Goal: Information Seeking & Learning: Learn about a topic

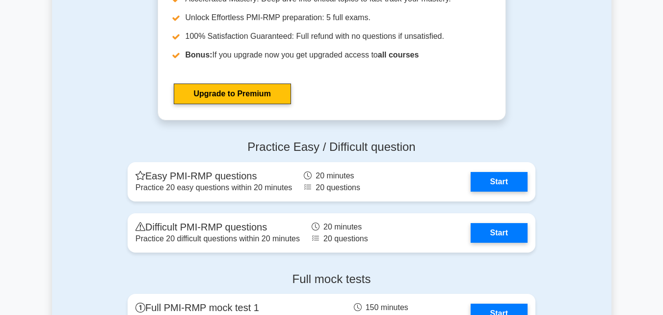
scroll to position [2650, 0]
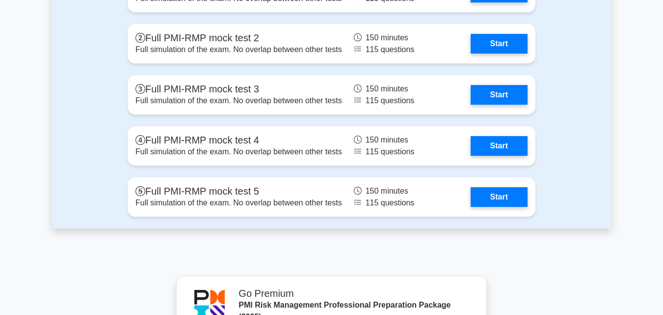
scroll to position [2945, 0]
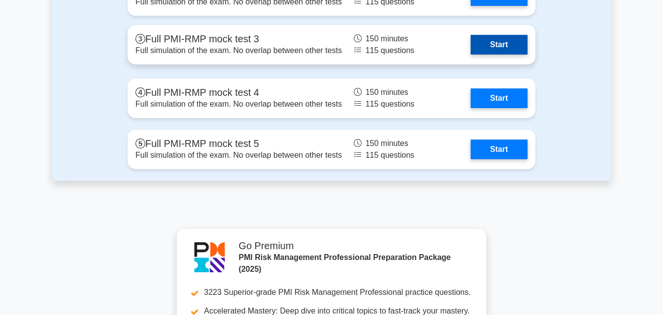
click at [471, 46] on link "Start" at bounding box center [499, 45] width 57 height 20
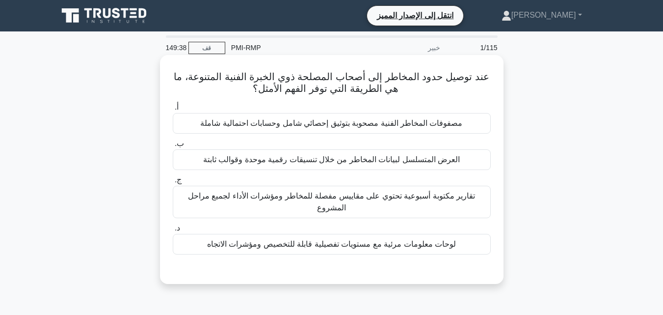
drag, startPoint x: 342, startPoint y: 248, endPoint x: 346, endPoint y: 221, distance: 27.8
click at [342, 248] on font "لوحات معلومات مرئية مع مستويات تفصيلية قابلة للتخصيص ومؤشرات الاتجاه" at bounding box center [331, 244] width 249 height 8
click at [173, 231] on input "د. لوحات معلومات مرئية مع مستويات تفصيلية قابلة للتخصيص ومؤشرات الاتجاه" at bounding box center [173, 228] width 0 height 6
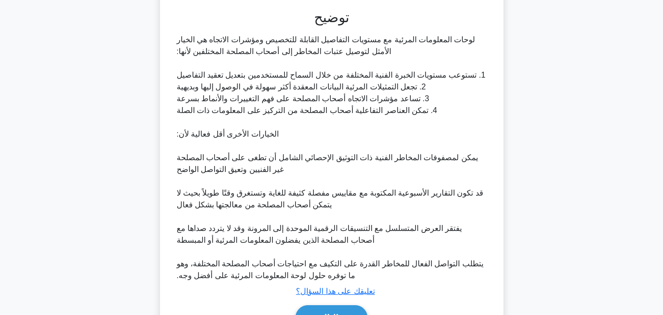
scroll to position [316, 0]
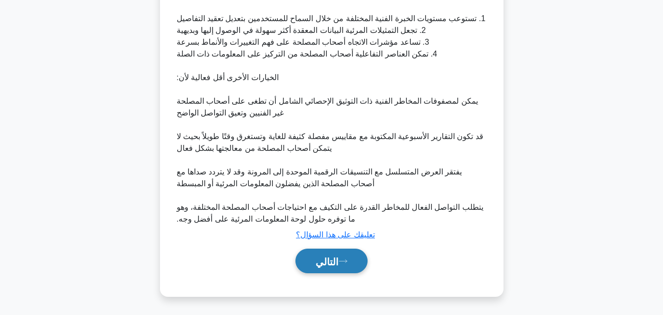
click at [334, 261] on font "التالي" at bounding box center [327, 261] width 23 height 11
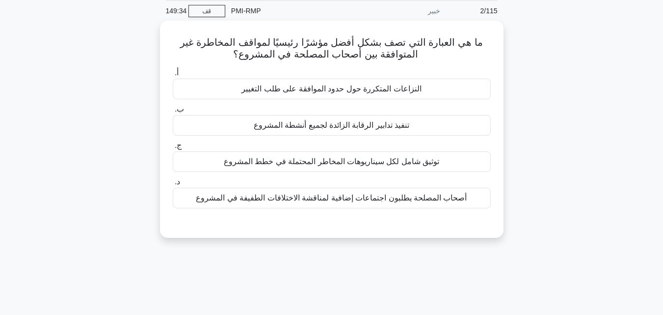
scroll to position [19, 0]
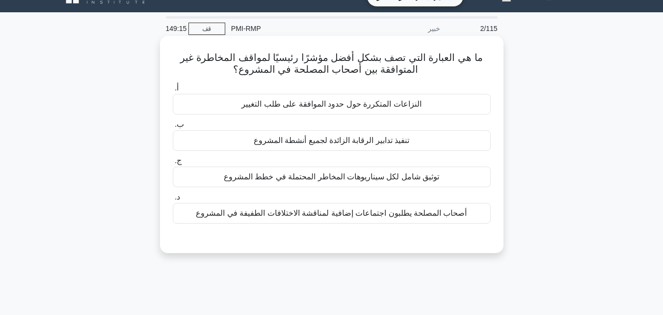
click at [303, 107] on font "النزاعات المتكررة حول حدود الموافقة على طلب التغيير" at bounding box center [331, 104] width 180 height 8
click at [173, 91] on input "أ. النزاعات المتكررة حول حدود الموافقة على طلب التغيير" at bounding box center [173, 88] width 0 height 6
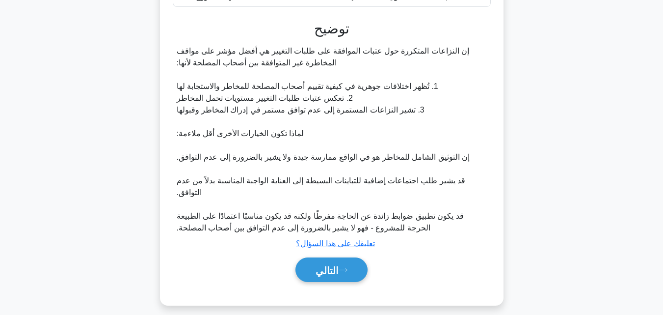
scroll to position [245, 0]
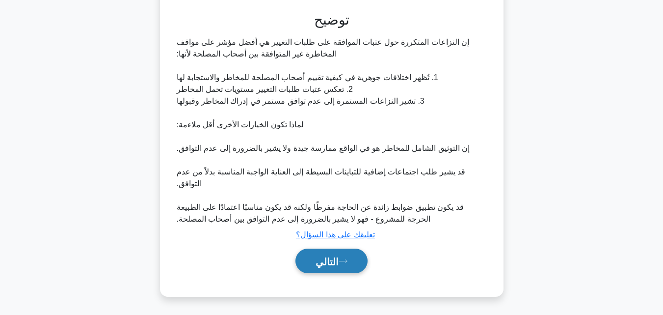
click at [320, 265] on font "التالي" at bounding box center [327, 261] width 23 height 11
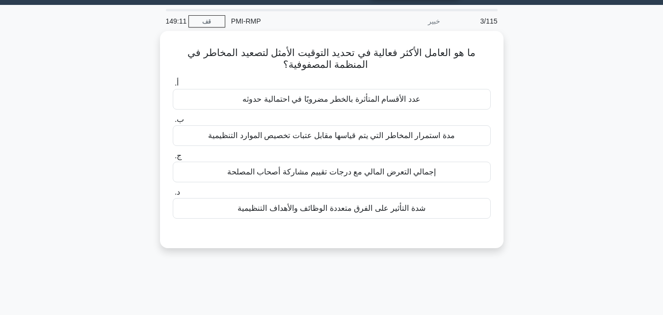
scroll to position [19, 0]
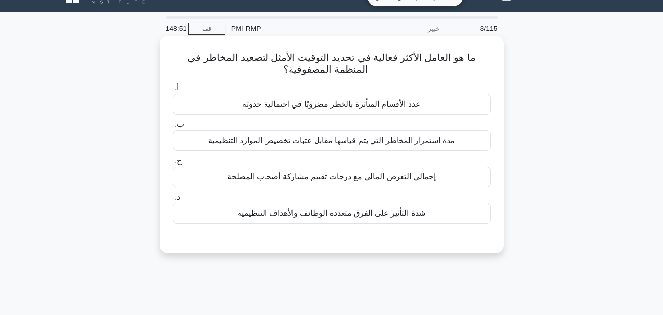
click at [289, 143] on font "مدة استمرار المخاطر التي يتم قياسها مقابل عتبات تخصيص الموارد التنظيمية" at bounding box center [331, 140] width 246 height 8
click at [173, 128] on input "ب. مدة استمرار المخاطر التي يتم قياسها مقابل عتبات تخصيص الموارد التنظيمية" at bounding box center [173, 124] width 0 height 6
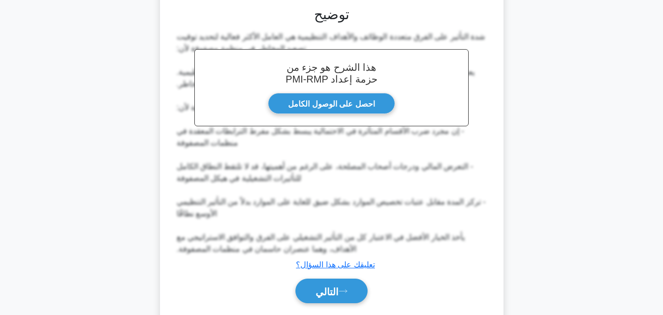
scroll to position [282, 0]
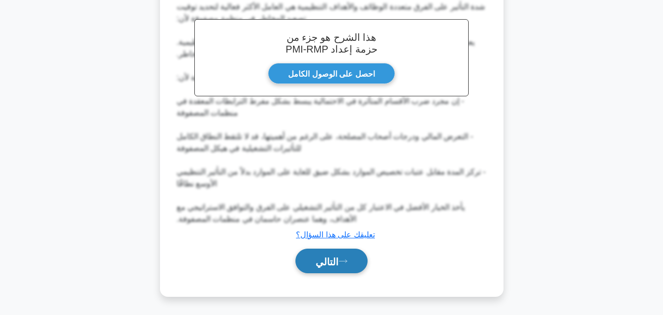
click at [324, 256] on font "التالي" at bounding box center [327, 261] width 23 height 11
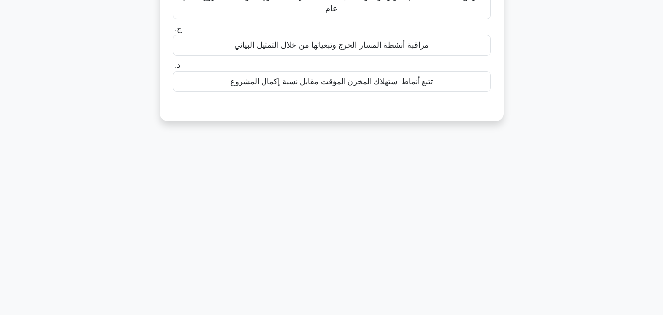
scroll to position [19, 0]
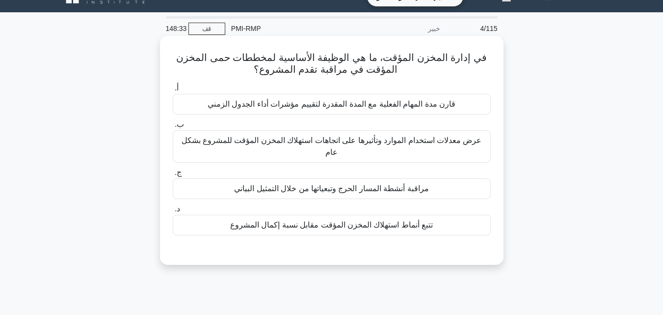
click at [294, 146] on font "عرض معدلات استخدام الموارد وتأثيرها على اتجاهات استهلاك المخزن المؤقت للمشروع ب…" at bounding box center [332, 146] width 300 height 20
click at [173, 128] on input "ب. عرض معدلات استخدام الموارد وتأثيرها على اتجاهات استهلاك المخزن المؤقت للمشرو…" at bounding box center [173, 124] width 0 height 6
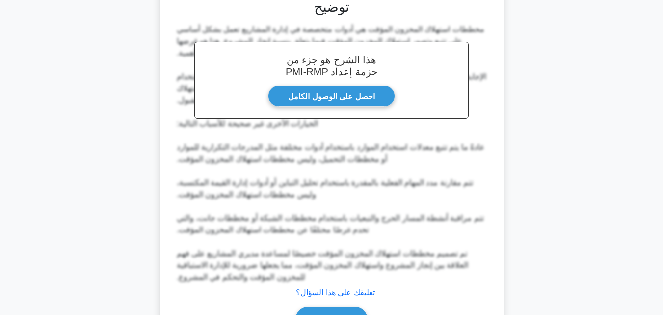
scroll to position [329, 0]
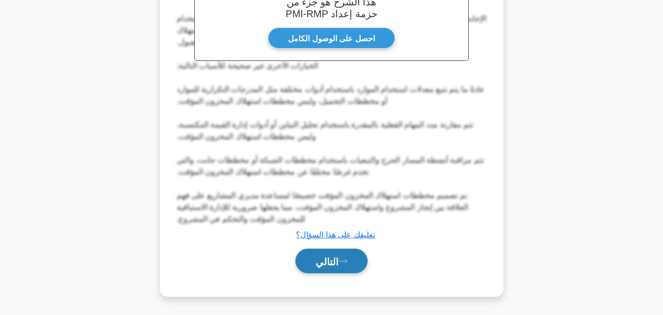
click at [325, 256] on font "التالي" at bounding box center [327, 261] width 23 height 11
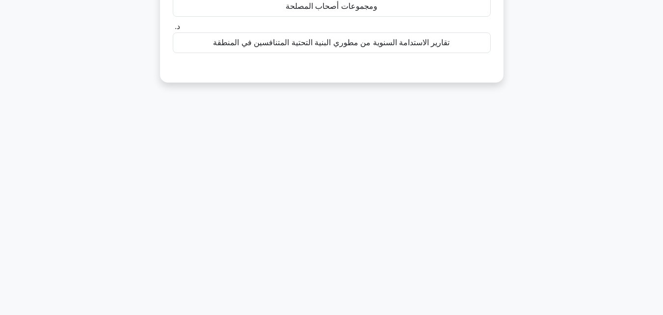
scroll to position [19, 0]
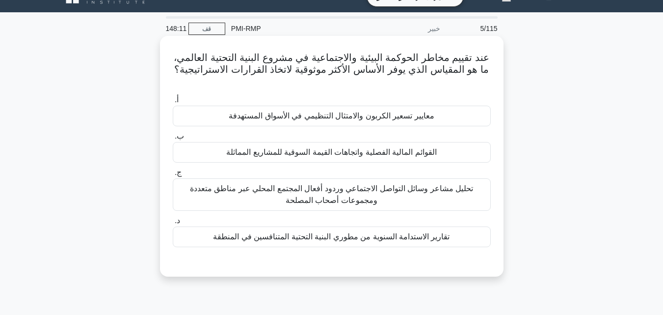
click at [332, 111] on font "معايير تسعير الكربون والامتثال التنظيمي في الأسواق المستهدفة" at bounding box center [331, 115] width 205 height 8
click at [173, 103] on input "أ. معايير تسعير الكربون والامتثال التنظيمي في الأسواق المستهدفة" at bounding box center [173, 100] width 0 height 6
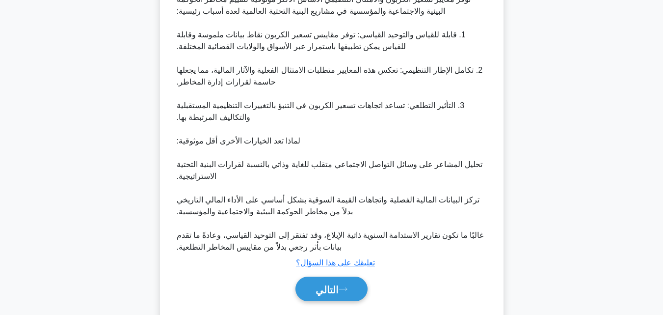
scroll to position [328, 0]
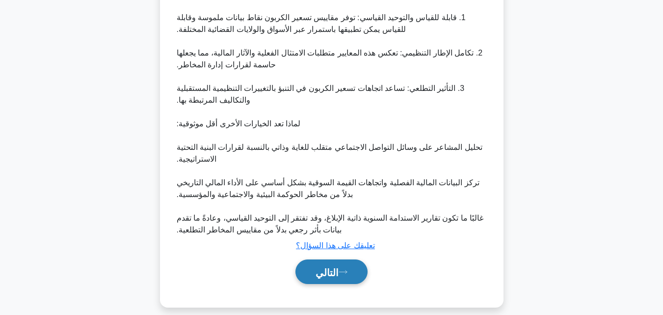
click at [333, 267] on font "التالي" at bounding box center [327, 272] width 23 height 11
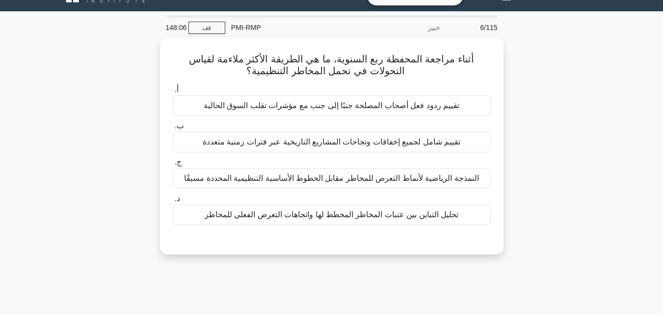
scroll to position [19, 0]
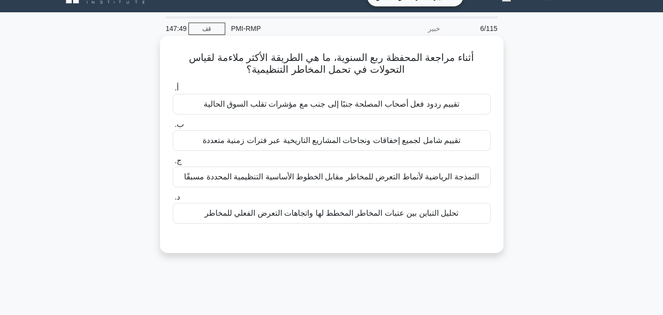
click at [345, 212] on font "تحليل التباين بين عتبات المخاطر المخطط لها واتجاهات التعرض الفعلي للمخاطر" at bounding box center [332, 213] width 254 height 8
click at [173, 200] on input "د. تحليل التباين بين عتبات المخاطر المخطط لها واتجاهات التعرض الفعلي للمخاطر" at bounding box center [173, 197] width 0 height 6
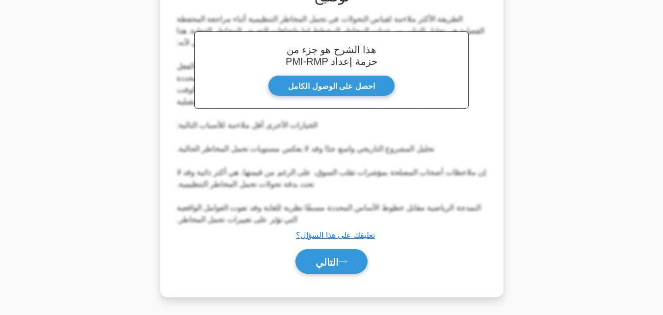
scroll to position [269, 0]
click at [338, 257] on font "التالي" at bounding box center [327, 261] width 23 height 11
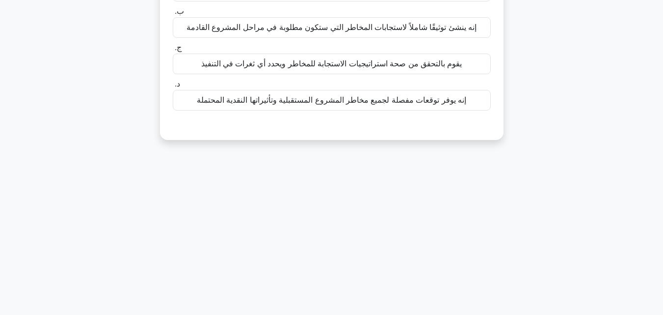
scroll to position [19, 0]
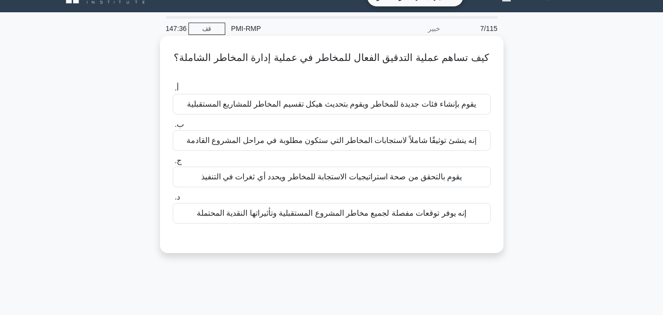
click at [324, 172] on font "يقوم بالتحقق من صحة استراتيجيات الاستجابة للمخاطر ويحدد أي ثغرات في التنفيذ" at bounding box center [331, 176] width 261 height 8
click at [173, 164] on input "ج. يقوم بالتحقق من صحة استراتيجيات الاستجابة للمخاطر ويحدد أي ثغرات في التنفيذ" at bounding box center [173, 161] width 0 height 6
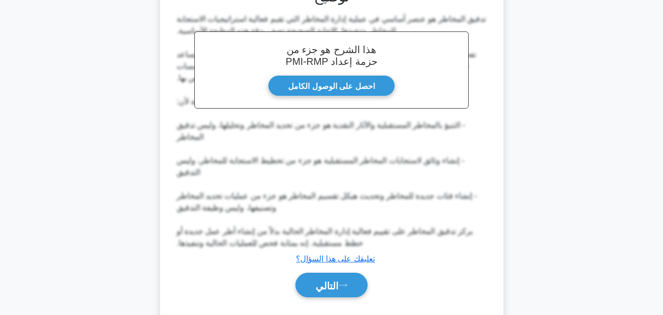
scroll to position [269, 0]
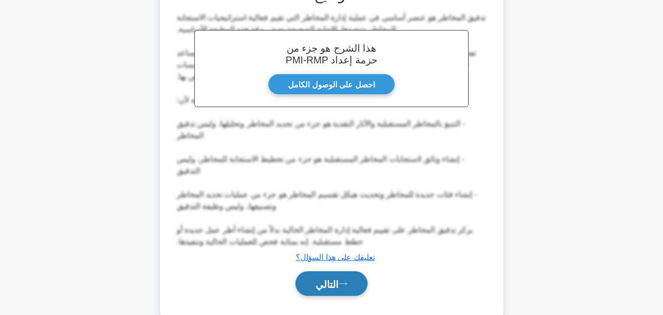
click at [334, 278] on font "التالي" at bounding box center [327, 283] width 23 height 11
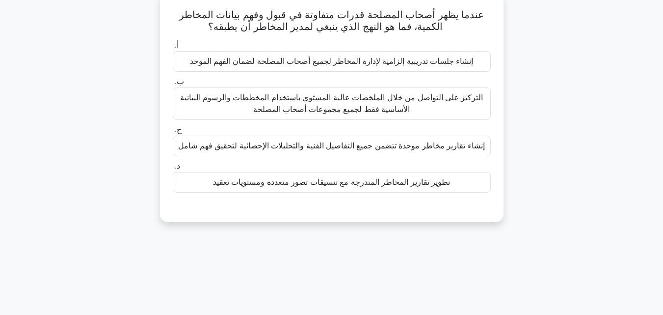
scroll to position [19, 0]
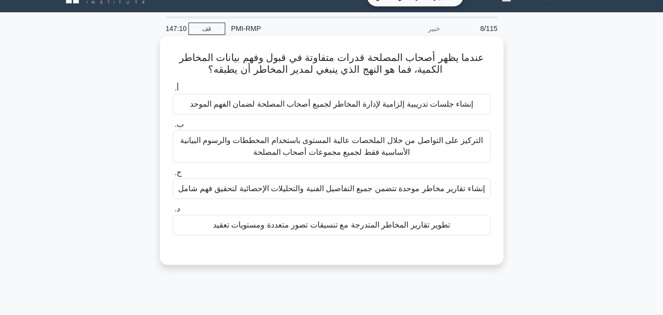
click at [311, 103] on font "إنشاء جلسات تدريبية إلزامية لإدارة المخاطر لجميع أصحاب المصلحة لضمان الفهم المو…" at bounding box center [332, 104] width 284 height 8
click at [173, 91] on input "أ. إنشاء جلسات تدريبية إلزامية لإدارة المخاطر لجميع أصحاب المصلحة لضمان الفهم ا…" at bounding box center [173, 88] width 0 height 6
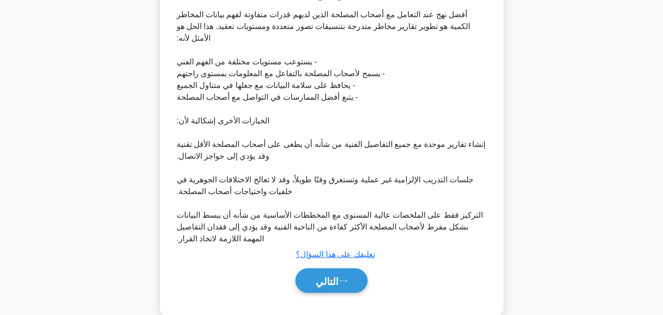
scroll to position [305, 0]
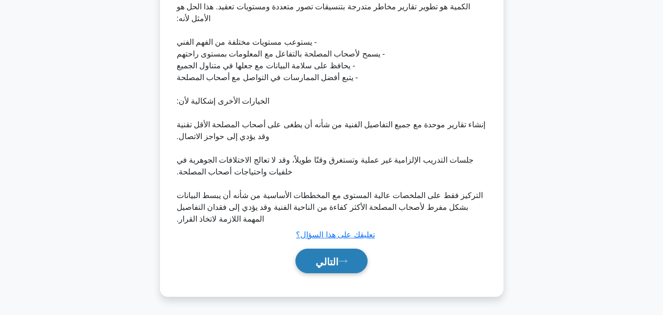
click at [339, 256] on font "التالي" at bounding box center [327, 261] width 23 height 11
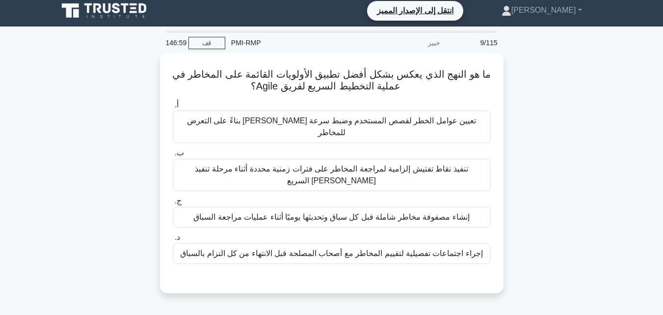
scroll to position [0, 0]
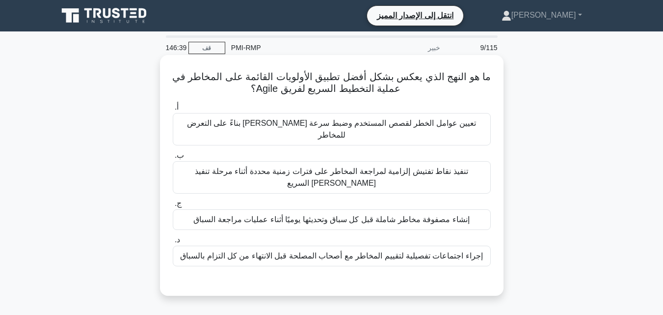
click at [309, 126] on font "تعيين عوامل الخطر لقصص المستخدم وضبط سرعة [PERSON_NAME] بناءً على التعرض للمخاطر" at bounding box center [331, 129] width 289 height 20
click at [173, 110] on input "أ. تعيين عوامل الخطر لقصص المستخدم وضبط سرعة العدو بناءً على التعرض للمخاطر" at bounding box center [173, 107] width 0 height 6
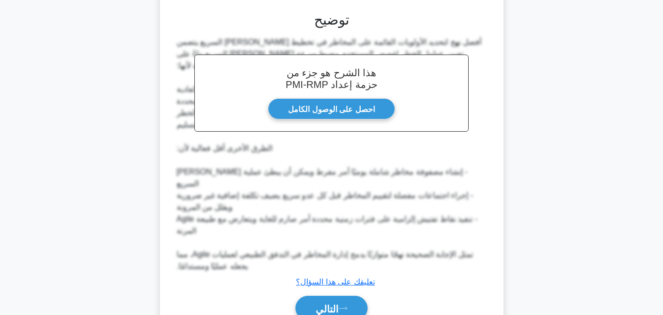
scroll to position [281, 0]
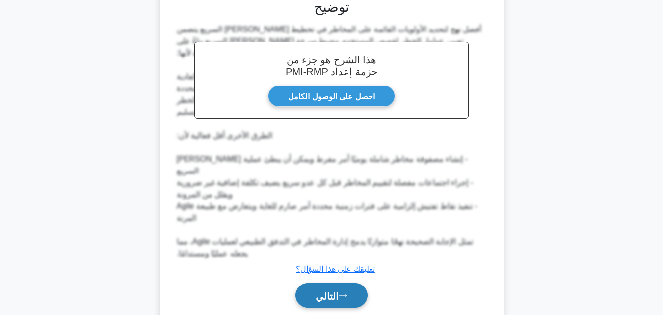
click at [329, 290] on font "التالي" at bounding box center [327, 295] width 23 height 11
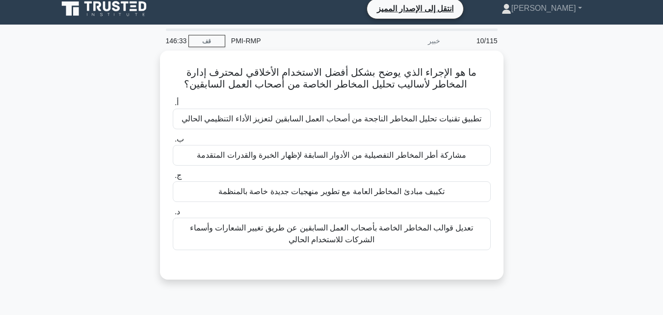
scroll to position [0, 0]
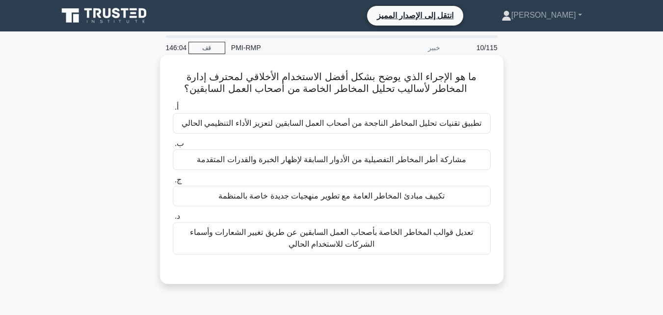
click at [313, 197] on font "تكييف مبادئ المخاطر العامة مع تطوير منهجيات جديدة خاصة بالمنظمة" at bounding box center [331, 195] width 226 height 8
click at [173, 183] on input "ج. تكييف مبادئ المخاطر العامة مع تطوير منهجيات جديدة خاصة بالمنظمة" at bounding box center [173, 180] width 0 height 6
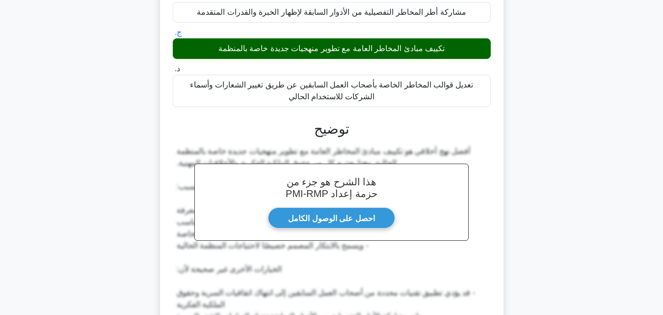
scroll to position [304, 0]
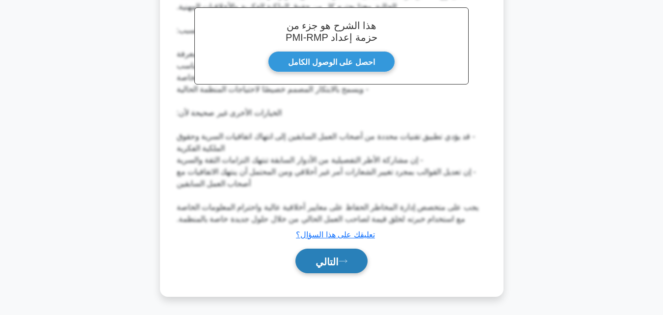
click at [333, 263] on font "التالي" at bounding box center [327, 261] width 23 height 11
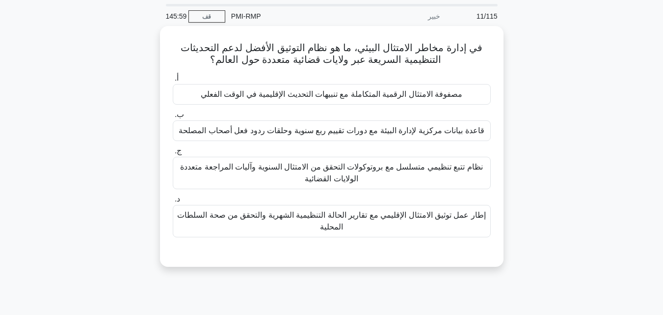
scroll to position [19, 0]
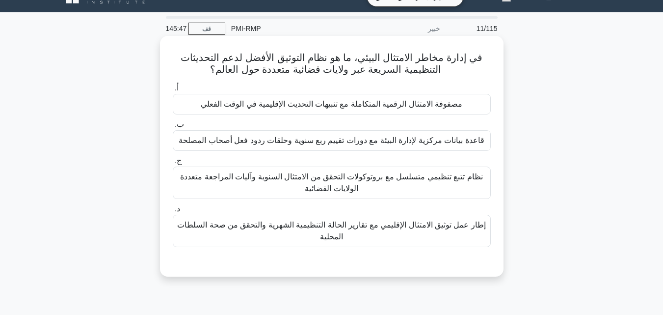
click at [327, 144] on font "قاعدة بيانات مركزية لإدارة البيئة مع دورات تقييم ربع سنوية وحلقات ردود فعل أصحا…" at bounding box center [331, 140] width 305 height 8
click at [173, 128] on input "ب. قاعدة بيانات مركزية لإدارة البيئة مع دورات تقييم ربع سنوية وحلقات ردود فعل أ…" at bounding box center [173, 124] width 0 height 6
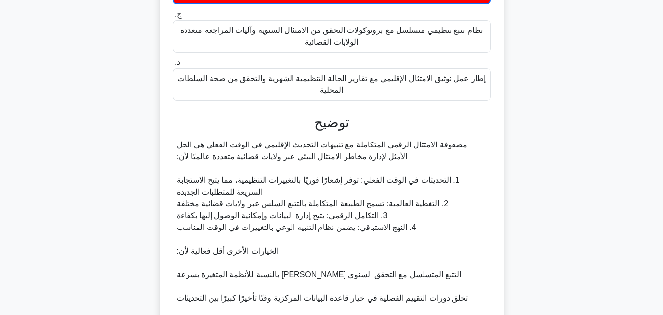
scroll to position [317, 0]
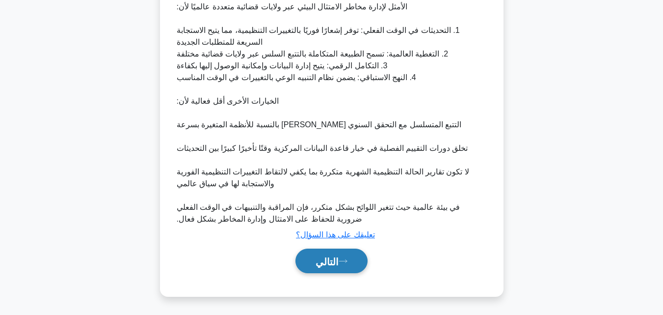
click at [333, 256] on font "التالي" at bounding box center [327, 261] width 23 height 11
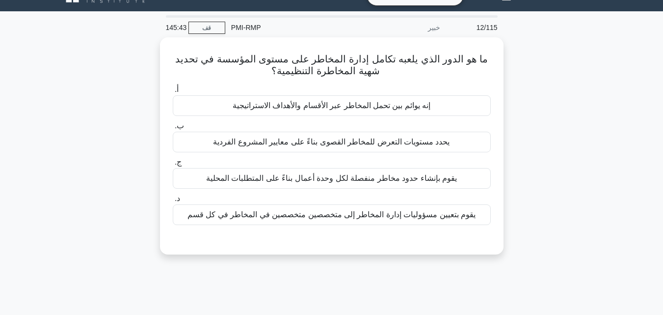
scroll to position [19, 0]
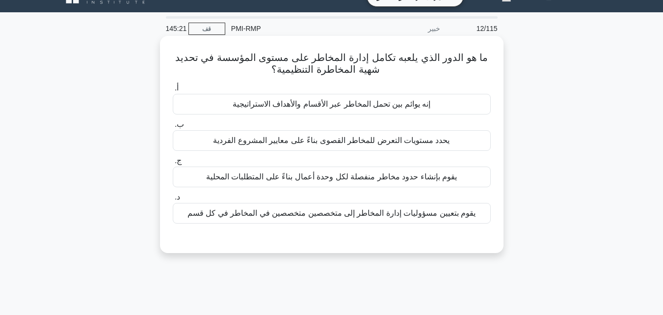
click at [322, 143] on font "يحدد مستويات التعرض للمخاطر القصوى بناءً على معايير المشروع الفردية" at bounding box center [331, 140] width 237 height 8
click at [173, 128] on input "ب. يحدد مستويات التعرض للمخاطر القصوى بناءً على معايير المشروع الفردية" at bounding box center [173, 124] width 0 height 6
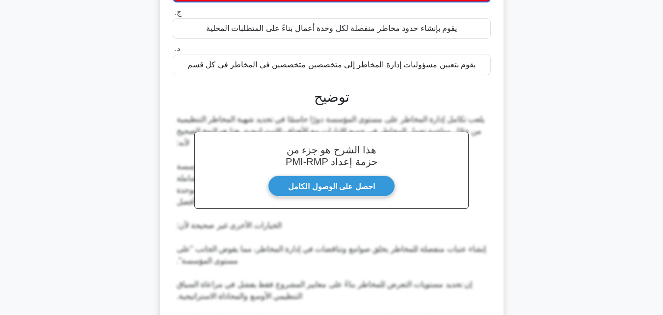
scroll to position [282, 0]
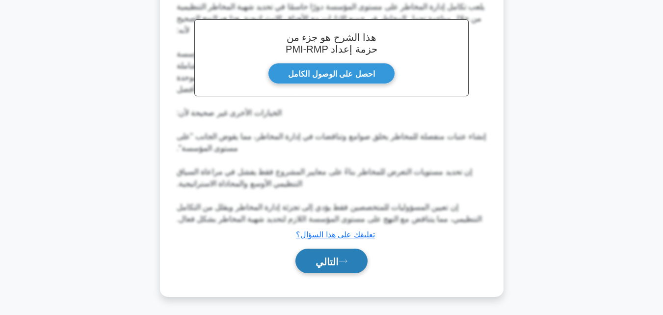
click at [338, 265] on font "التالي" at bounding box center [327, 261] width 23 height 11
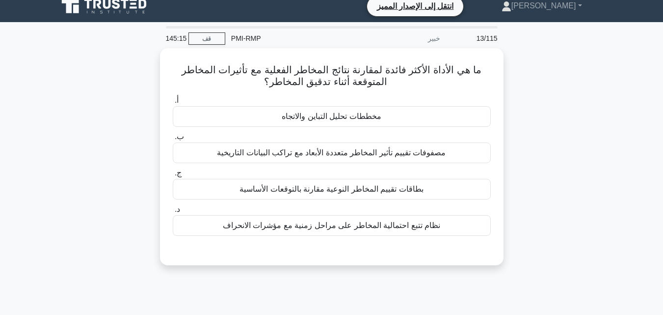
scroll to position [0, 0]
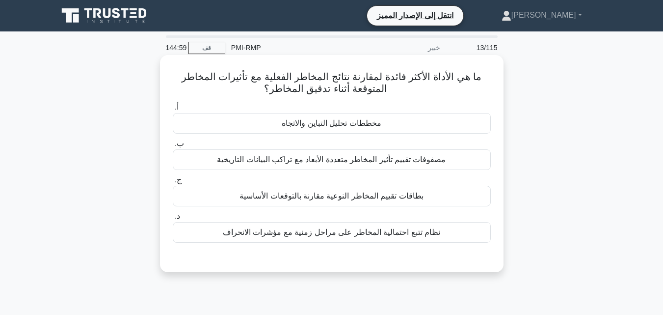
click at [311, 125] on font "مخططات تحليل التباين والاتجاه" at bounding box center [331, 123] width 99 height 8
click at [173, 110] on input "أ. مخططات تحليل التباين والاتجاه" at bounding box center [173, 107] width 0 height 6
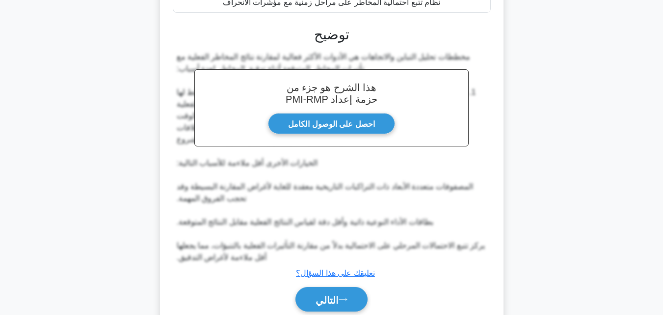
scroll to position [257, 0]
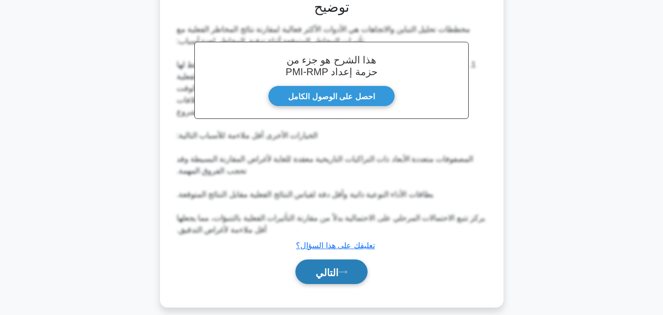
click at [339, 267] on font "التالي" at bounding box center [327, 272] width 23 height 11
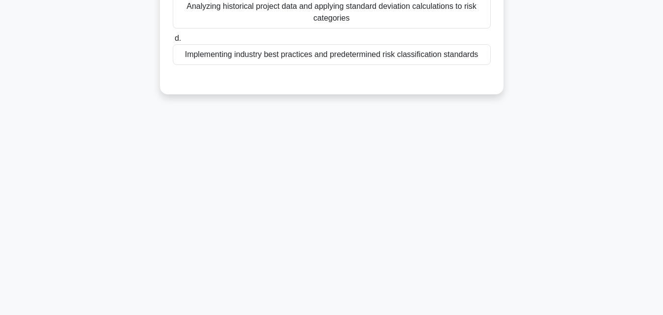
scroll to position [19, 0]
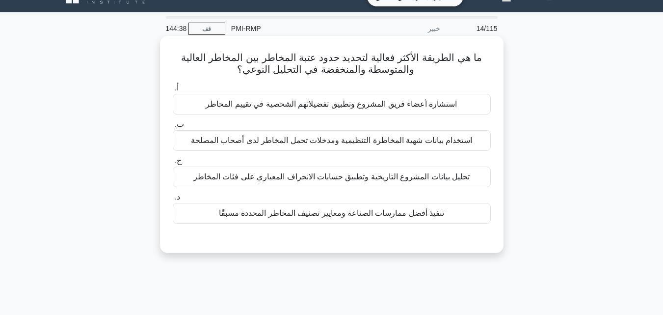
click at [308, 139] on font "استخدام بيانات شهية المخاطرة التنظيمية ومدخلات تحمل المخاطر لدى أصحاب المصلحة" at bounding box center [331, 140] width 281 height 8
click at [173, 128] on input "ب. استخدام بيانات شهية المخاطرة التنظيمية ومدخلات تحمل المخاطر لدى أصحاب المصلحة" at bounding box center [173, 124] width 0 height 6
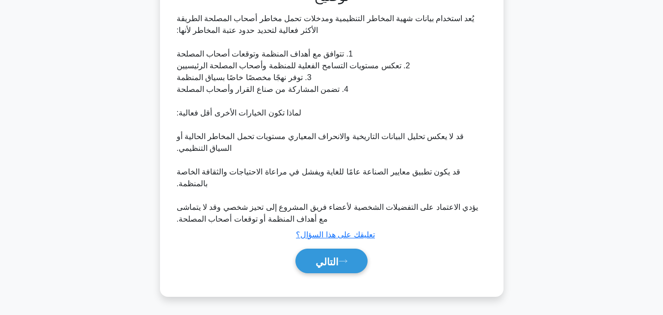
scroll to position [269, 0]
click at [325, 259] on font "التالي" at bounding box center [327, 261] width 23 height 11
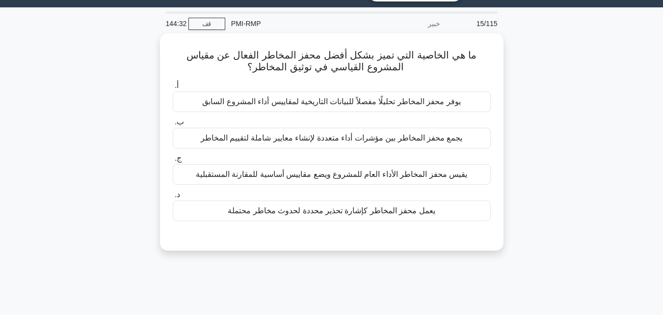
scroll to position [19, 0]
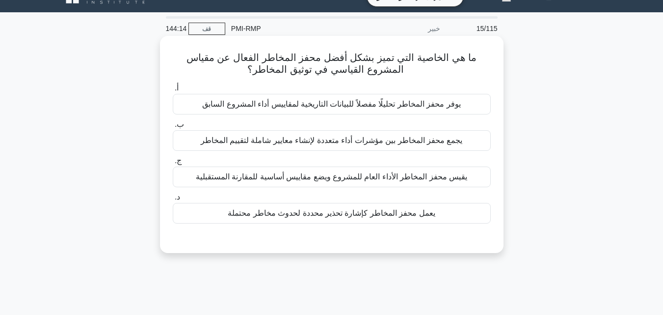
click at [320, 216] on font "يعمل محفز المخاطر كإشارة تحذير محددة لحدوث مخاطر محتملة" at bounding box center [332, 213] width 208 height 8
click at [173, 200] on input "د. يعمل محفز المخاطر كإشارة تحذير محددة لحدوث مخاطر محتملة" at bounding box center [173, 197] width 0 height 6
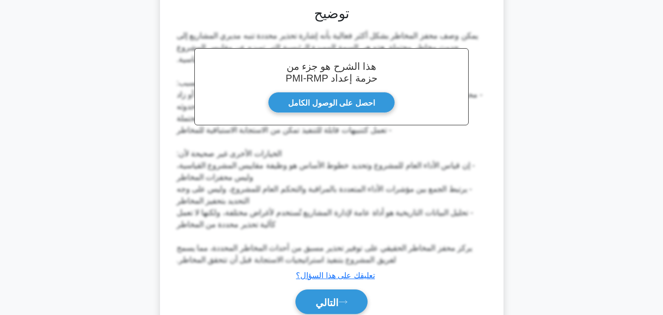
scroll to position [281, 0]
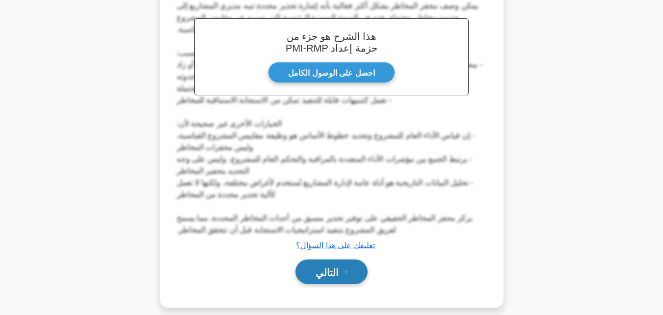
click at [321, 267] on font "التالي" at bounding box center [327, 272] width 23 height 11
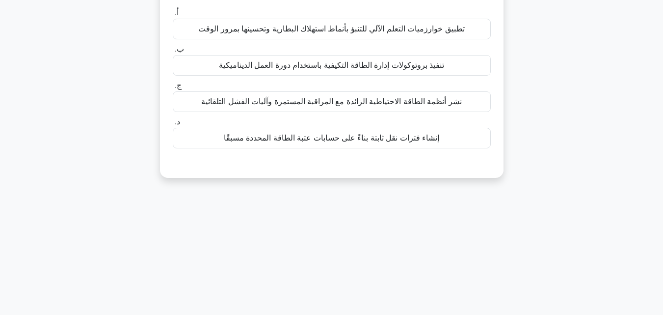
scroll to position [19, 0]
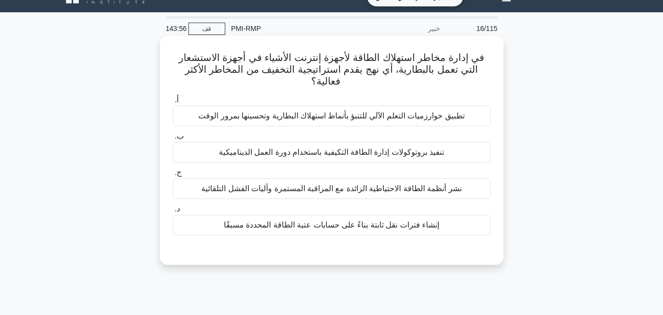
click at [333, 184] on font "نشر أنظمة الطاقة الاحتياطية الزائدة مع المراقبة المستمرة وآليات الفشل التلقائية" at bounding box center [331, 188] width 260 height 8
click at [173, 176] on input "ج. نشر أنظمة الطاقة الاحتياطية الزائدة مع المراقبة المستمرة وآليات الفشل التلقا…" at bounding box center [173, 172] width 0 height 6
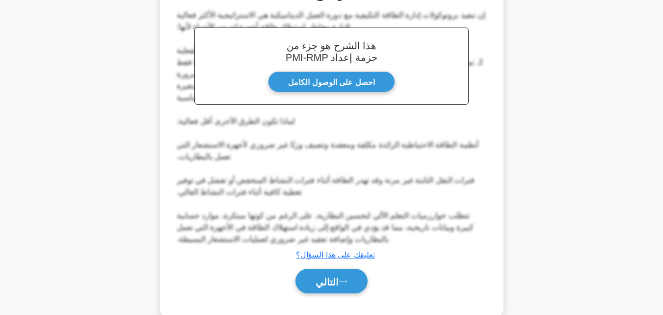
scroll to position [293, 0]
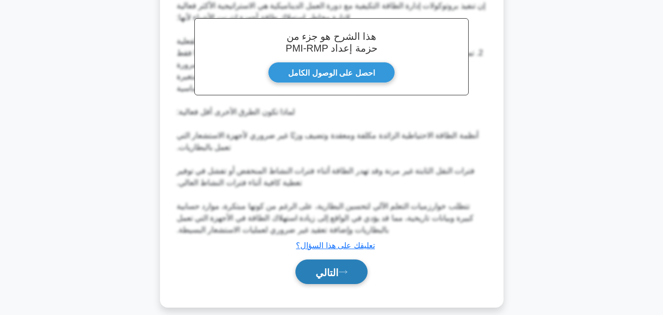
click at [331, 267] on font "التالي" at bounding box center [327, 272] width 23 height 11
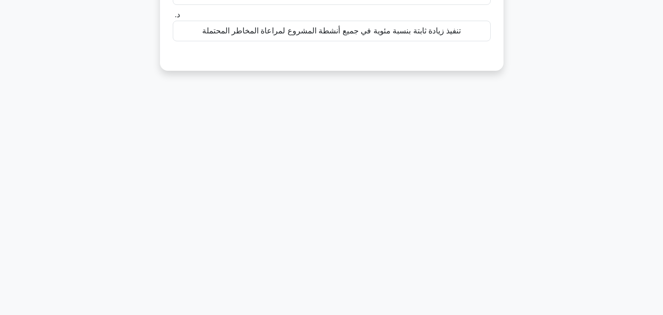
scroll to position [19, 0]
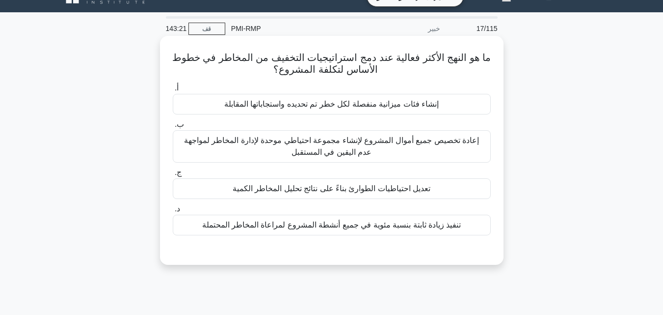
click at [333, 150] on font "إعادة تخصيص جميع أموال المشروع لإنشاء مجموعة احتياطي موحدة لإدارة المخاطر لمواج…" at bounding box center [331, 146] width 295 height 20
click at [173, 128] on input "ب. إعادة تخصيص جميع أموال المشروع لإنشاء مجموعة احتياطي موحدة لإدارة المخاطر لم…" at bounding box center [173, 124] width 0 height 6
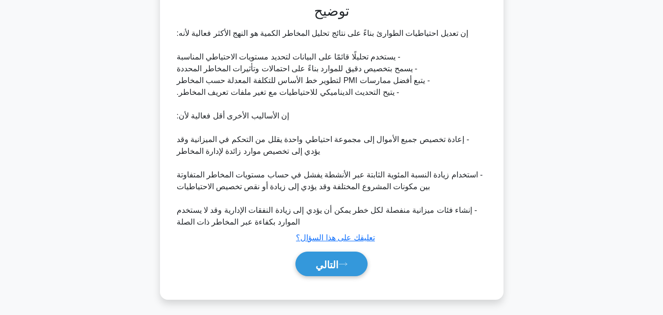
scroll to position [270, 0]
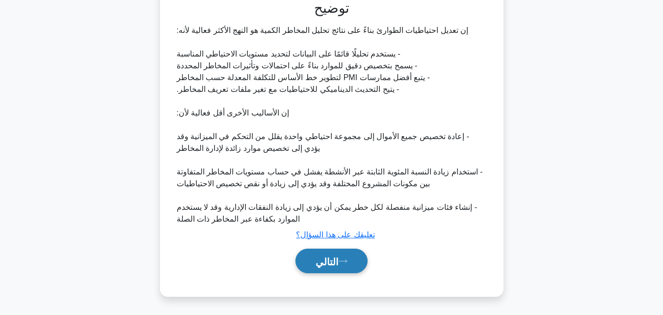
click at [334, 257] on font "التالي" at bounding box center [327, 261] width 23 height 11
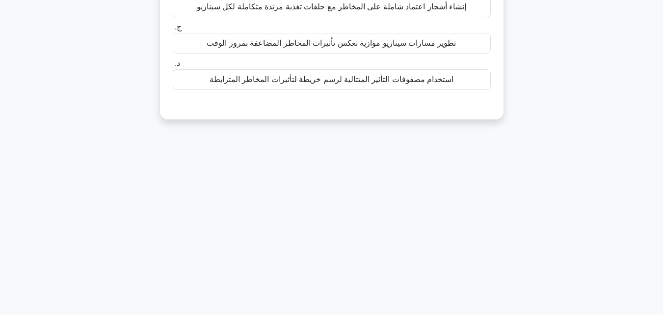
scroll to position [19, 0]
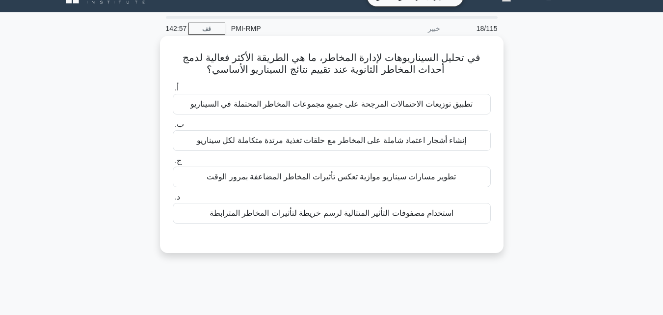
click at [309, 179] on font "تطوير مسارات سيناريو موازية تعكس تأثيرات المخاطر المضاعفة بمرور الوقت" at bounding box center [331, 176] width 249 height 8
click at [173, 164] on input "ج. تطوير مسارات سيناريو موازية تعكس تأثيرات المخاطر المضاعفة بمرور الوقت" at bounding box center [173, 161] width 0 height 6
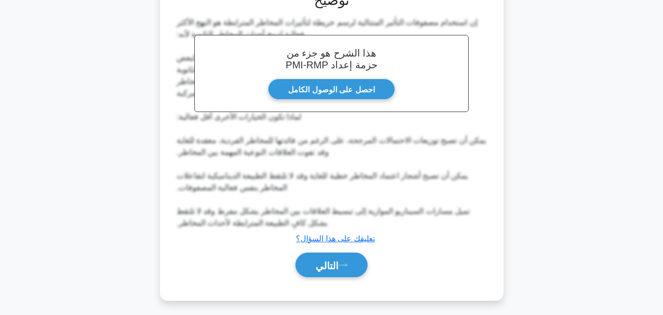
scroll to position [270, 0]
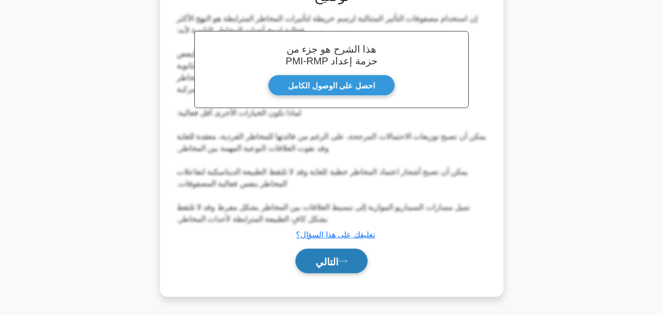
click at [333, 256] on font "التالي" at bounding box center [327, 261] width 23 height 11
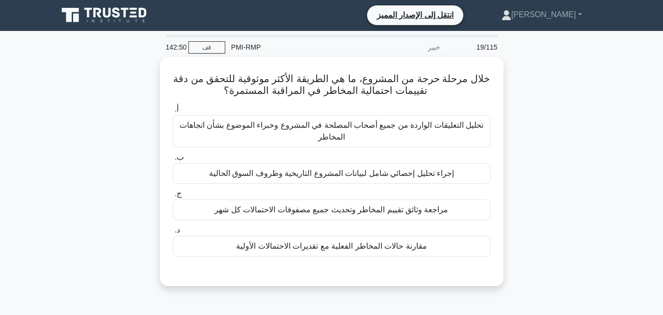
scroll to position [0, 0]
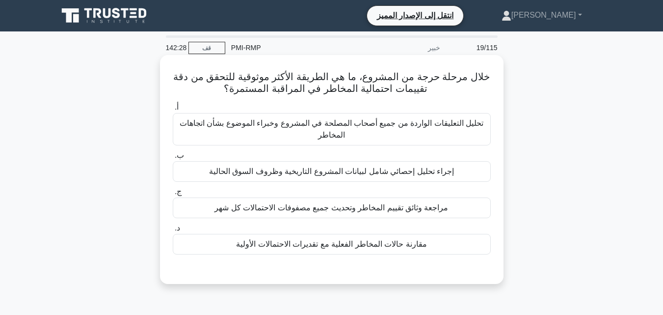
click at [278, 128] on font "تحليل التعليقات الواردة من جميع أصحاب المصلحة في المشروع وخبراء الموضوع بشأن ات…" at bounding box center [332, 129] width 304 height 20
click at [173, 110] on input "أ. تحليل التعليقات الواردة من جميع أصحاب المصلحة في المشروع وخبراء الموضوع بشأن…" at bounding box center [173, 107] width 0 height 6
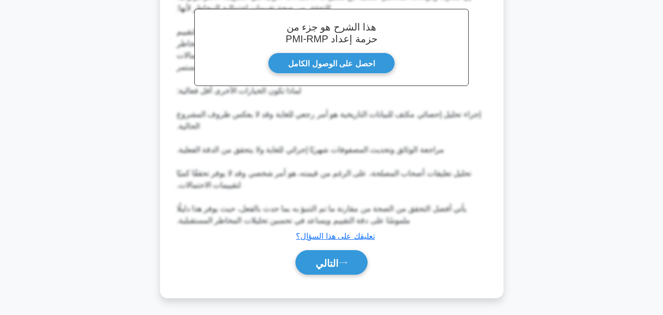
scroll to position [305, 0]
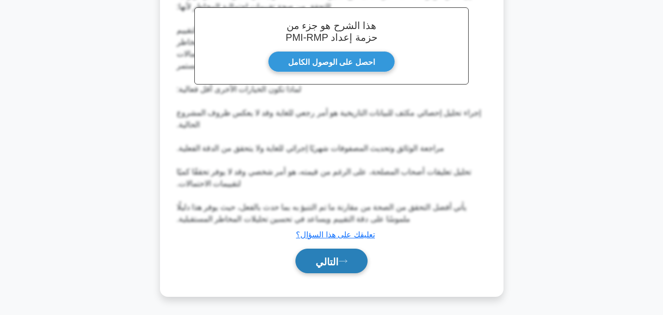
click at [320, 265] on font "التالي" at bounding box center [327, 261] width 23 height 11
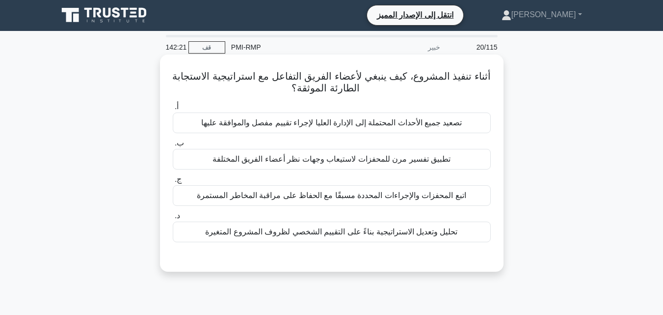
scroll to position [0, 0]
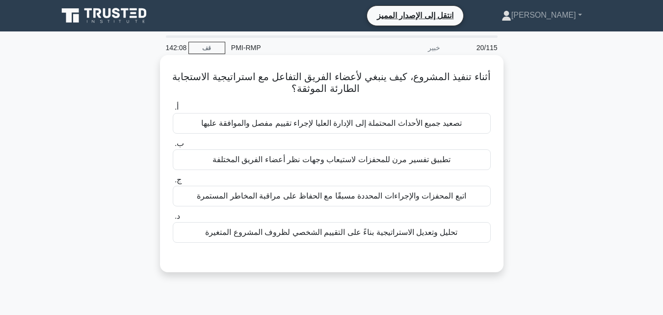
click at [309, 198] on font "اتبع المحفزات والإجراءات المحددة مسبقًا مع الحفاظ على مراقبة المخاطر المستمرة" at bounding box center [331, 195] width 269 height 8
click at [173, 183] on input "ج. اتبع المحفزات والإجراءات المحددة مسبقًا مع الحفاظ على مراقبة المخاطر المستمرة" at bounding box center [173, 180] width 0 height 6
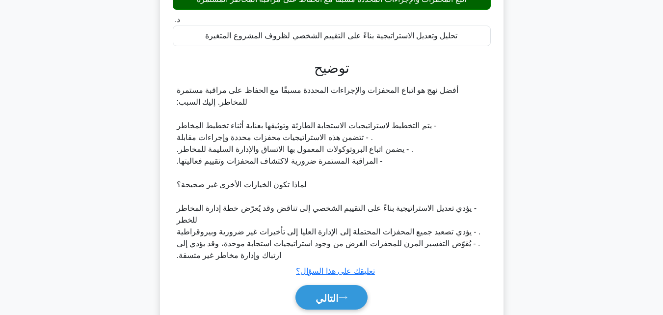
scroll to position [234, 0]
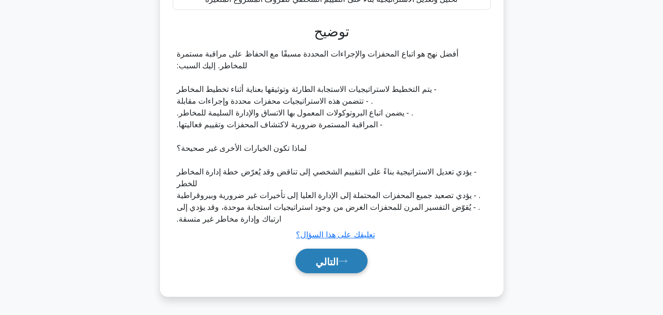
click at [316, 258] on font "التالي" at bounding box center [327, 261] width 23 height 11
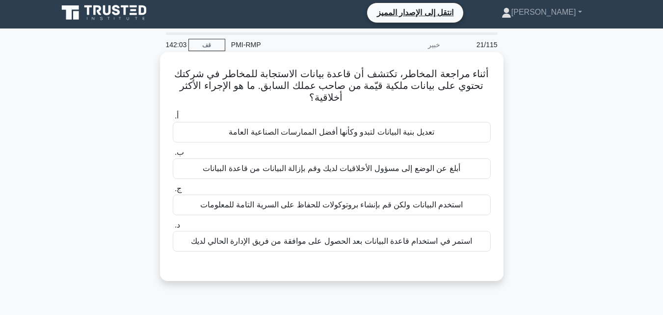
scroll to position [0, 0]
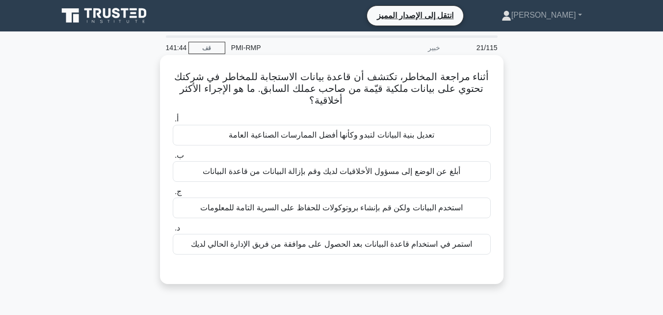
click at [310, 137] on font "تعديل بنية البيانات لتبدو وكأنها أفضل الممارسات الصناعية العامة" at bounding box center [332, 135] width 206 height 8
click at [173, 122] on input "أ. تعديل بنية البيانات لتبدو وكأنها أفضل الممارسات الصناعية العامة" at bounding box center [173, 119] width 0 height 6
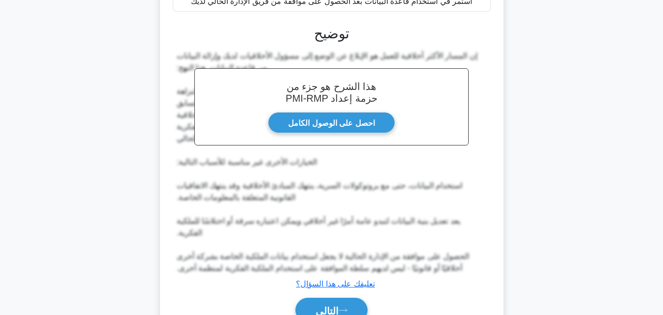
scroll to position [282, 0]
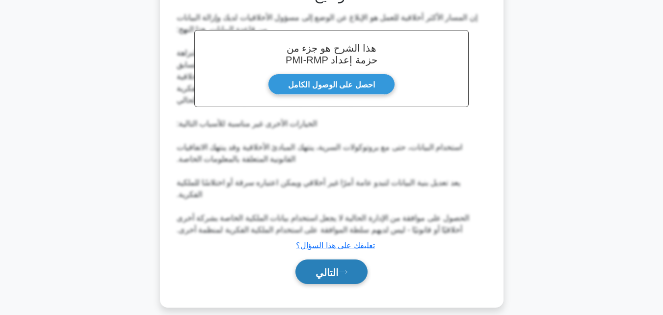
click at [338, 267] on font "التالي" at bounding box center [327, 272] width 23 height 11
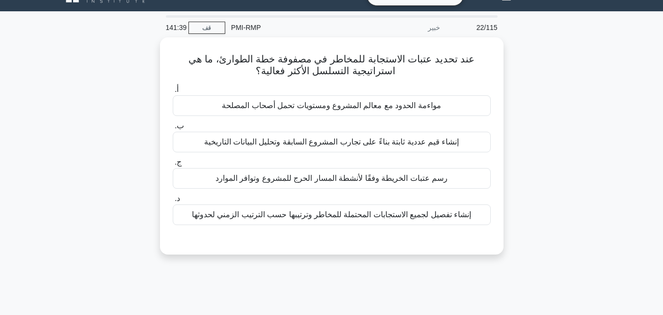
scroll to position [19, 0]
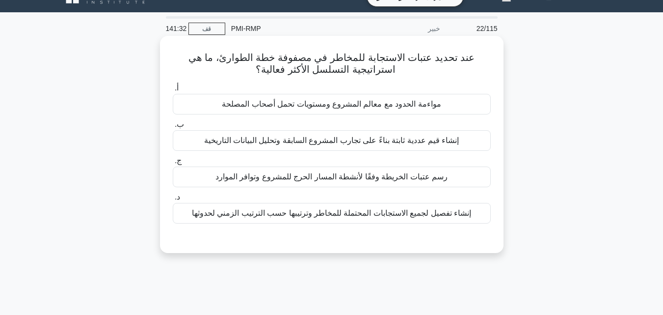
click at [331, 107] on font "مواءمة الحدود مع معالم المشروع ومستويات تحمل أصحاب المصلحة" at bounding box center [331, 104] width 219 height 8
click at [173, 91] on input "أ. مواءمة الحدود مع معالم المشروع ومستويات تحمل أصحاب المصلحة" at bounding box center [173, 88] width 0 height 6
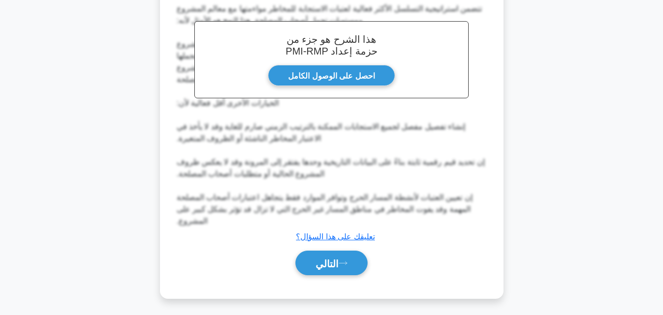
scroll to position [281, 0]
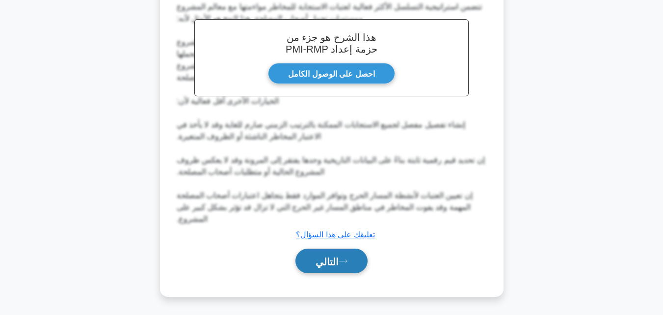
click at [337, 262] on font "التالي" at bounding box center [327, 261] width 23 height 11
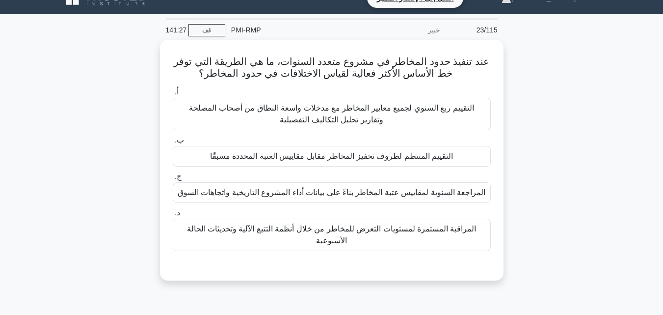
scroll to position [7, 0]
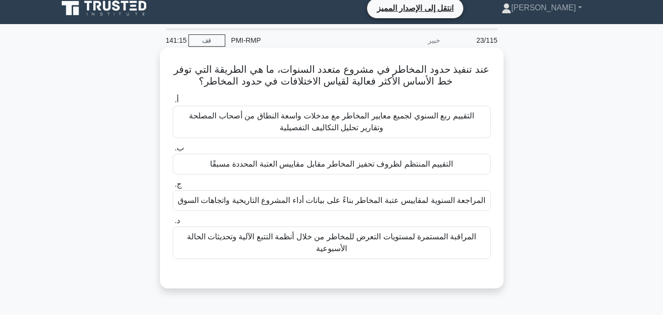
click at [366, 167] on font "التقييم المنتظم لظروف تحفيز المخاطر مقابل مقاييس العتبة المحددة مسبقًا" at bounding box center [331, 164] width 243 height 8
click at [173, 151] on input "ب. التقييم المنتظم لظروف تحفيز المخاطر مقابل مقاييس العتبة المحددة مسبقًا" at bounding box center [173, 148] width 0 height 6
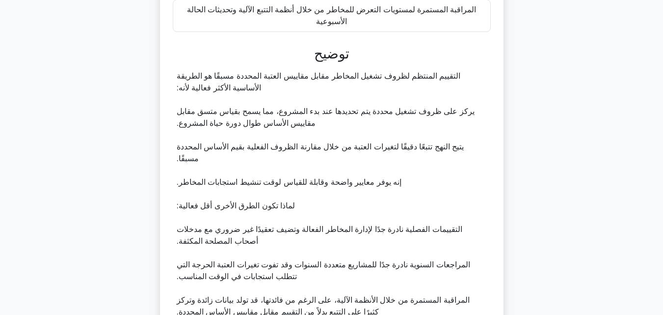
scroll to position [316, 0]
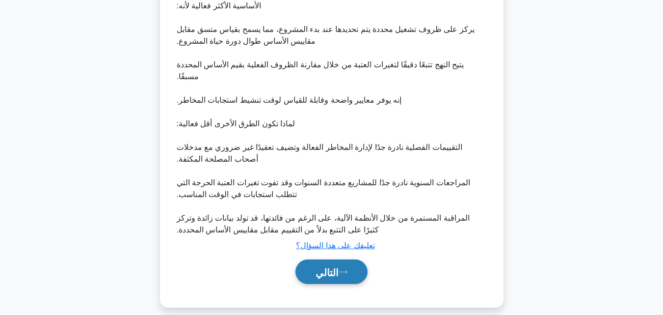
click at [339, 267] on font "التالي" at bounding box center [327, 272] width 23 height 11
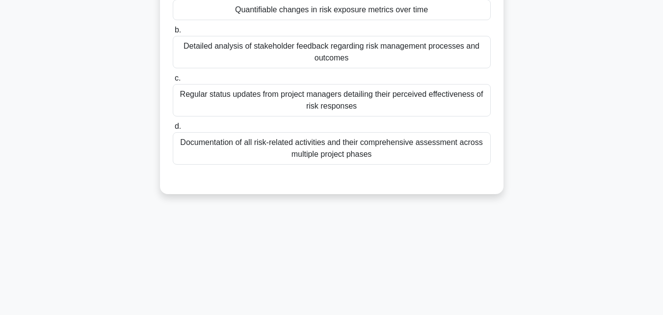
scroll to position [19, 0]
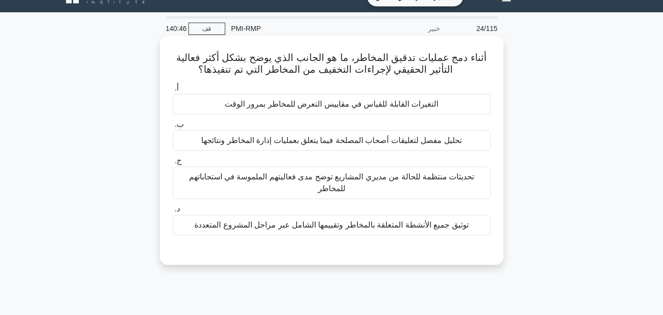
click at [323, 138] on font "تحليل مفصل لتعليقات أصحاب المصلحة فيما يتعلق بعمليات إدارة المخاطر ونتائجها" at bounding box center [331, 140] width 260 height 8
click at [173, 128] on input "ب. تحليل مفصل لتعليقات أصحاب المصلحة فيما يتعلق بعمليات إدارة المخاطر ونتائجها" at bounding box center [173, 124] width 0 height 6
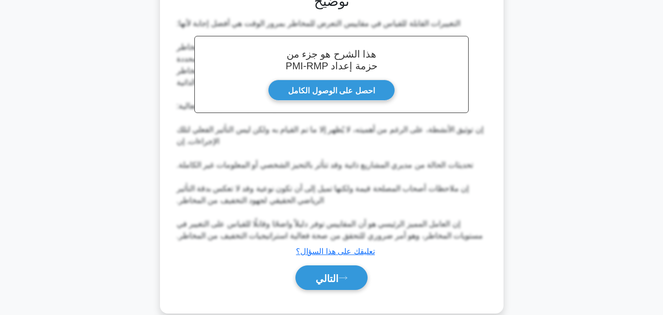
scroll to position [293, 0]
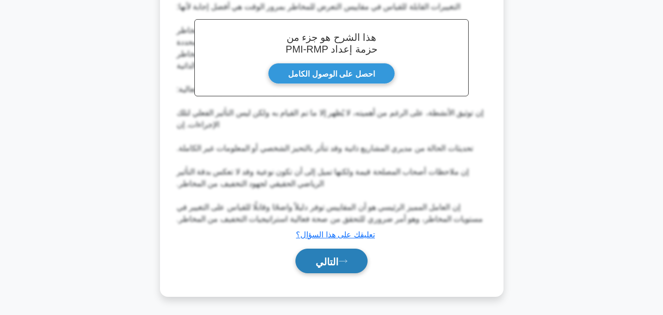
click at [339, 263] on font "التالي" at bounding box center [327, 261] width 23 height 11
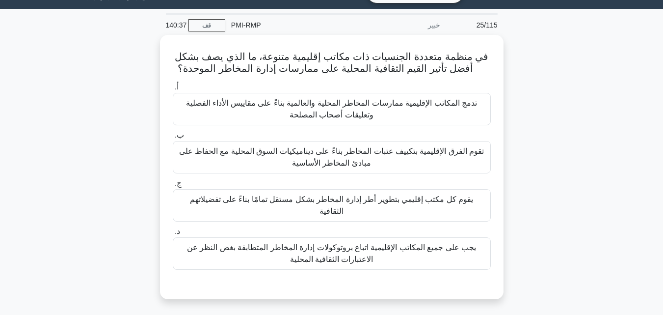
scroll to position [19, 0]
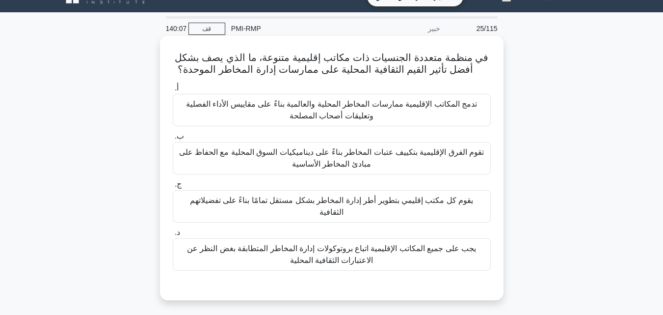
click at [323, 112] on font "تدمج المكاتب الإقليمية ممارسات المخاطر المحلية والعالمية بناءً على مقاييس الأدا…" at bounding box center [331, 110] width 291 height 20
click at [173, 91] on input "أ. تدمج المكاتب الإقليمية ممارسات المخاطر المحلية والعالمية بناءً على مقاييس ال…" at bounding box center [173, 88] width 0 height 6
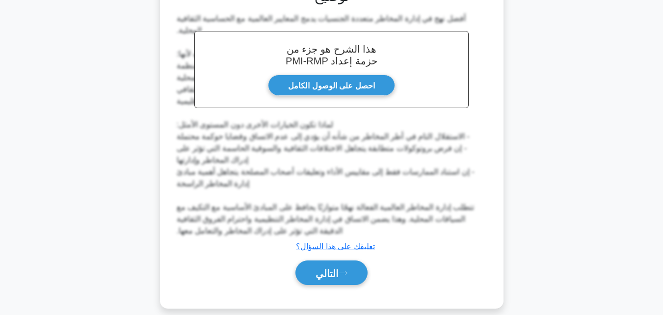
scroll to position [317, 0]
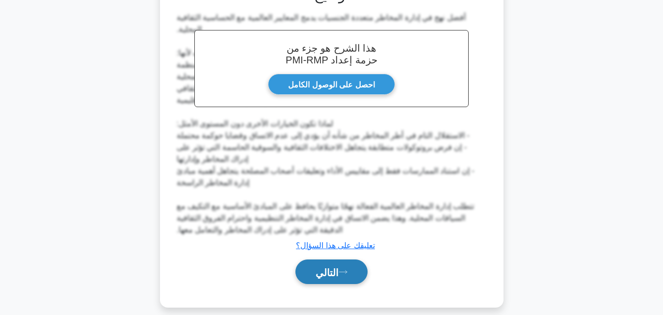
click at [330, 267] on font "التالي" at bounding box center [327, 272] width 23 height 11
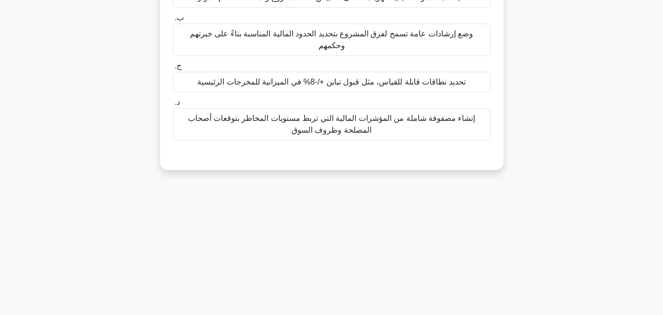
scroll to position [19, 0]
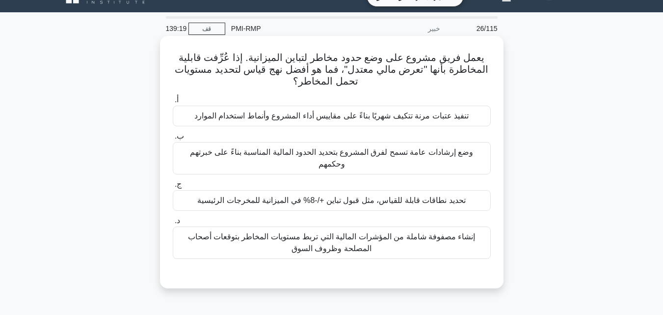
click at [342, 235] on font "إنشاء مصفوفة شاملة من المؤشرات المالية التي تربط مستويات المخاطر بتوقعات أصحاب …" at bounding box center [332, 242] width 288 height 20
click at [173, 224] on input "د. إنشاء مصفوفة شاملة من المؤشرات المالية التي تربط مستويات المخاطر بتوقعات أصح…" at bounding box center [173, 220] width 0 height 6
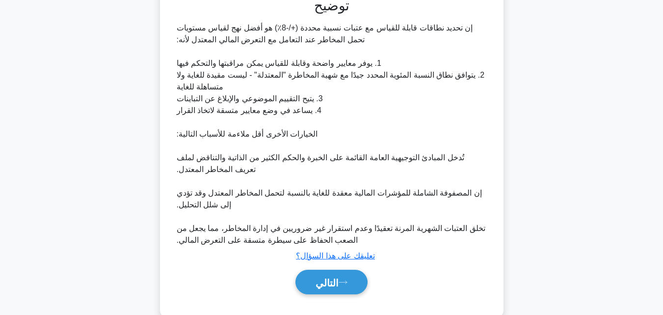
scroll to position [305, 0]
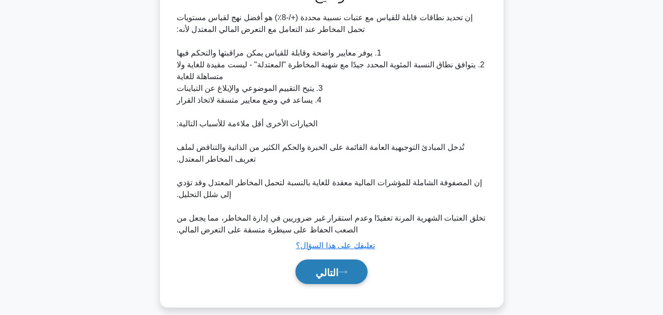
click at [327, 267] on font "التالي" at bounding box center [327, 272] width 23 height 11
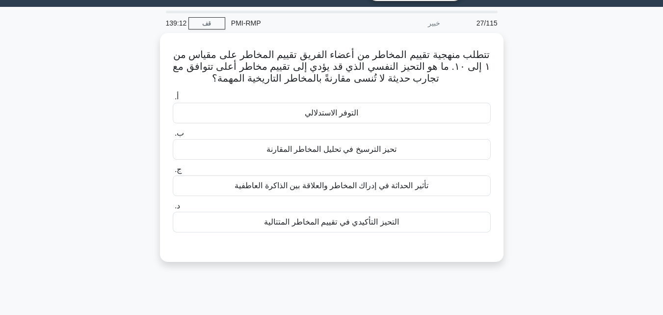
scroll to position [19, 0]
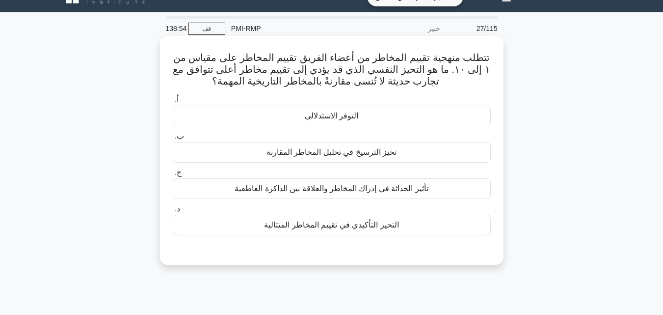
click at [332, 189] on font "تأثير الحداثة في إدراك المخاطر والعلاقة بين الذاكرة العاطفية" at bounding box center [332, 188] width 194 height 8
click at [173, 176] on input "ج. تأثير الحداثة في إدراك المخاطر والعلاقة بين الذاكرة العاطفية" at bounding box center [173, 172] width 0 height 6
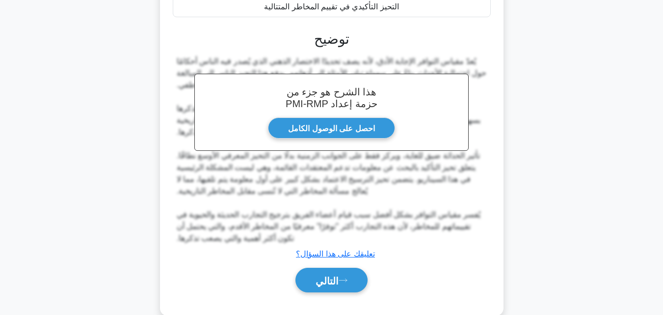
scroll to position [258, 0]
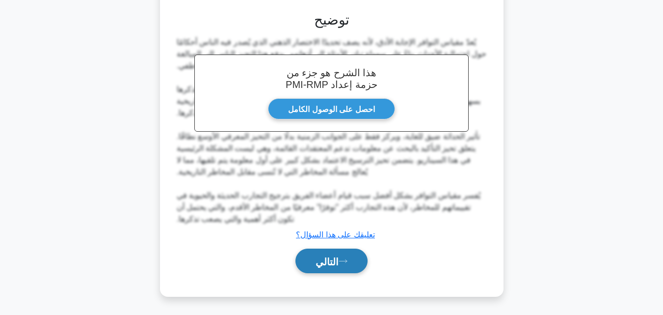
click at [343, 262] on icon at bounding box center [343, 260] width 9 height 5
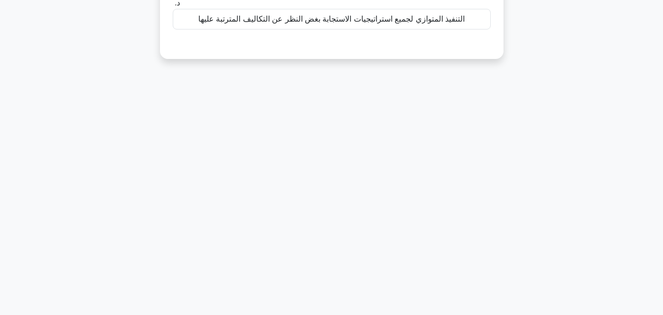
scroll to position [19, 0]
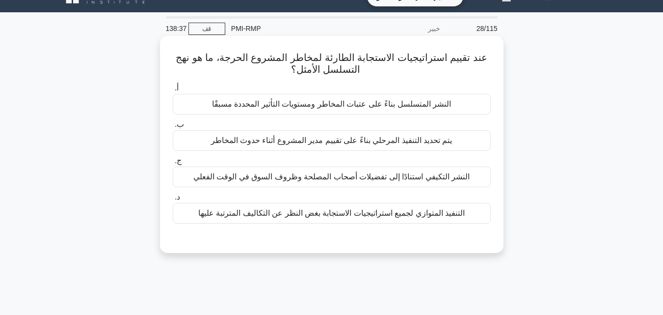
click at [335, 144] on font "يتم تحديد التنفيذ المرحلي بناءً على تقييم مدير المشروع أثناء حدوث المخاطر" at bounding box center [331, 140] width 241 height 8
click at [173, 128] on input "ب. يتم تحديد التنفيذ المرحلي بناءً على تقييم مدير المشروع أثناء حدوث المخاطر" at bounding box center [173, 124] width 0 height 6
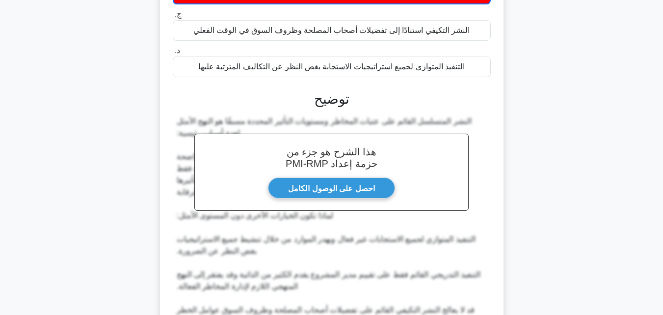
scroll to position [270, 0]
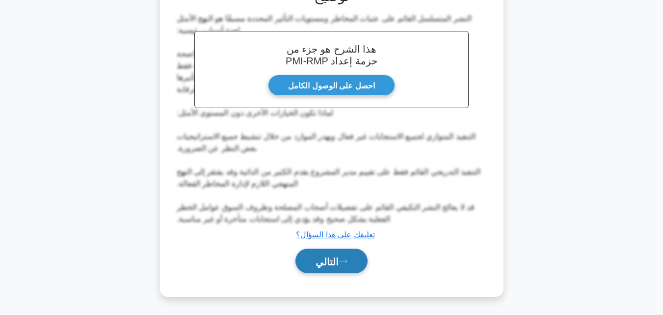
click at [326, 264] on font "التالي" at bounding box center [327, 261] width 23 height 11
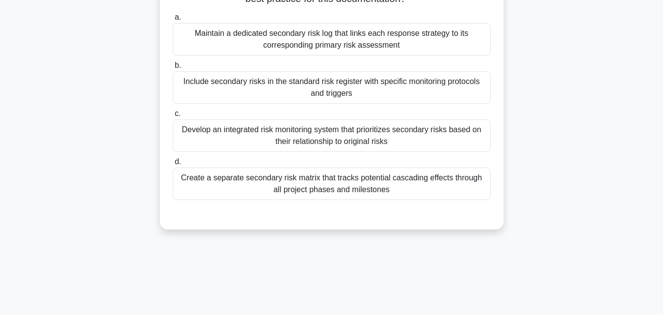
scroll to position [19, 0]
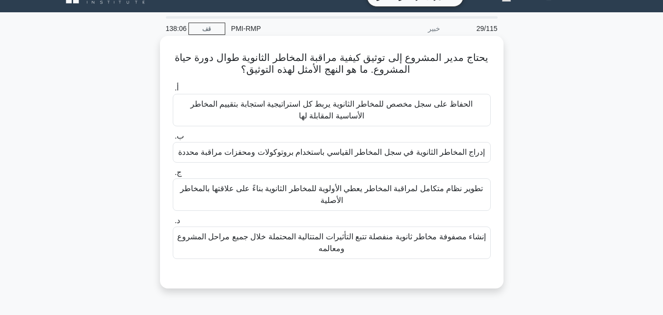
click at [335, 156] on font "إدراج المخاطر الثانوية في سجل المخاطر القياسي باستخدام بروتوكولات ومحفزات مراقب…" at bounding box center [331, 152] width 307 height 8
click at [173, 139] on input "ب. إدراج المخاطر الثانوية في سجل المخاطر القياسي باستخدام بروتوكولات ومحفزات مر…" at bounding box center [173, 136] width 0 height 6
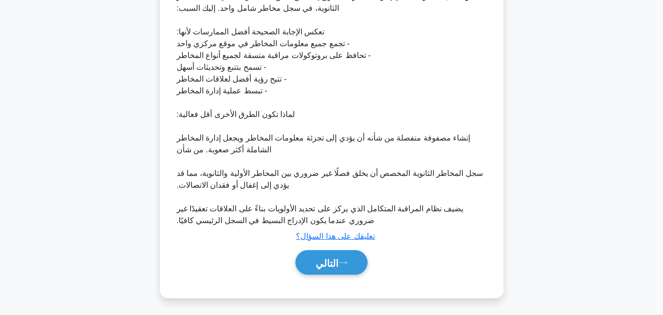
scroll to position [328, 0]
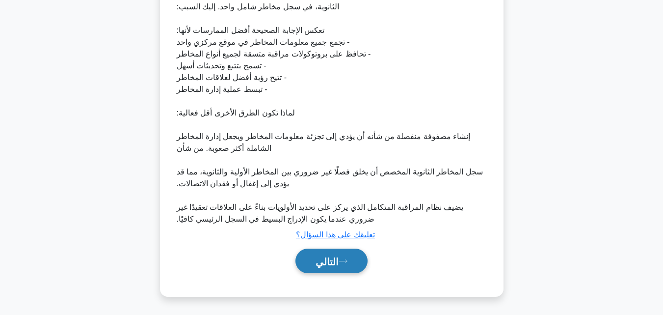
click at [322, 263] on font "التالي" at bounding box center [327, 261] width 23 height 11
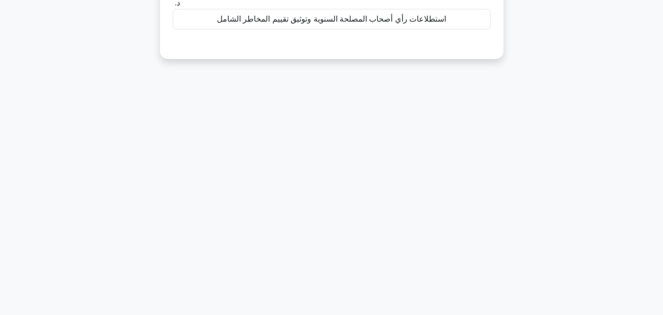
scroll to position [0, 0]
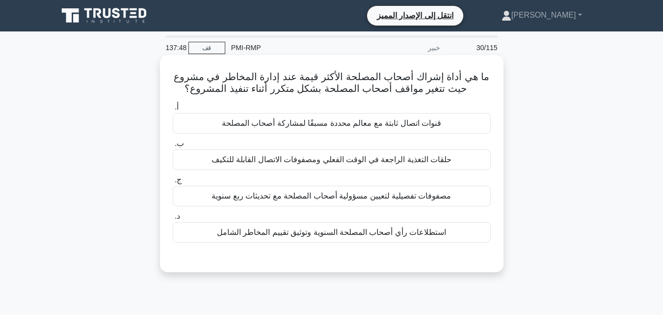
click at [320, 236] on font "استطلاعات رأي أصحاب المصلحة السنوية وتوثيق تقييم المخاطر الشامل" at bounding box center [332, 232] width 230 height 8
click at [173, 219] on input "د. استطلاعات رأي أصحاب المصلحة السنوية وتوثيق تقييم المخاطر الشامل" at bounding box center [173, 216] width 0 height 6
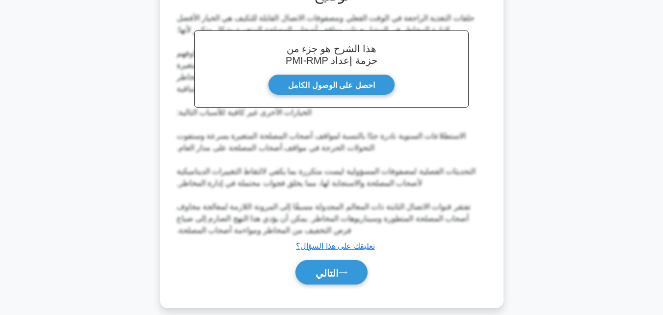
scroll to position [282, 0]
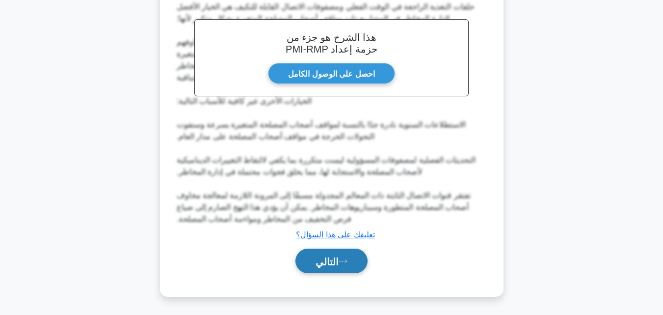
click at [324, 259] on font "التالي" at bounding box center [327, 261] width 23 height 11
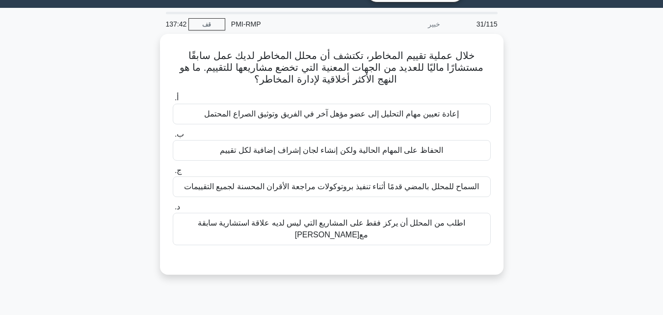
scroll to position [19, 0]
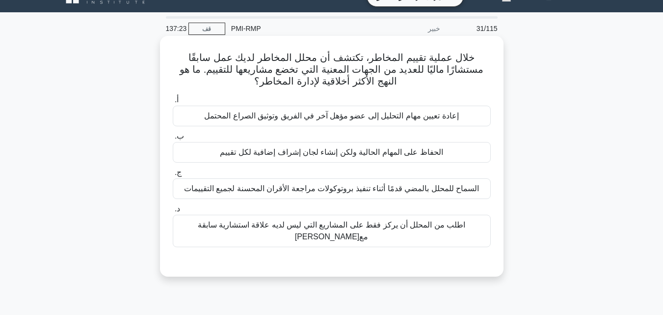
click at [347, 224] on font "اطلب من المحلل أن يركز فقط على المشاريع التي ليس لديه علاقة استشارية سابقة معها" at bounding box center [332, 230] width 268 height 20
click at [173, 212] on input "د. اطلب من المحلل أن يركز فقط على المشاريع التي ليس لديه علاقة استشارية سابقة م…" at bounding box center [173, 209] width 0 height 6
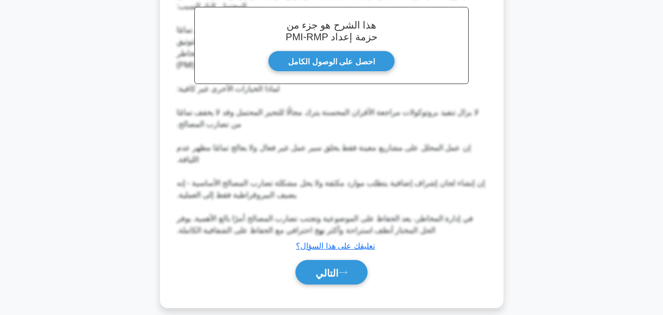
scroll to position [317, 0]
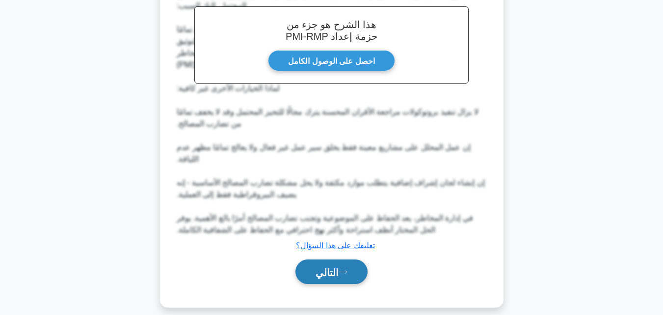
click at [329, 267] on font "التالي" at bounding box center [327, 272] width 23 height 11
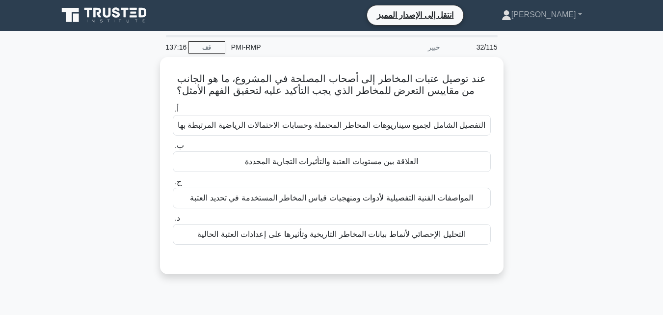
scroll to position [0, 0]
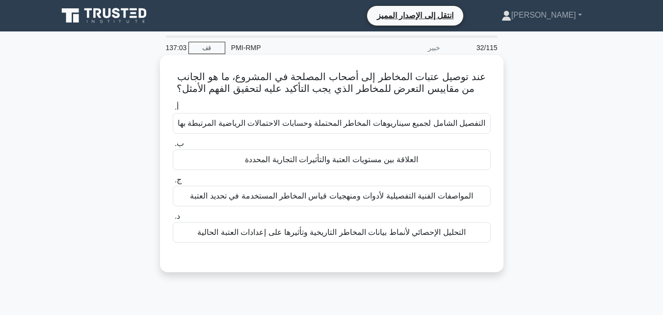
click at [338, 125] on font "التفصيل الشامل لجميع سيناريوهات المخاطر المحتملة وحسابات الاحتمالات الرياضية ال…" at bounding box center [332, 123] width 308 height 8
click at [173, 110] on input "أ. التفصيل الشامل لجميع سيناريوهات المخاطر المحتملة وحسابات الاحتمالات الرياضية…" at bounding box center [173, 107] width 0 height 6
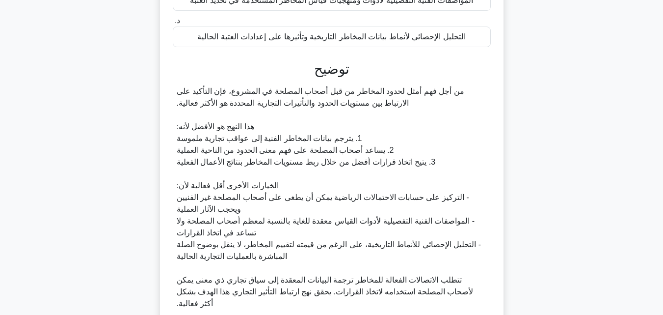
scroll to position [282, 0]
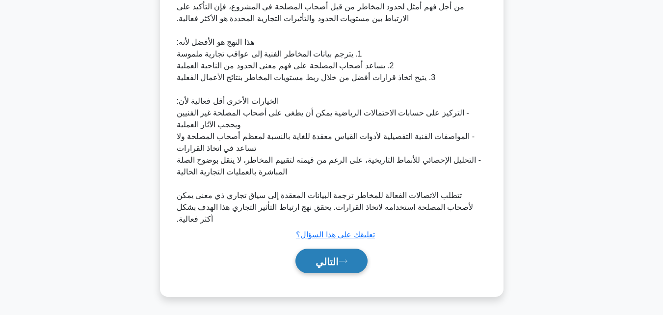
click at [332, 260] on font "التالي" at bounding box center [327, 261] width 23 height 11
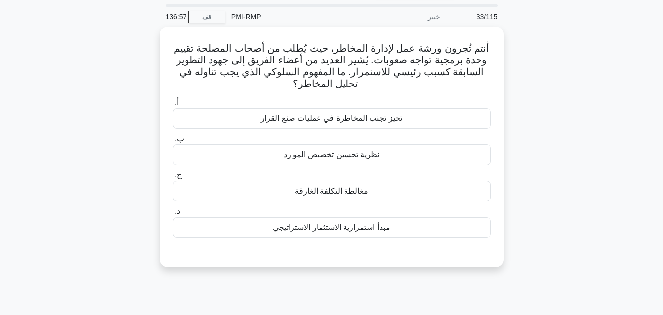
scroll to position [19, 0]
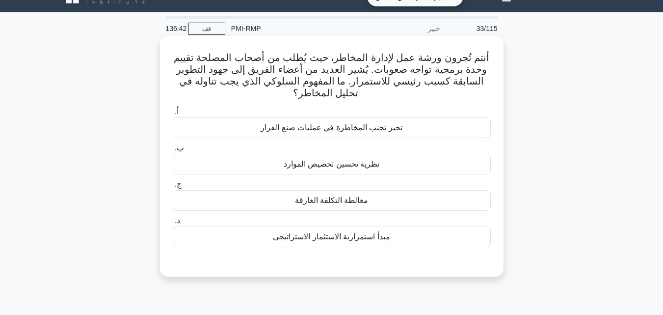
click at [328, 166] on font "نظرية تحسين تخصيص الموارد" at bounding box center [332, 164] width 96 height 8
click at [173, 151] on input "ب. نظرية تحسين تخصيص الموارد" at bounding box center [173, 148] width 0 height 6
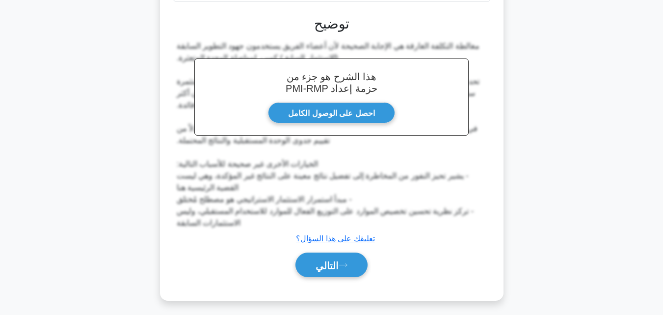
scroll to position [270, 0]
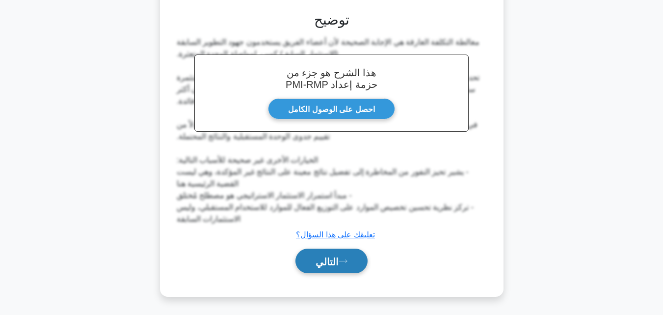
click at [327, 254] on button "التالي" at bounding box center [331, 260] width 72 height 25
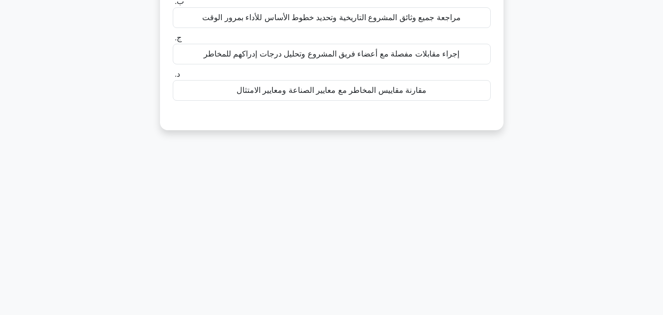
scroll to position [19, 0]
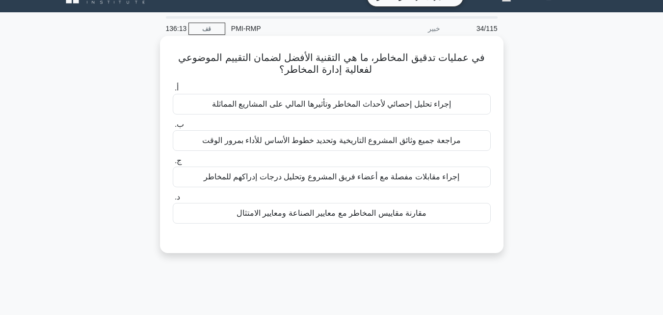
click at [316, 140] on font "مراجعة جميع وثائق المشروع التاريخية وتحديد خطوط الأساس للأداء بمرور الوقت" at bounding box center [331, 140] width 258 height 8
click at [173, 128] on input "ب. مراجعة جميع وثائق المشروع التاريخية وتحديد خطوط الأساس للأداء بمرور الوقت" at bounding box center [173, 124] width 0 height 6
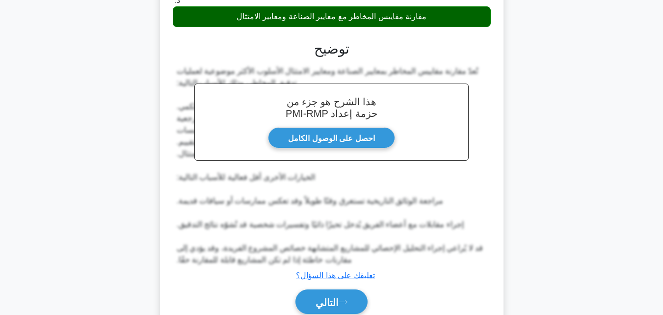
scroll to position [258, 0]
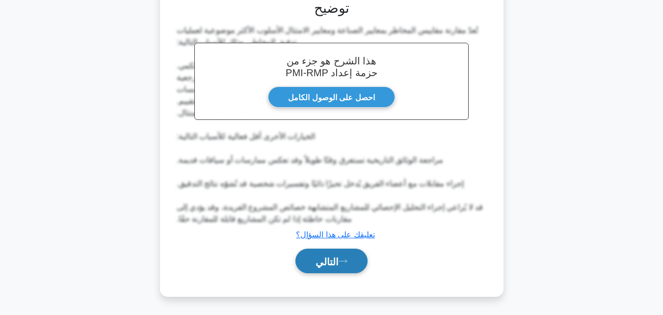
click at [319, 260] on font "التالي" at bounding box center [327, 261] width 23 height 11
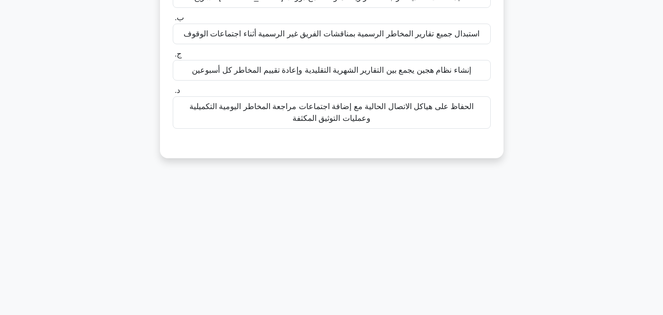
scroll to position [19, 0]
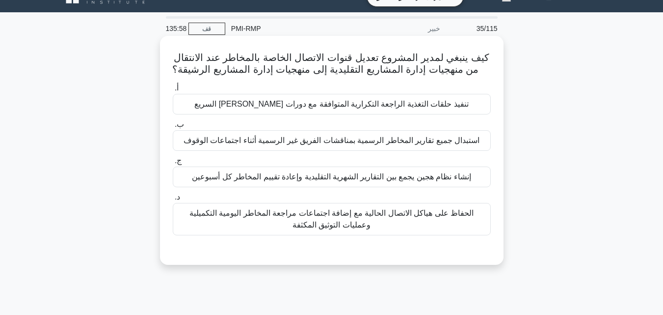
click at [304, 105] on font "تنفيذ حلقات التغذية الراجعة التكرارية المتوافقة مع دورات العدو السريع" at bounding box center [331, 104] width 274 height 8
click at [173, 91] on input "أ. تنفيذ حلقات التغذية الراجعة التكرارية المتوافقة مع دورات العدو السريع" at bounding box center [173, 88] width 0 height 6
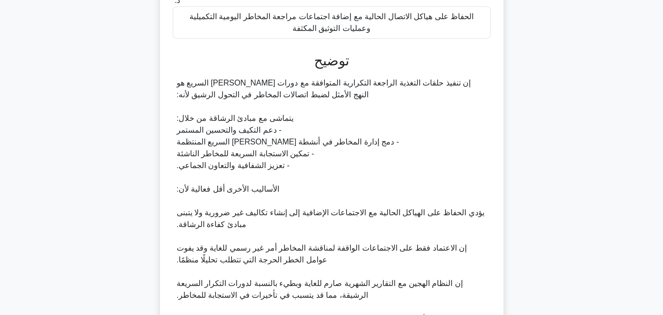
scroll to position [328, 0]
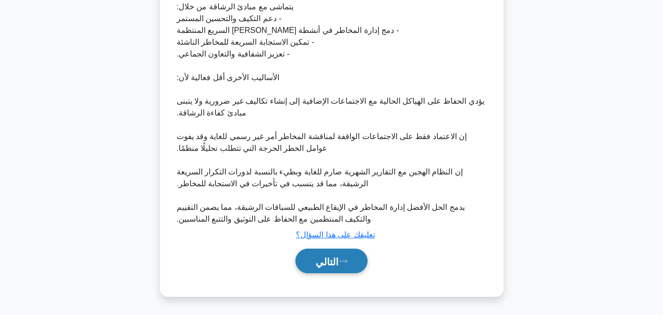
click at [331, 261] on font "التالي" at bounding box center [327, 261] width 23 height 11
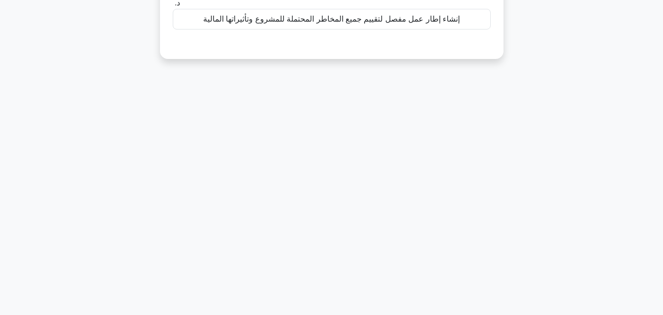
scroll to position [19, 0]
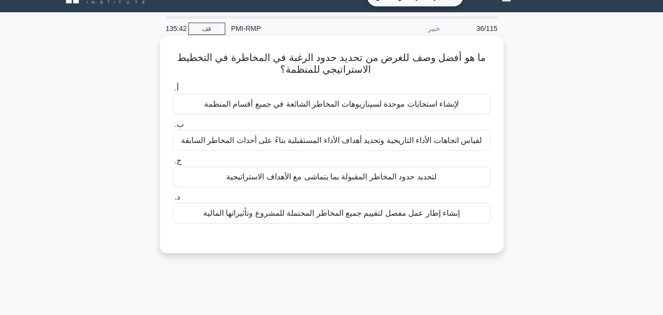
click at [310, 180] on font "لتحديد حدود المخاطر المقبولة بما يتماشى مع الأهداف الاستراتيجية" at bounding box center [331, 176] width 211 height 8
click at [173, 164] on input "ج. لتحديد حدود المخاطر المقبولة بما يتماشى مع الأهداف الاستراتيجية" at bounding box center [173, 161] width 0 height 6
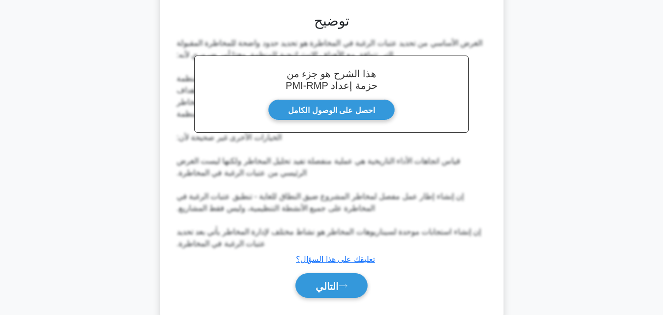
scroll to position [269, 0]
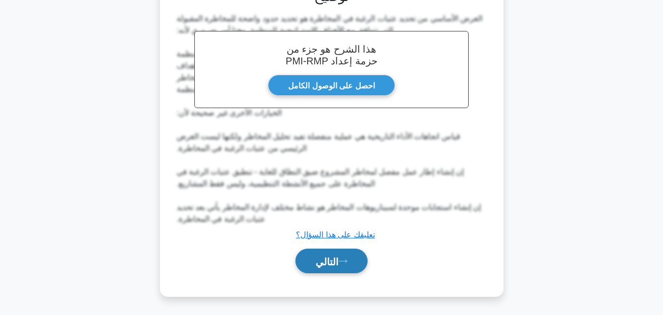
click at [333, 264] on font "التالي" at bounding box center [327, 261] width 23 height 11
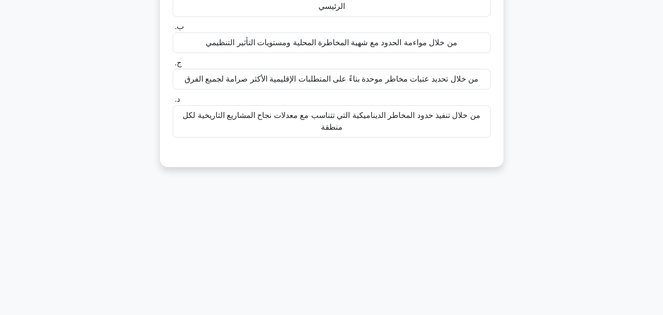
scroll to position [19, 0]
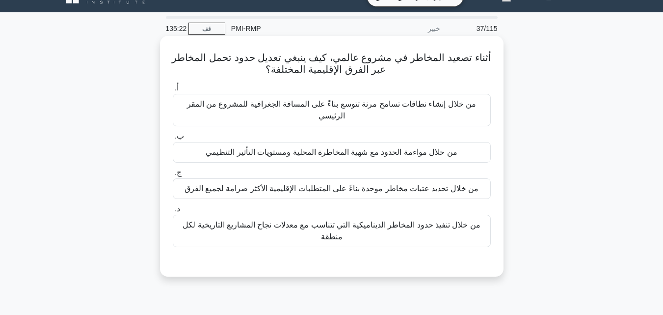
click at [356, 148] on font "من خلال مواءمة الحدود مع شهية المخاطرة المحلية ومستويات التأثير التنظيمي" at bounding box center [331, 152] width 251 height 8
click at [173, 139] on input "ب. من خلال مواءمة الحدود مع شهية المخاطرة المحلية ومستويات التأثير التنظيمي" at bounding box center [173, 136] width 0 height 6
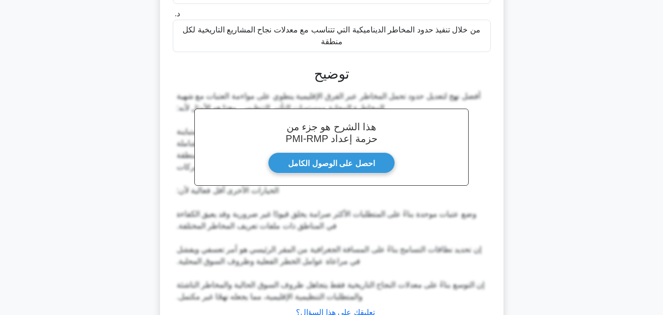
scroll to position [281, 0]
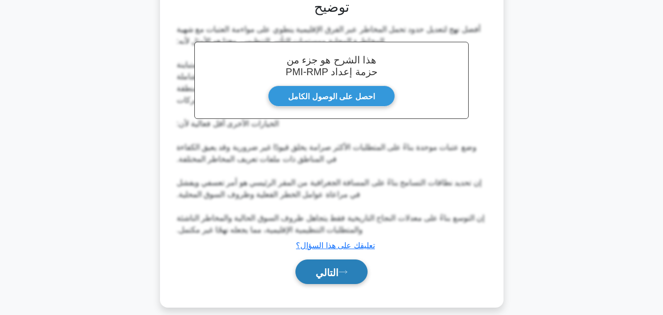
click at [339, 266] on font "التالي" at bounding box center [327, 271] width 23 height 11
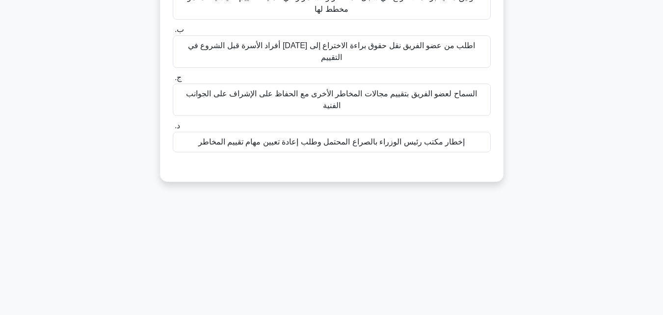
scroll to position [19, 0]
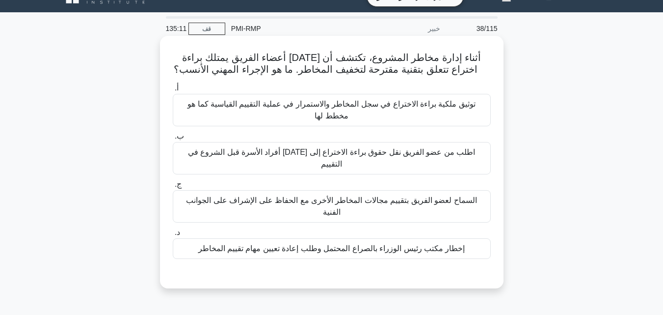
click at [338, 108] on font "توثيق ملكية براءة الاختراع في سجل المخاطر والاستمرار في عملية التقييم القياسية …" at bounding box center [331, 110] width 288 height 20
click at [173, 91] on input "أ. توثيق ملكية براءة الاختراع في سجل المخاطر والاستمرار في عملية التقييم القياس…" at bounding box center [173, 88] width 0 height 6
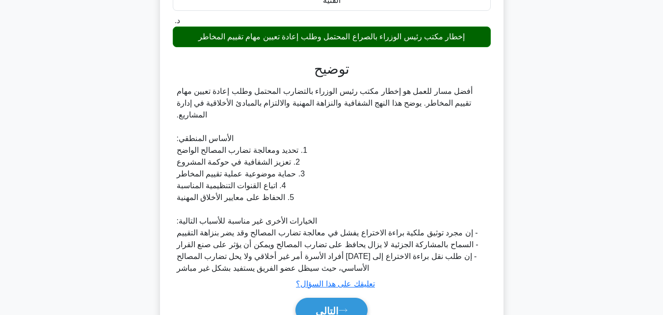
scroll to position [246, 0]
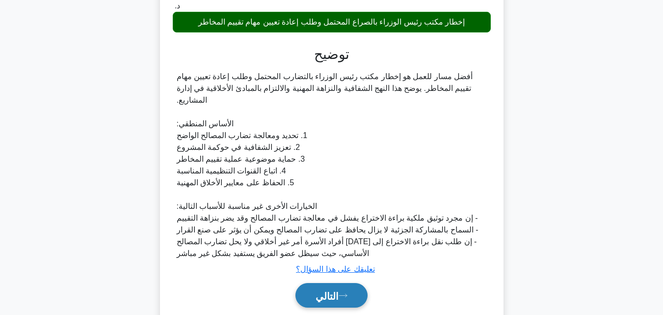
click at [339, 290] on font "التالي" at bounding box center [327, 295] width 23 height 11
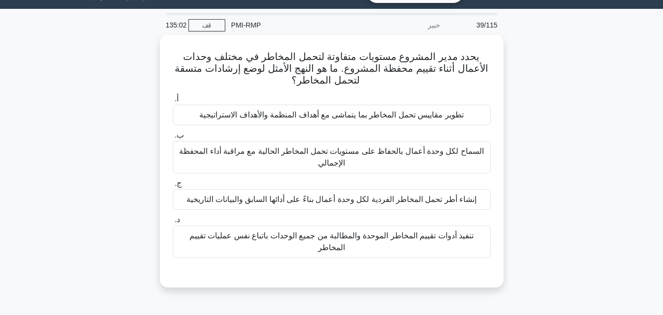
scroll to position [19, 0]
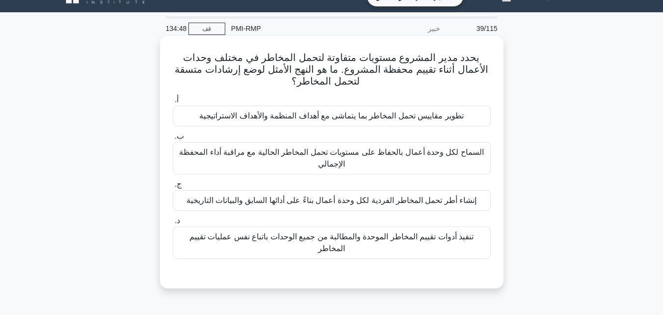
click at [329, 112] on font "تطوير مقاييس تحمل المخاطر بما يتماشى مع أهداف المنظمة والأهداف الاستراتيجية" at bounding box center [331, 115] width 264 height 8
click at [173, 103] on input "أ. تطوير مقاييس تحمل المخاطر بما يتماشى مع أهداف المنظمة والأهداف الاستراتيجية" at bounding box center [173, 100] width 0 height 6
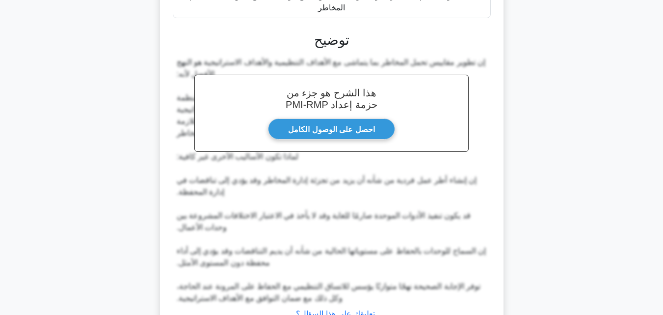
scroll to position [340, 0]
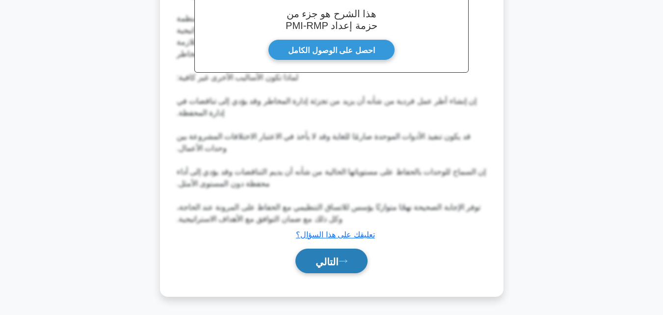
drag, startPoint x: 332, startPoint y: 265, endPoint x: 316, endPoint y: 222, distance: 45.8
click at [332, 266] on font "التالي" at bounding box center [327, 261] width 23 height 11
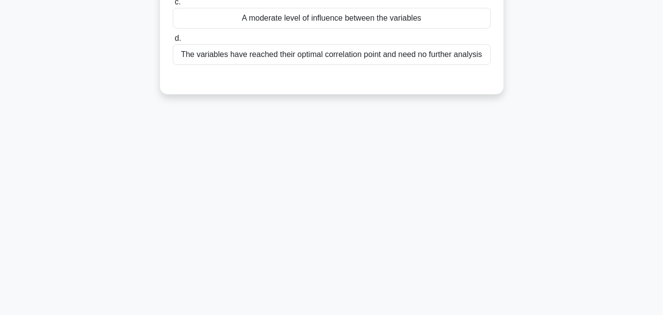
scroll to position [0, 0]
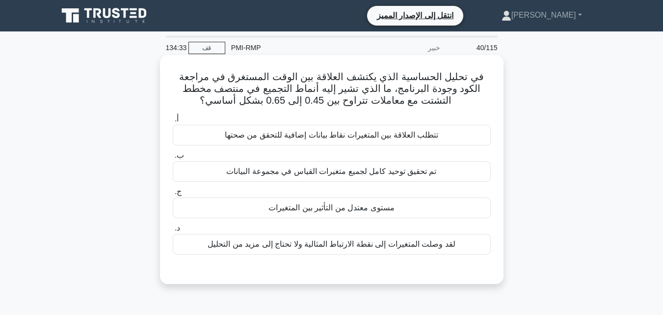
click at [306, 212] on font "مستوى معتدل من التأثير بين المتغيرات" at bounding box center [331, 207] width 126 height 8
click at [173, 195] on input "ج. مستوى معتدل من التأثير بين المتغيرات" at bounding box center [173, 191] width 0 height 6
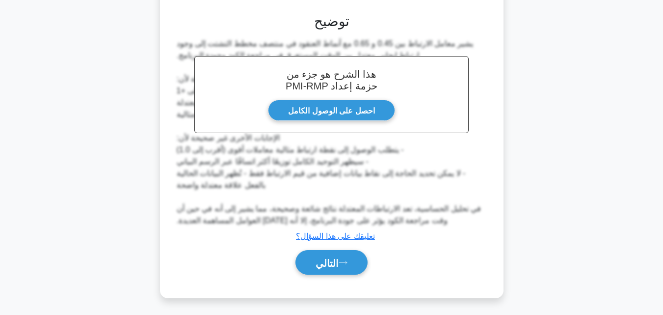
scroll to position [257, 0]
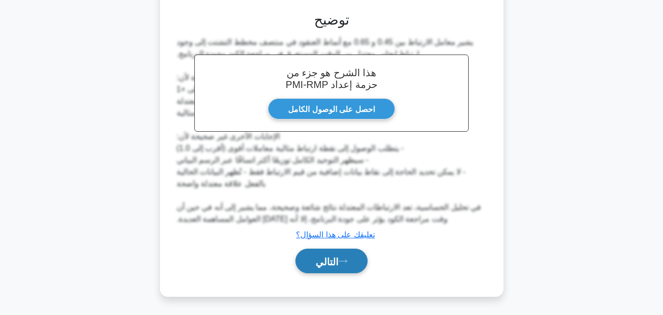
click at [328, 262] on font "التالي" at bounding box center [327, 261] width 23 height 11
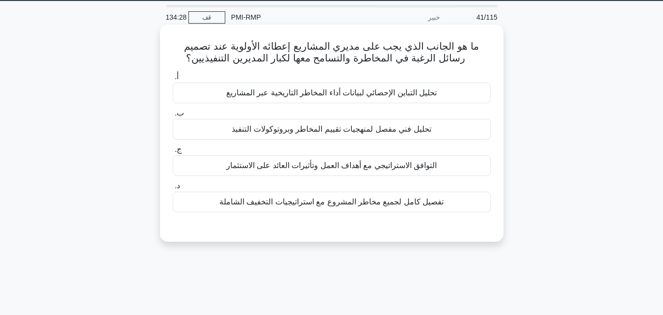
scroll to position [19, 0]
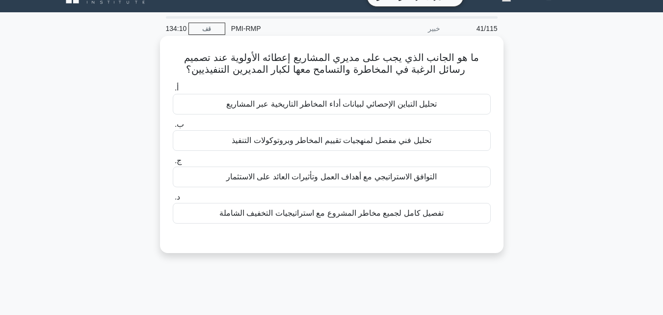
click at [323, 181] on font "التوافق الاستراتيجي مع أهداف العمل وتأثيرات العائد على الاستثمار" at bounding box center [331, 176] width 211 height 8
click at [173, 164] on input "ج. التوافق الاستراتيجي مع أهداف العمل وتأثيرات العائد على الاستثمار" at bounding box center [173, 161] width 0 height 6
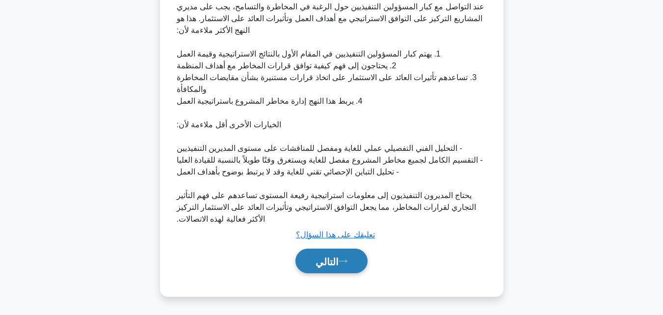
scroll to position [281, 0]
click at [323, 256] on font "التالي" at bounding box center [327, 261] width 23 height 11
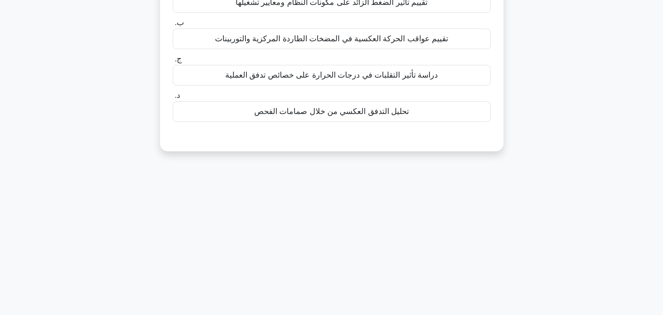
scroll to position [19, 0]
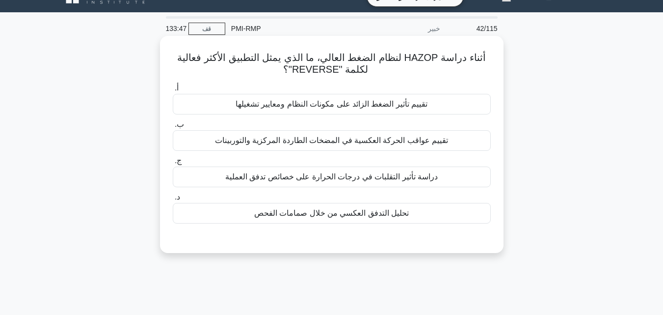
click at [292, 139] on font "تقييم عواقب الحركة العكسية في المضخات الطاردة المركزية والتوربينات" at bounding box center [332, 140] width 234 height 8
click at [173, 128] on input "ب. تقييم عواقب الحركة العكسية في المضخات الطاردة المركزية والتوربينات" at bounding box center [173, 124] width 0 height 6
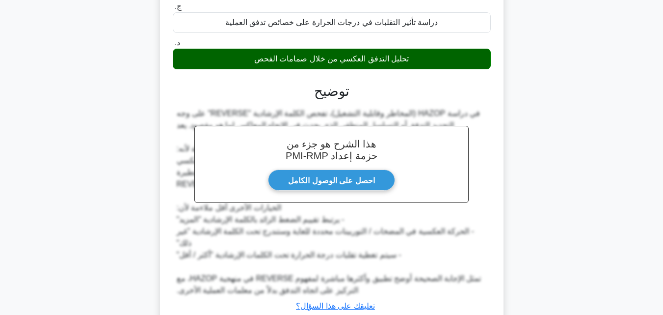
scroll to position [246, 0]
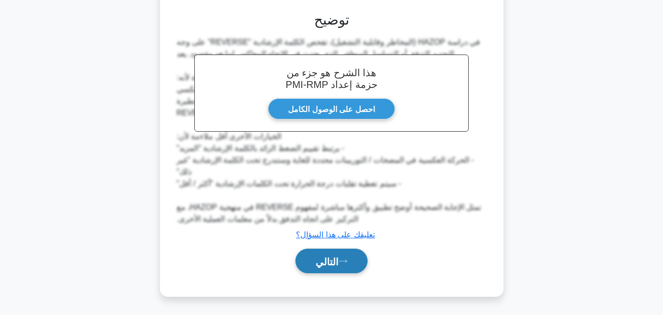
click at [345, 265] on button "التالي" at bounding box center [331, 260] width 72 height 25
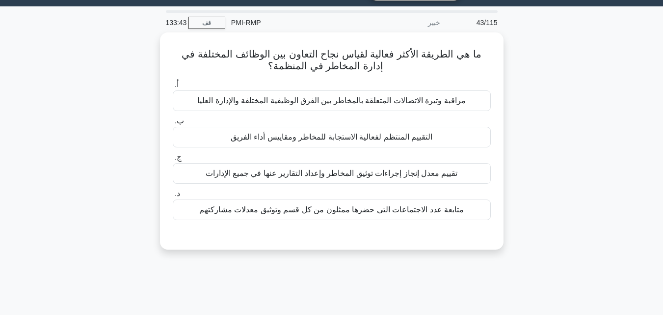
scroll to position [19, 0]
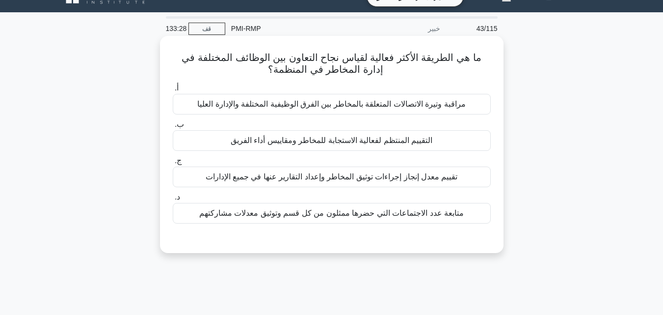
click at [340, 142] on font "التقييم المنتظم لفعالية الاستجابة للمخاطر ومقاييس أداء الفريق" at bounding box center [332, 140] width 202 height 8
click at [173, 128] on input "ب. التقييم المنتظم لفعالية الاستجابة للمخاطر ومقاييس أداء الفريق" at bounding box center [173, 124] width 0 height 6
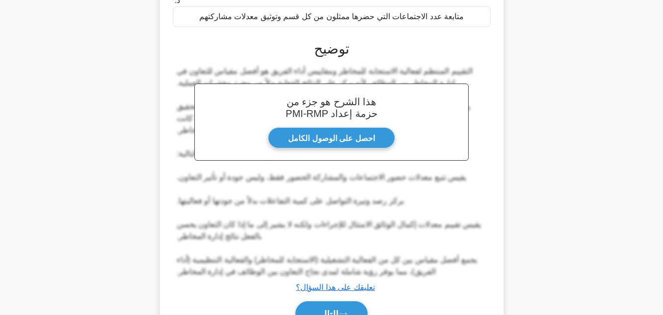
scroll to position [269, 0]
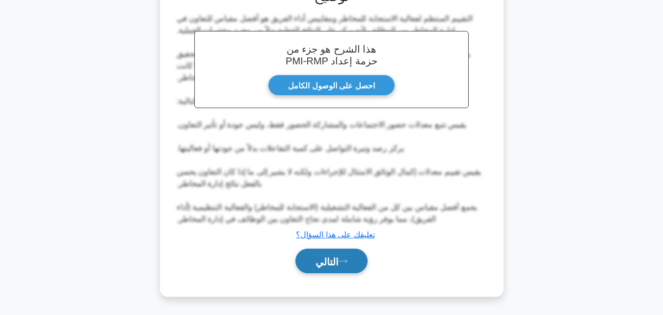
click at [324, 262] on font "التالي" at bounding box center [327, 261] width 23 height 11
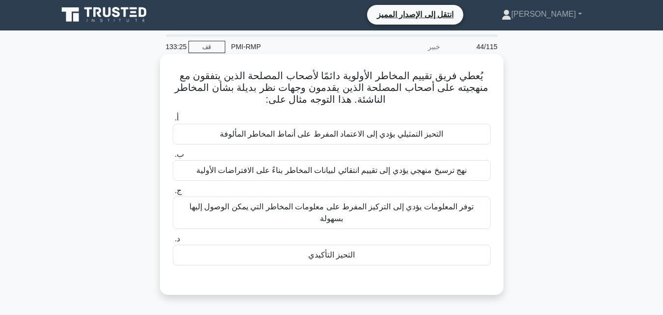
scroll to position [0, 0]
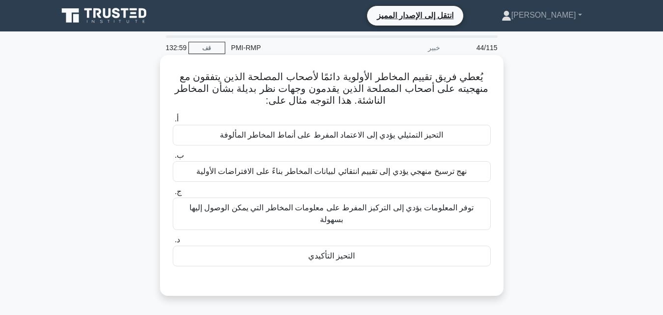
click at [349, 137] on font "التحيز التمثيلي يؤدي إلى الاعتماد المفرط على أنماط المخاطر المألوفة" at bounding box center [331, 135] width 223 height 8
click at [173, 122] on input "أ. التحيز التمثيلي يؤدي إلى الاعتماد المفرط على أنماط المخاطر المألوفة" at bounding box center [173, 119] width 0 height 6
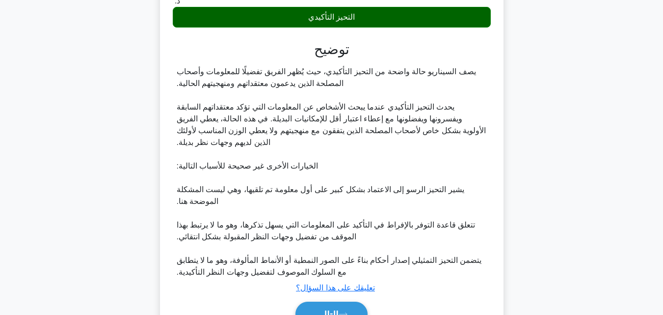
scroll to position [282, 0]
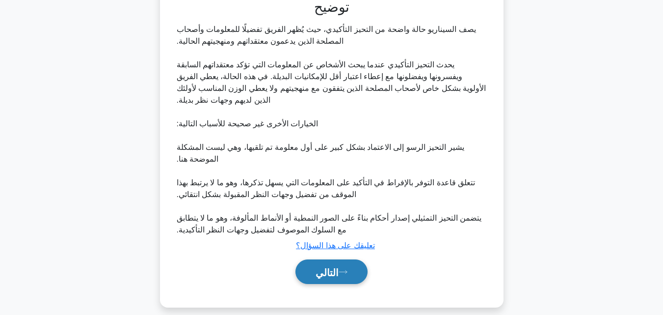
click at [339, 267] on font "التالي" at bounding box center [327, 272] width 23 height 11
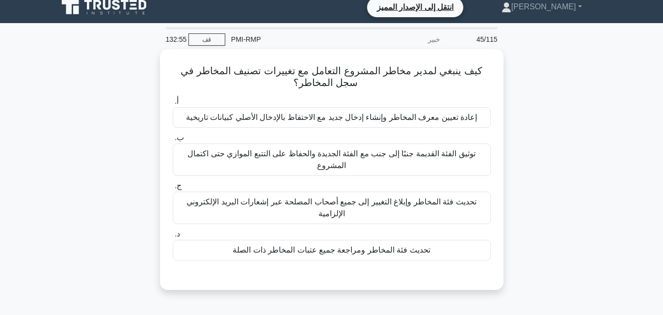
scroll to position [0, 0]
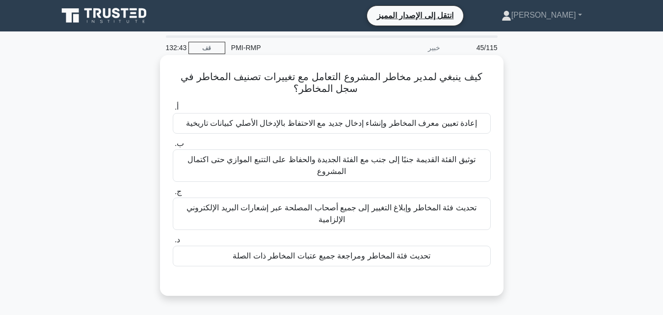
click at [347, 210] on font "تحديث فئة المخاطر وإبلاغ التغيير إلى جميع أصحاب المصلحة عبر إشعارات البريد الإل…" at bounding box center [332, 213] width 290 height 20
click at [173, 195] on input "ج. تحديث فئة المخاطر وإبلاغ التغيير إلى جميع أصحاب المصلحة عبر إشعارات البريد ا…" at bounding box center [173, 191] width 0 height 6
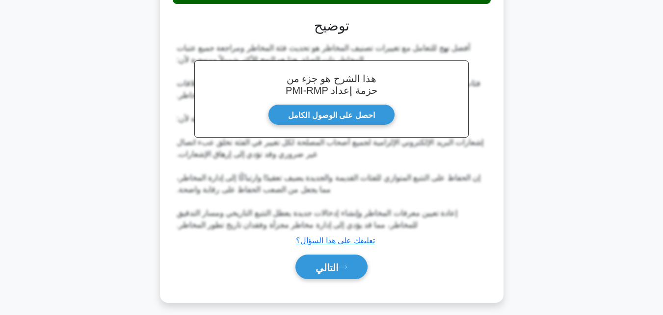
scroll to position [270, 0]
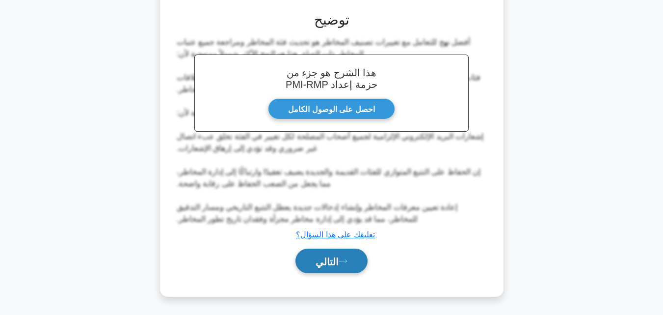
click at [325, 254] on button "التالي" at bounding box center [331, 260] width 72 height 25
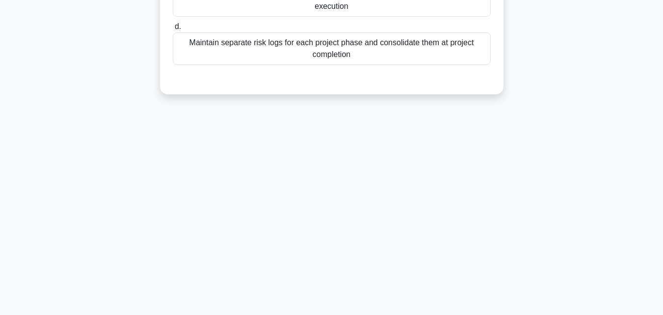
scroll to position [19, 0]
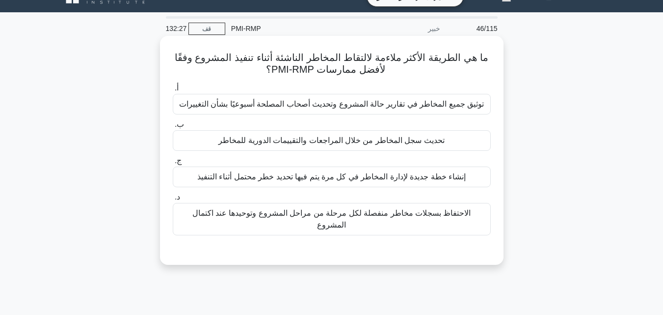
click at [280, 142] on font "تحديث سجل المخاطر من خلال المراجعات والتقييمات الدورية للمخاطر" at bounding box center [331, 140] width 226 height 8
click at [173, 128] on input "ب. تحديث سجل المخاطر من خلال المراجعات والتقييمات الدورية للمخاطر" at bounding box center [173, 124] width 0 height 6
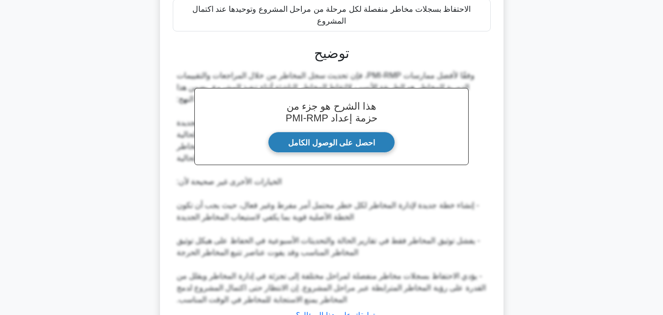
scroll to position [281, 0]
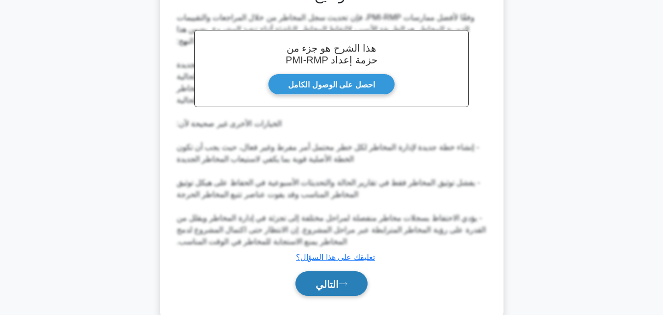
click at [329, 278] on font "التالي" at bounding box center [327, 283] width 23 height 11
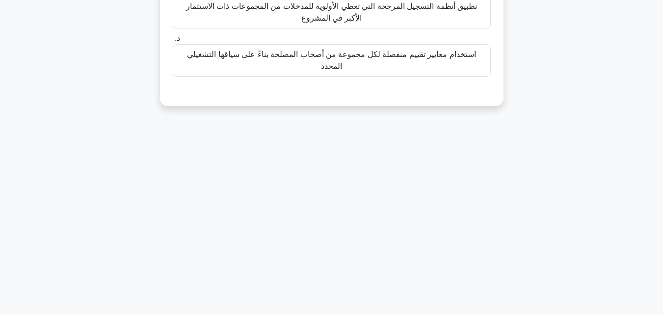
scroll to position [68, 0]
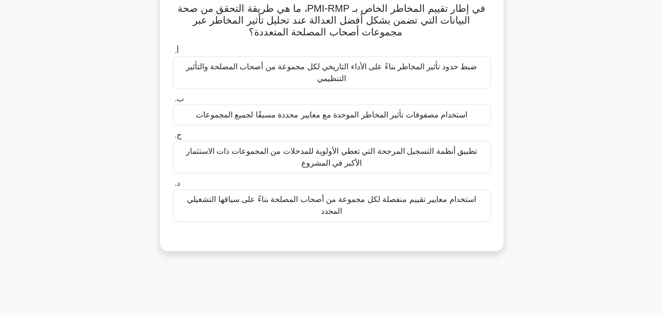
click at [320, 115] on font "استخدام مصفوفات تأثير المخاطر الموحدة مع معايير محددة مسبقًا لجميع المجموعات" at bounding box center [331, 114] width 271 height 8
click at [173, 102] on input "ب. استخدام مصفوفات تأثير المخاطر الموحدة مع معايير محددة مسبقًا لجميع المجموعات" at bounding box center [173, 99] width 0 height 6
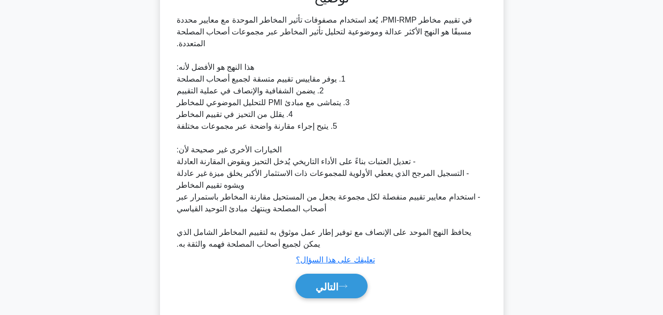
scroll to position [340, 0]
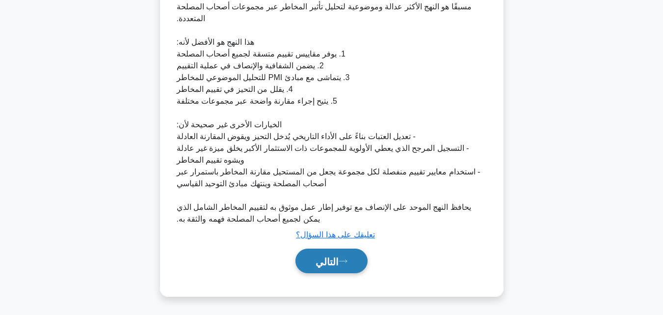
click at [353, 255] on button "التالي" at bounding box center [331, 260] width 72 height 25
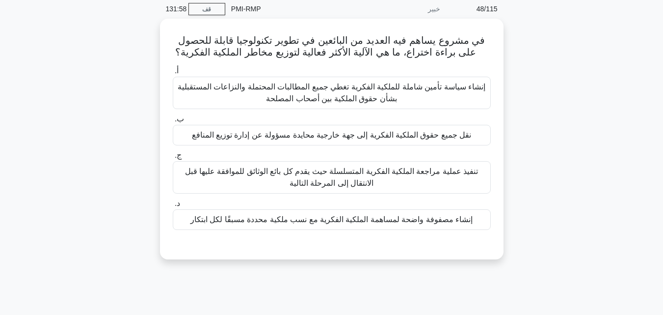
scroll to position [19, 0]
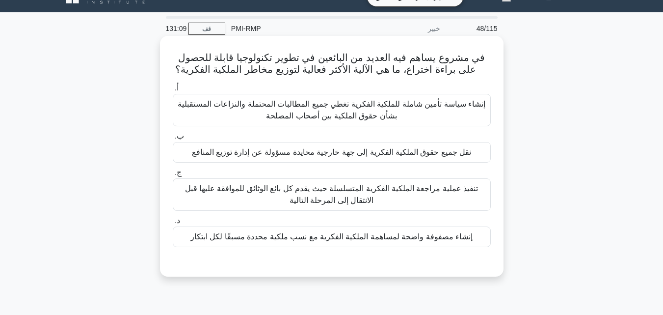
click at [303, 111] on font "إنشاء سياسة تأمين شاملة للملكية الفكرية تغطي جميع المطالبات المحتملة والنزاعات …" at bounding box center [332, 110] width 308 height 20
click at [173, 91] on input "أ. إنشاء سياسة تأمين شاملة للملكية الفكرية تغطي جميع المطالبات المحتملة والنزاع…" at bounding box center [173, 88] width 0 height 6
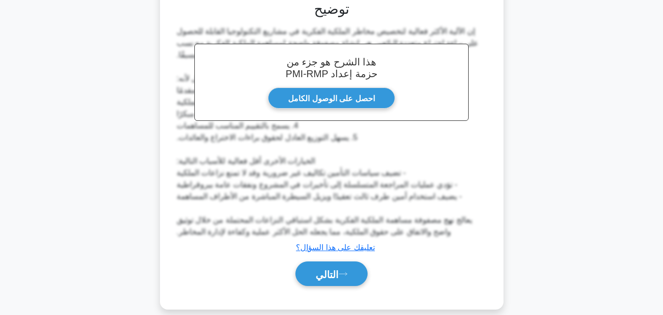
scroll to position [293, 0]
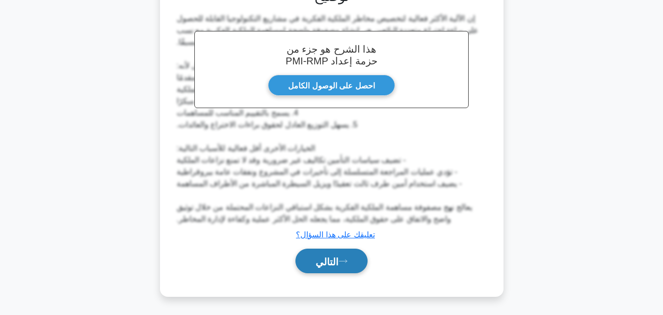
click at [332, 259] on font "التالي" at bounding box center [327, 261] width 23 height 11
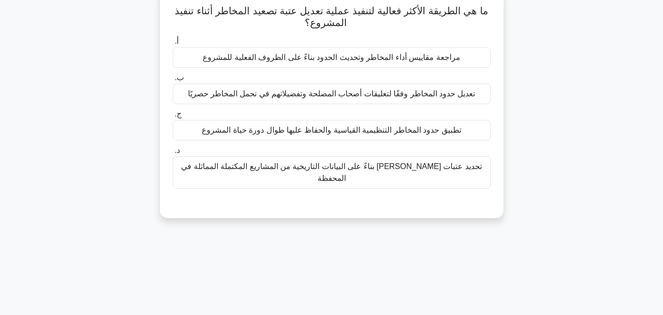
scroll to position [19, 0]
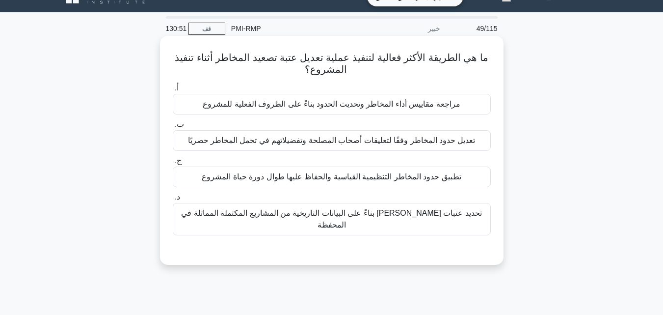
click at [304, 144] on font "تعديل حدود المخاطر وفقًا لتعليقات أصحاب المصلحة وتفضيلاتهم في تحمل المخاطر حصري…" at bounding box center [332, 140] width 288 height 8
click at [173, 128] on input "ب. تعديل حدود المخاطر وفقًا لتعليقات أصحاب المصلحة وتفضيلاتهم في تحمل المخاطر ح…" at bounding box center [173, 124] width 0 height 6
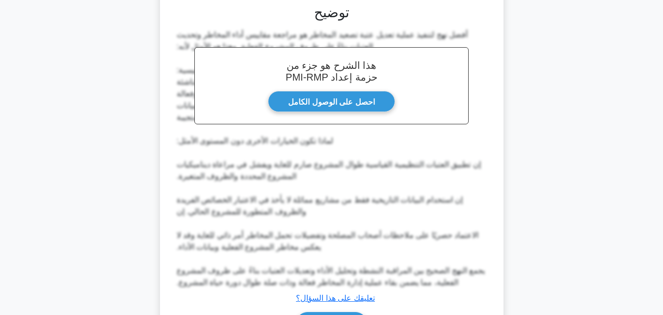
scroll to position [317, 0]
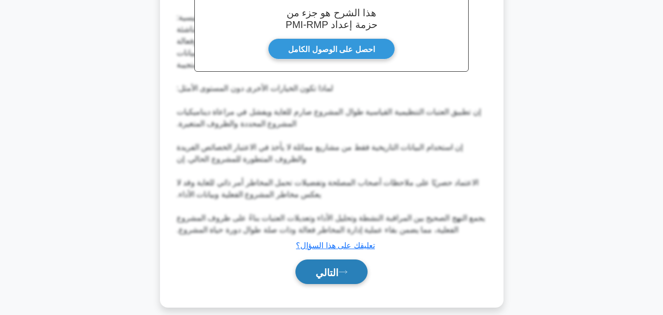
click at [340, 259] on button "التالي" at bounding box center [331, 271] width 72 height 25
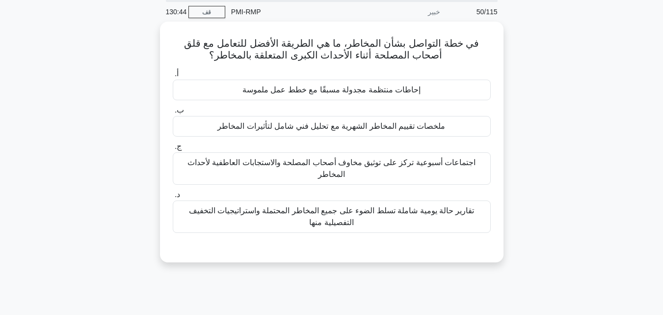
scroll to position [19, 0]
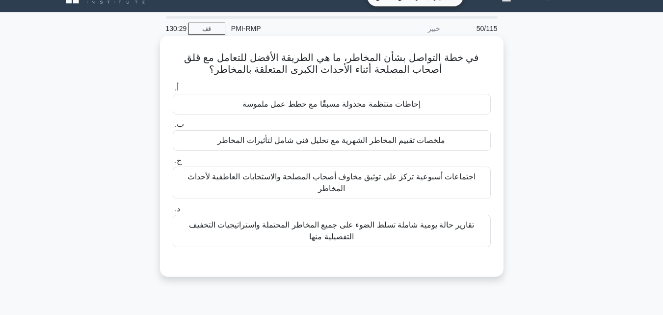
click at [301, 104] on font "إحاطات منتظمة مجدولة مسبقًا مع خطط عمل ملموسة" at bounding box center [331, 104] width 178 height 8
click at [173, 91] on input "أ. إحاطات منتظمة مجدولة مسبقًا مع خطط عمل ملموسة" at bounding box center [173, 88] width 0 height 6
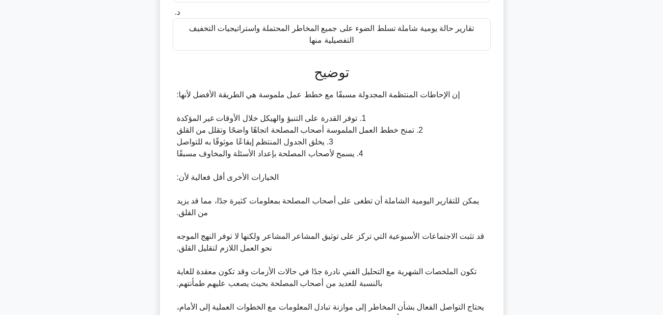
scroll to position [328, 0]
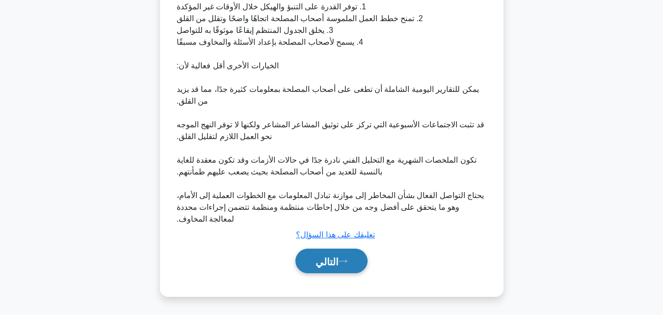
click at [330, 255] on font "التالي" at bounding box center [327, 260] width 23 height 11
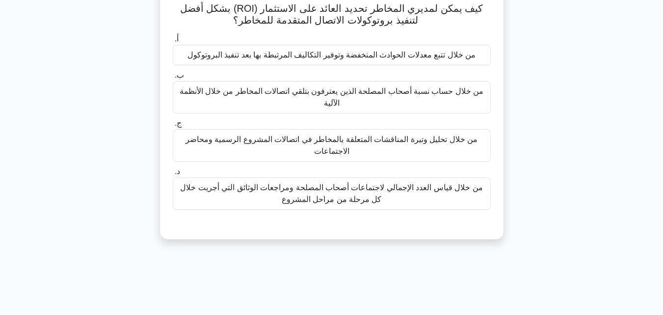
scroll to position [19, 0]
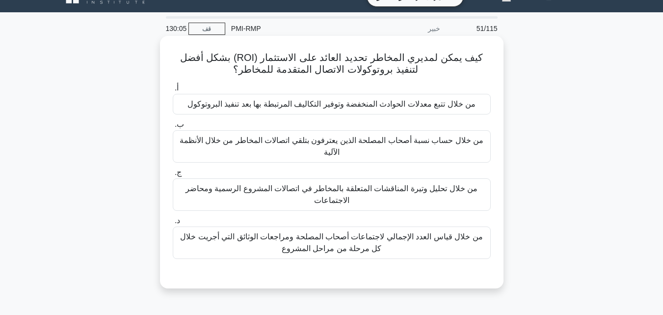
click at [285, 107] on font "من خلال تتبع معدلات الحوادث المنخفضة وتوفير التكاليف المرتبطة بها بعد تنفيذ الب…" at bounding box center [331, 104] width 288 height 8
click at [173, 91] on input "أ. من خلال تتبع معدلات الحوادث المنخفضة وتوفير التكاليف المرتبطة بها بعد تنفيذ …" at bounding box center [173, 88] width 0 height 6
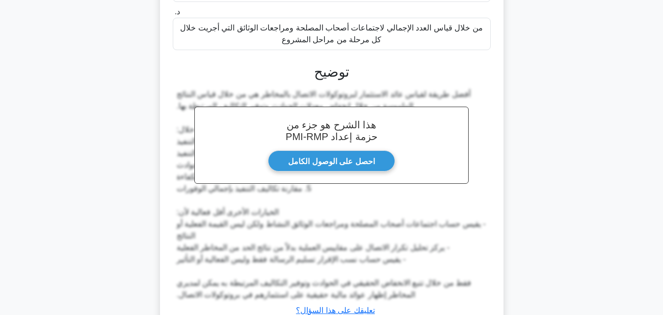
scroll to position [304, 0]
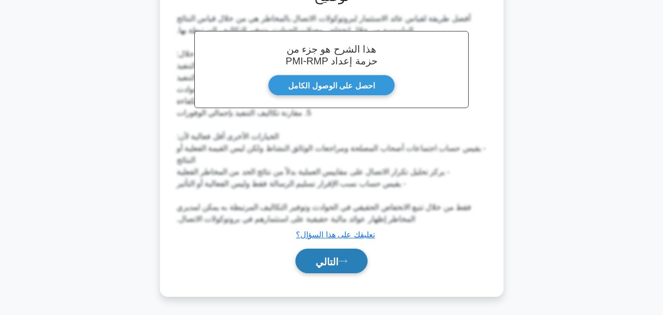
click at [328, 263] on font "التالي" at bounding box center [327, 261] width 23 height 11
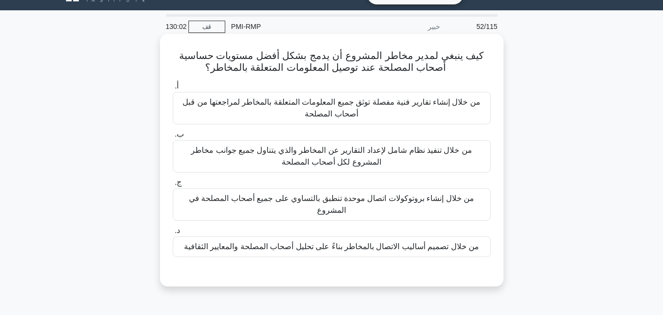
scroll to position [19, 0]
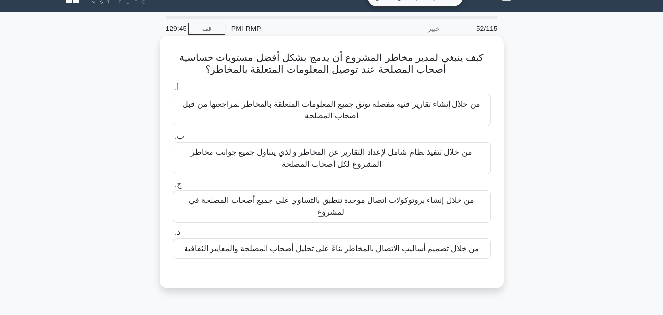
click at [320, 251] on font "من خلال تصميم أساليب الاتصال بالمخاطر بناءً على تحليل أصحاب المصلحة والمعايير ا…" at bounding box center [331, 248] width 295 height 8
click at [173, 236] on input "د. من خلال تصميم أساليب الاتصال بالمخاطر بناءً على تحليل أصحاب المصلحة والمعايي…" at bounding box center [173, 232] width 0 height 6
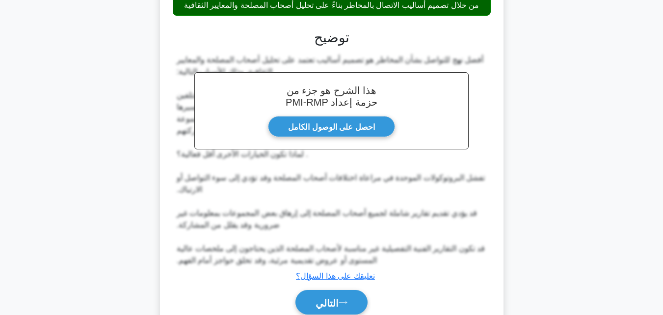
scroll to position [304, 0]
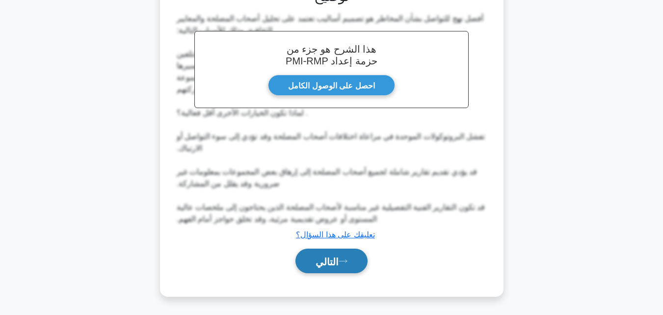
click at [316, 264] on font "التالي" at bounding box center [327, 261] width 23 height 11
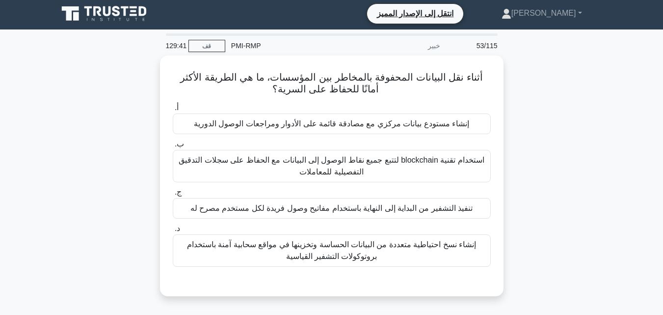
scroll to position [0, 0]
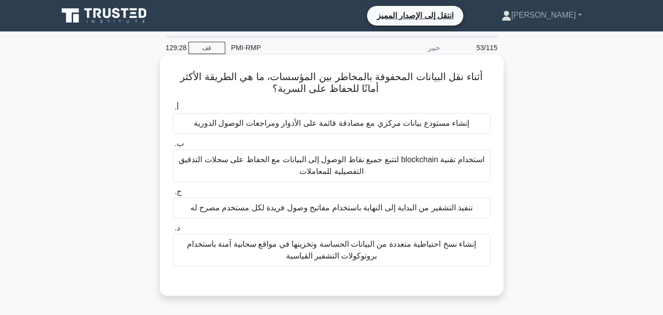
click at [302, 165] on font "استخدام تقنية blockchain لتتبع جميع نقاط الوصول إلى البيانات مع الحفاظ على سجلا…" at bounding box center [331, 165] width 305 height 20
click at [173, 147] on input "ب. استخدام تقنية blockchain لتتبع جميع نقاط الوصول إلى البيانات مع الحفاظ على س…" at bounding box center [173, 143] width 0 height 6
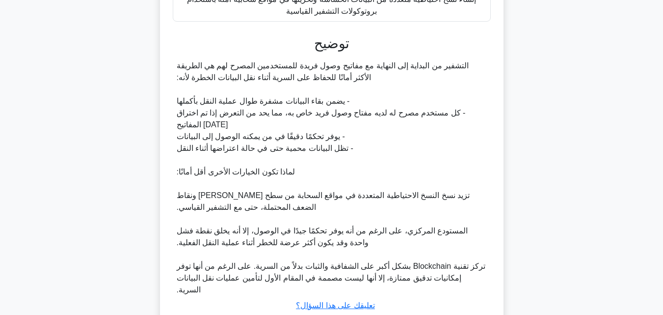
scroll to position [305, 0]
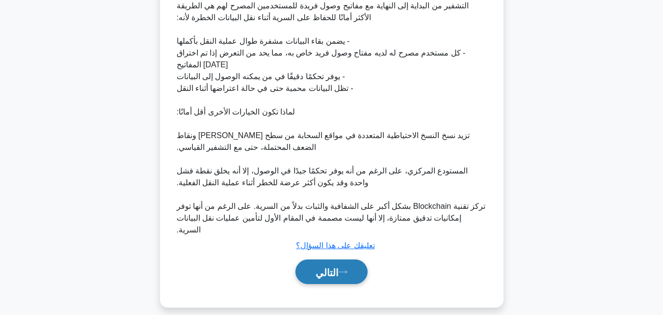
click at [328, 267] on font "التالي" at bounding box center [327, 272] width 23 height 11
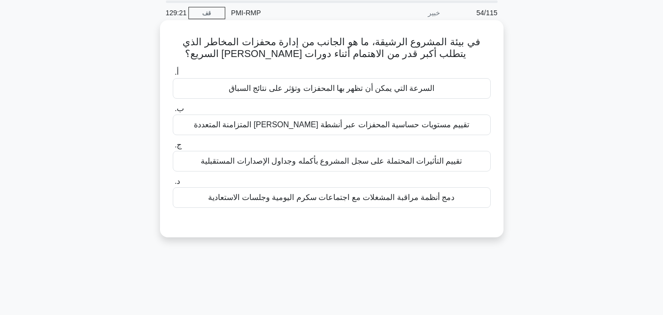
scroll to position [0, 0]
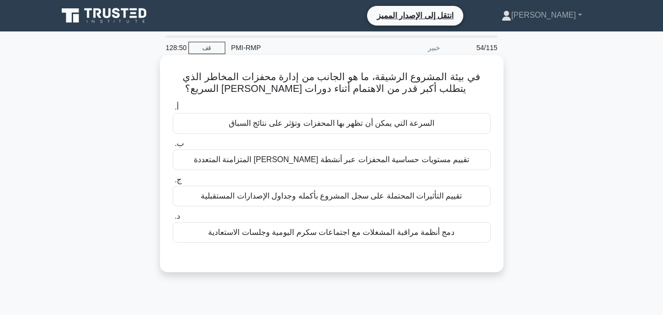
click at [346, 195] on font "تقييم التأثيرات المحتملة على سجل المشروع بأكمله وجداول الإصدارات المستقبلية" at bounding box center [331, 195] width 261 height 8
click at [173, 183] on input "ج. تقييم التأثيرات المحتملة على سجل المشروع بأكمله وجداول الإصدارات المستقبلية" at bounding box center [173, 180] width 0 height 6
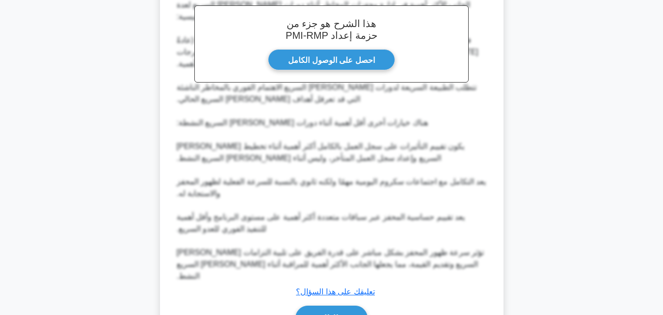
scroll to position [329, 0]
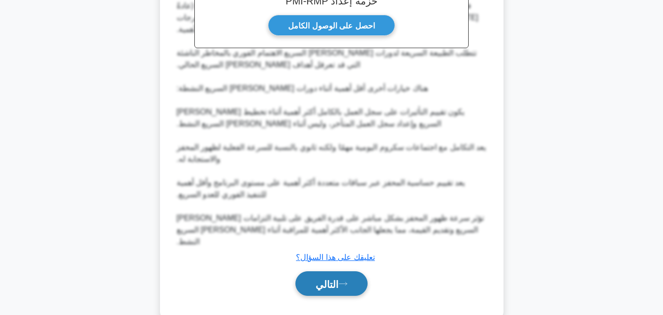
click at [332, 278] on font "التالي" at bounding box center [327, 283] width 23 height 11
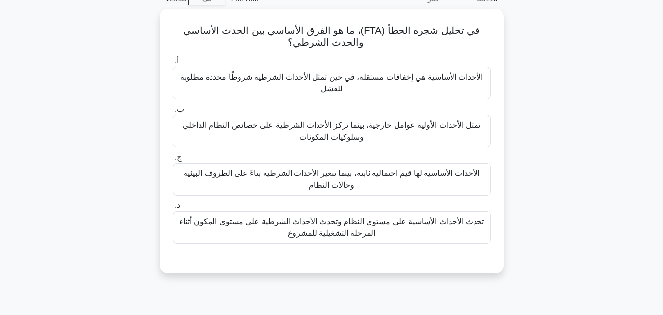
scroll to position [19, 0]
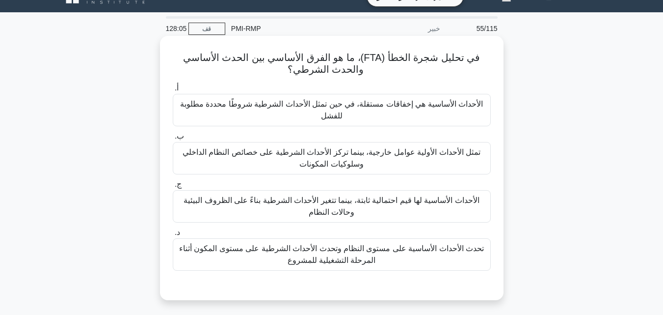
click at [324, 105] on font "الأحداث الأساسية هي إخفاقات مستقلة، في حين تمثل الأحداث الشرطية شروطًا محددة مط…" at bounding box center [331, 110] width 303 height 20
click at [173, 91] on input "أ. الأحداث الأساسية هي إخفاقات مستقلة، في حين تمثل الأحداث الشرطية شروطًا محددة…" at bounding box center [173, 88] width 0 height 6
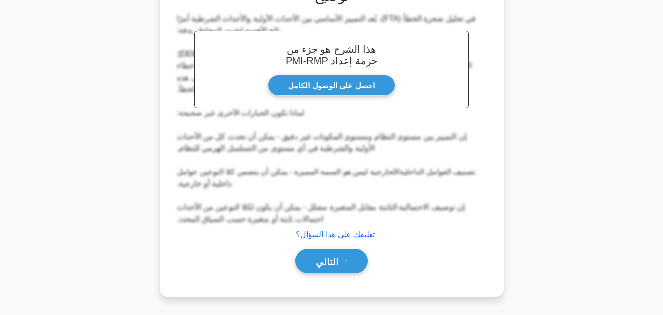
scroll to position [316, 0]
click at [330, 255] on font "التالي" at bounding box center [327, 260] width 23 height 11
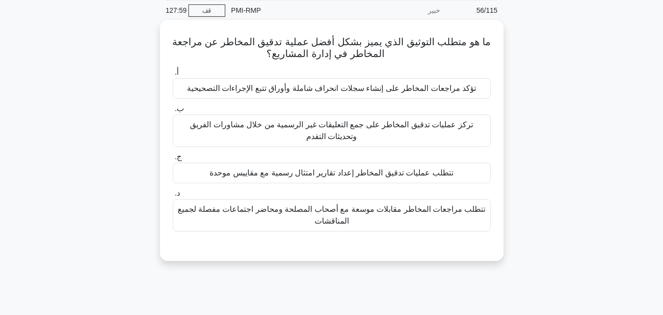
scroll to position [0, 0]
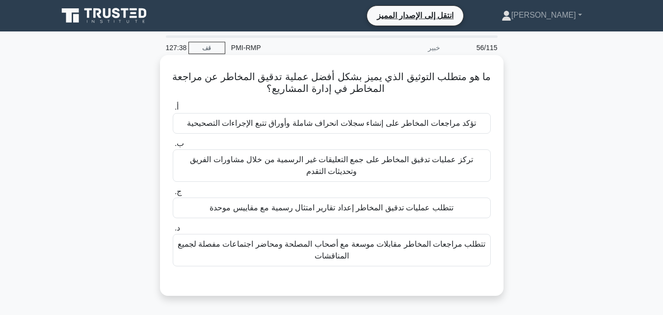
click at [290, 210] on font "تتطلب عمليات تدقيق المخاطر إعداد تقارير امتثال رسمية مع مقاييس موحدة" at bounding box center [331, 207] width 243 height 8
click at [173, 195] on input "ج. تتطلب عمليات تدقيق المخاطر إعداد تقارير امتثال رسمية مع مقاييس موحدة" at bounding box center [173, 191] width 0 height 6
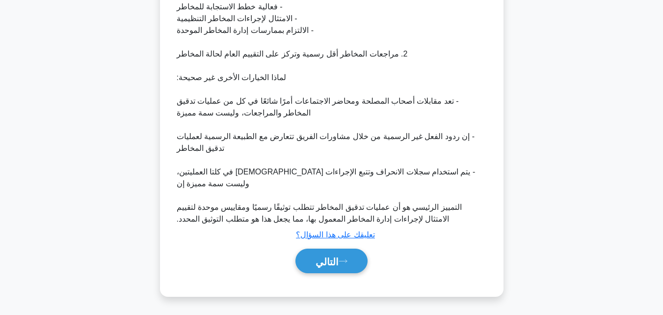
scroll to position [340, 0]
click at [321, 267] on button "التالي" at bounding box center [331, 260] width 72 height 25
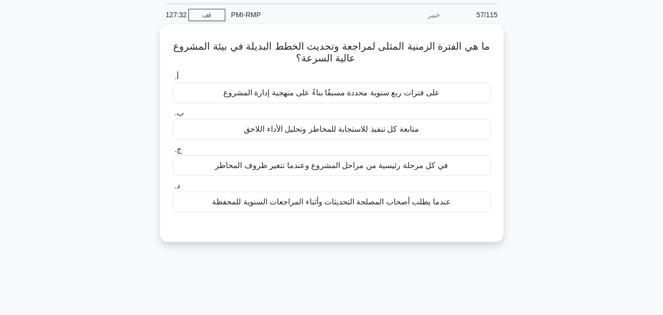
scroll to position [19, 0]
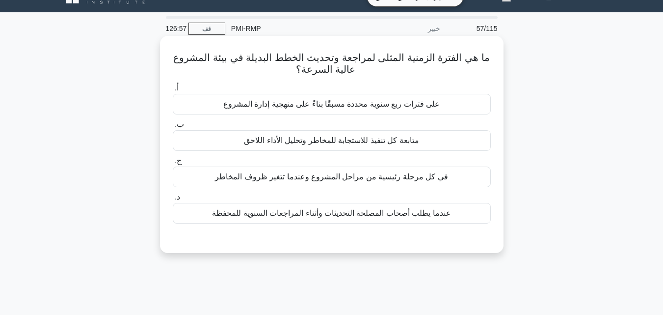
click at [327, 143] on font "متابعة كل تنفيذ للاستجابة للمخاطر وتحليل الأداء اللاحق" at bounding box center [331, 140] width 175 height 8
click at [173, 128] on input "ب. متابعة كل تنفيذ للاستجابة للمخاطر وتحليل الأداء اللاحق" at bounding box center [173, 124] width 0 height 6
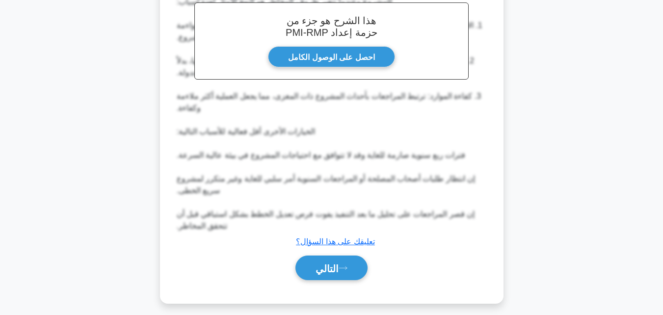
scroll to position [305, 0]
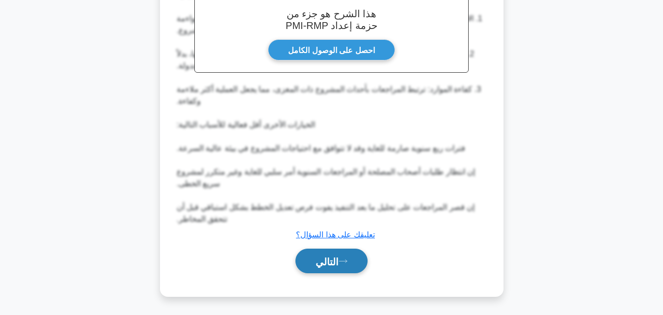
click at [336, 263] on font "التالي" at bounding box center [327, 261] width 23 height 11
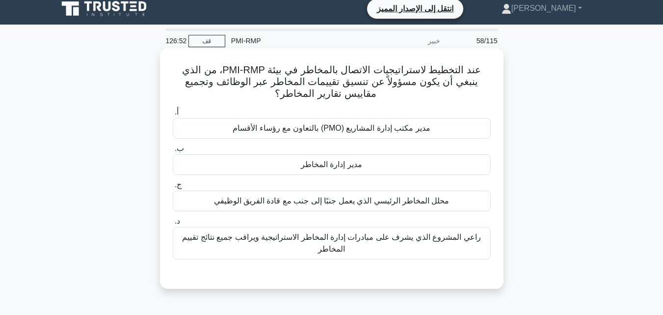
scroll to position [0, 0]
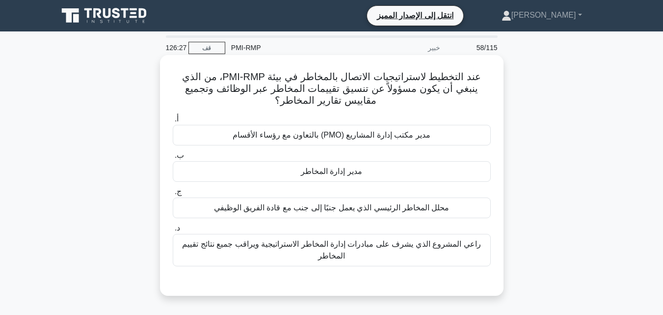
click at [326, 209] on font "محلل المخاطر الرئيسي الذي يعمل جنبًا إلى جنب مع قادة الفريق الوظيفي" at bounding box center [332, 207] width 236 height 8
click at [173, 195] on input "ج. محلل المخاطر الرئيسي الذي يعمل جنبًا إلى جنب مع قادة الفريق الوظيفي" at bounding box center [173, 191] width 0 height 6
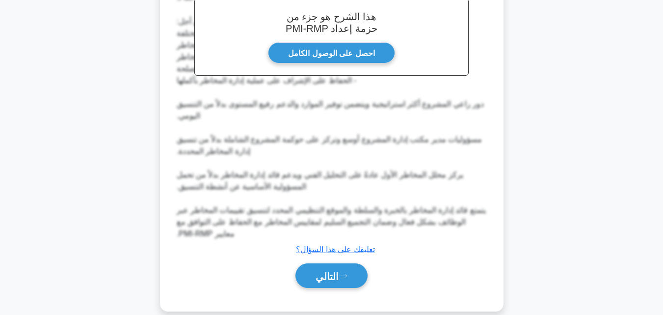
scroll to position [341, 0]
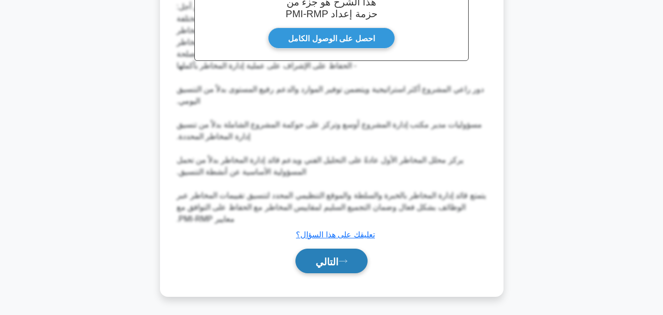
click at [331, 265] on font "التالي" at bounding box center [327, 261] width 23 height 11
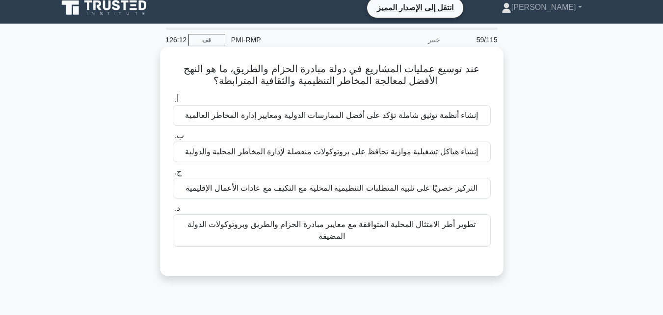
scroll to position [0, 0]
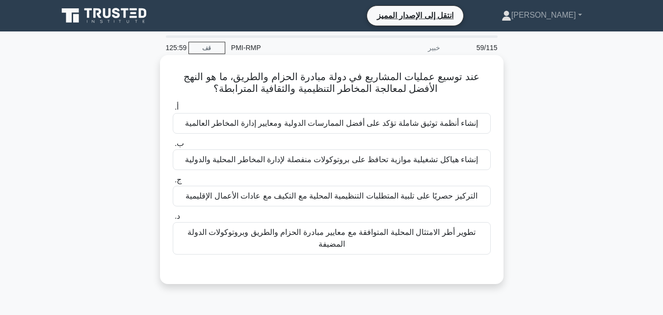
click at [282, 234] on font "تطوير أطر الامتثال المحلية المتوافقة مع معايير مبادرة الحزام والطريق وبروتوكولا…" at bounding box center [331, 238] width 288 height 20
click at [173, 219] on input "د. تطوير أطر الامتثال المحلية المتوافقة مع معايير مبادرة الحزام والطريق وبروتوك…" at bounding box center [173, 216] width 0 height 6
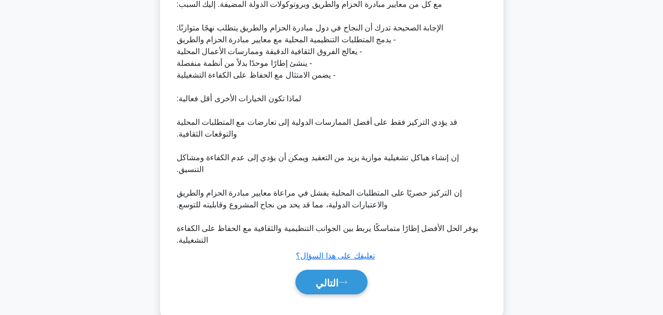
scroll to position [316, 0]
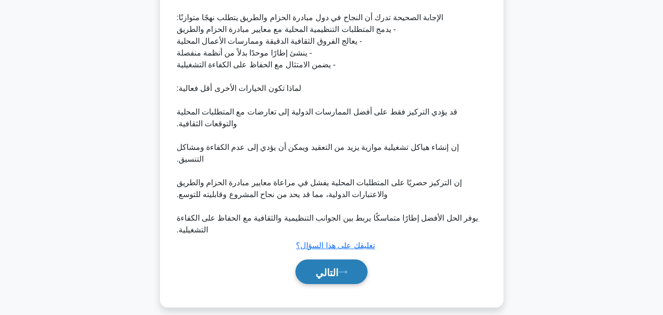
click at [323, 267] on font "التالي" at bounding box center [327, 272] width 23 height 11
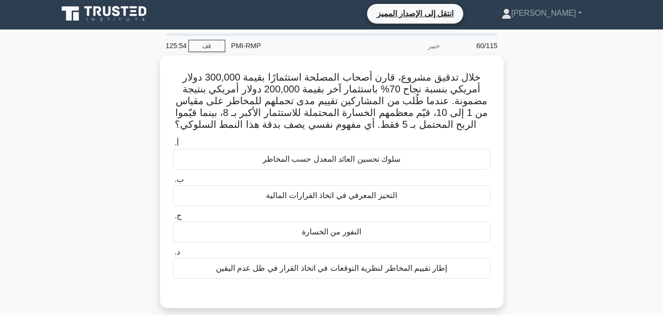
scroll to position [0, 0]
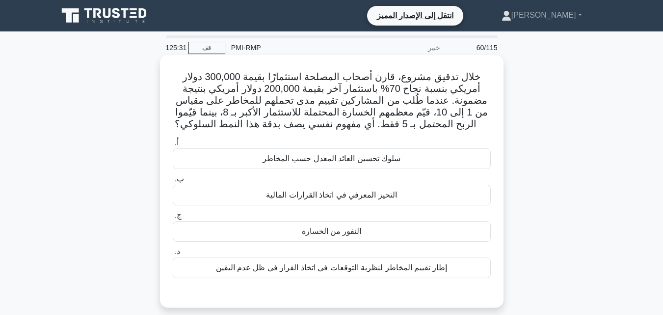
click at [327, 270] on font "إطار تقييم المخاطر لنظرية التوقعات في اتخاذ القرار في ظل عدم اليقين" at bounding box center [332, 267] width 232 height 8
click at [173, 255] on input "د. إطار تقييم المخاطر لنظرية التوقعات في اتخاذ القرار في ظل عدم اليقين" at bounding box center [173, 251] width 0 height 6
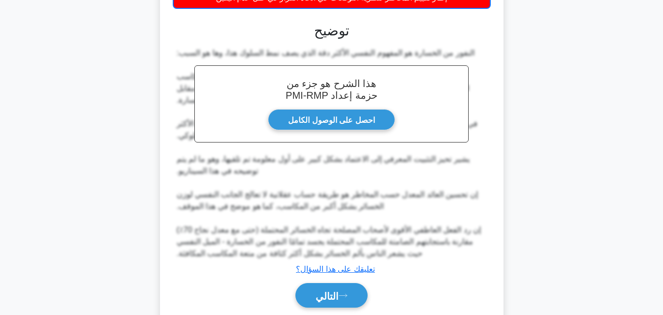
scroll to position [294, 0]
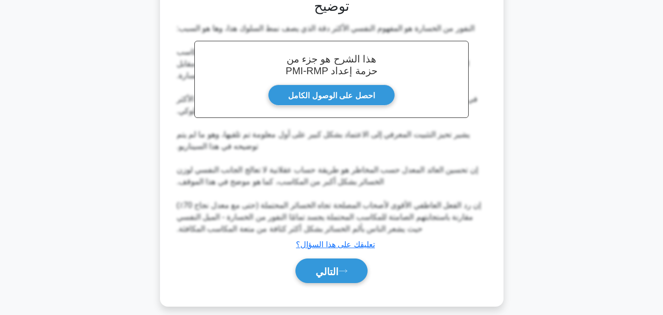
click at [327, 270] on font "التالي" at bounding box center [327, 271] width 23 height 11
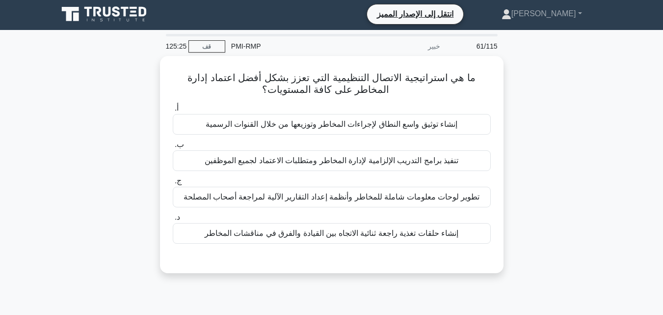
scroll to position [0, 0]
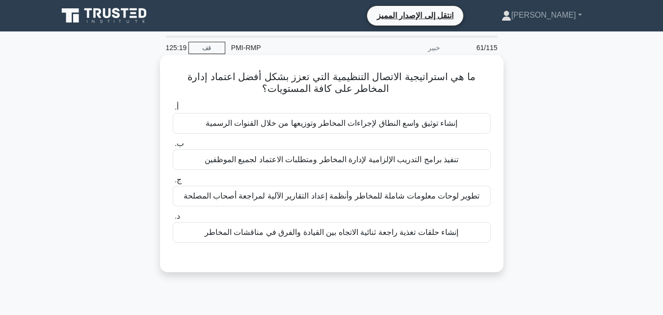
click at [312, 198] on font "تطوير لوحات معلومات شاملة للمخاطر وأنظمة إعداد التقارير الآلية لمراجعة أصحاب ال…" at bounding box center [332, 195] width 296 height 8
click at [173, 183] on input "ج. تطوير لوحات معلومات شاملة للمخاطر وأنظمة إعداد التقارير الآلية لمراجعة أصحاب…" at bounding box center [173, 180] width 0 height 6
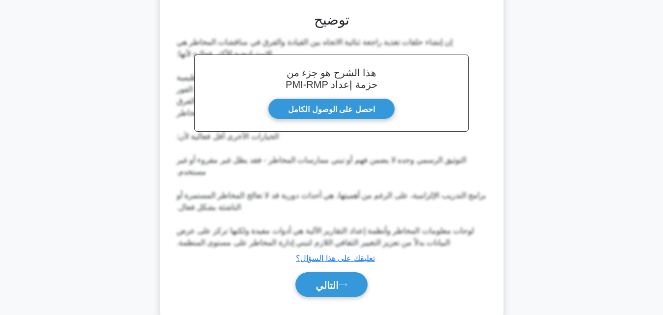
scroll to position [270, 0]
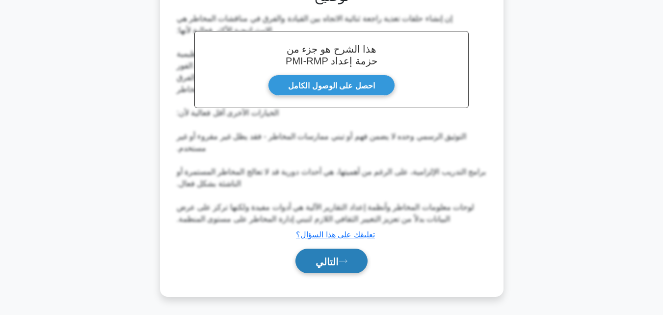
click at [314, 260] on button "التالي" at bounding box center [331, 260] width 72 height 25
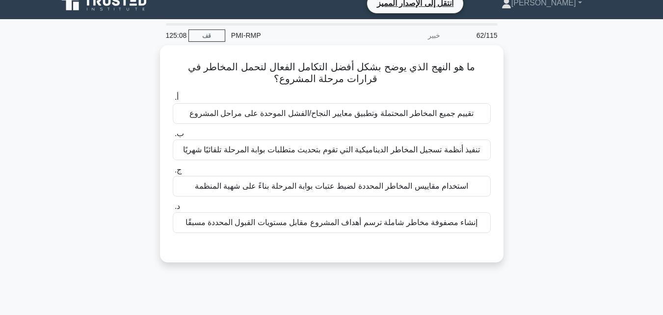
scroll to position [0, 0]
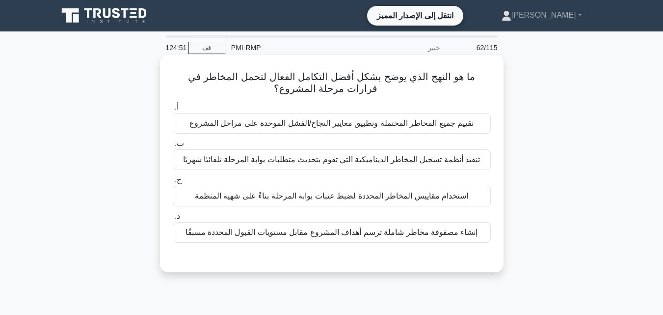
click at [282, 126] on font "تقييم جميع المخاطر المحتملة وتطبيق معايير النجاح/الفشل الموحدة على مراحل المشروع" at bounding box center [331, 123] width 284 height 8
click at [173, 110] on input "أ. تقييم جميع المخاطر المحتملة وتطبيق معايير النجاح/الفشل الموحدة على مراحل الم…" at bounding box center [173, 107] width 0 height 6
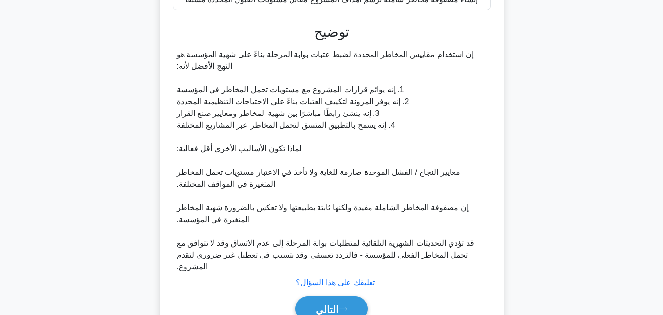
scroll to position [282, 0]
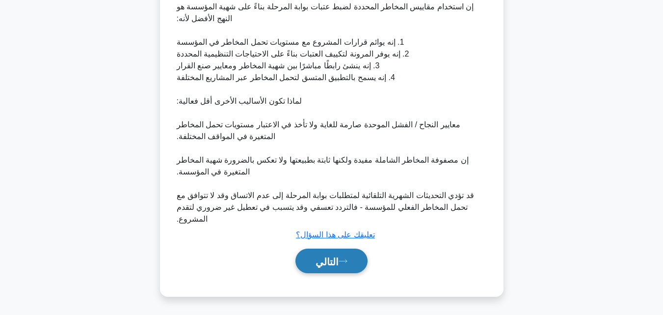
click at [322, 265] on font "التالي" at bounding box center [327, 261] width 23 height 11
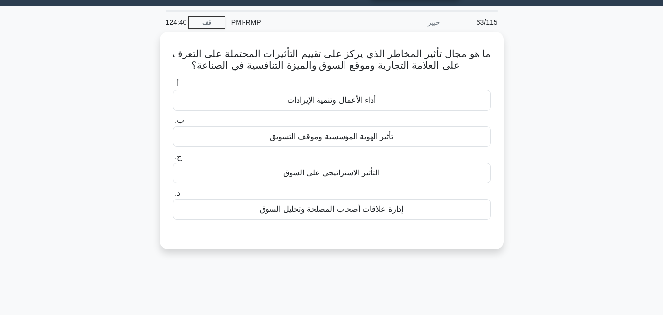
scroll to position [19, 0]
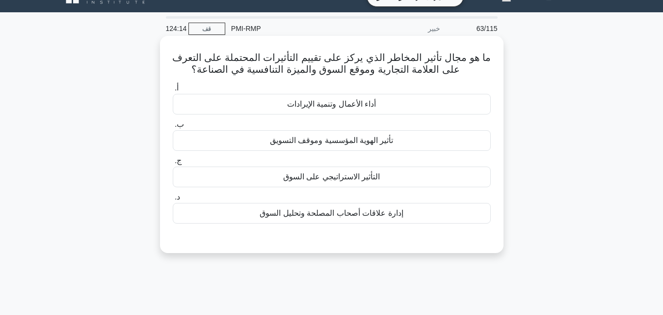
click at [330, 144] on font "تأثير الهوية المؤسسية وموقف التسويق" at bounding box center [332, 140] width 124 height 8
click at [173, 128] on input "ب. تأثير الهوية المؤسسية وموقف التسويق" at bounding box center [173, 124] width 0 height 6
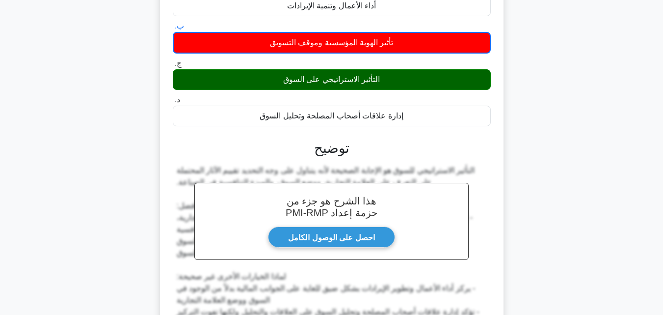
scroll to position [246, 0]
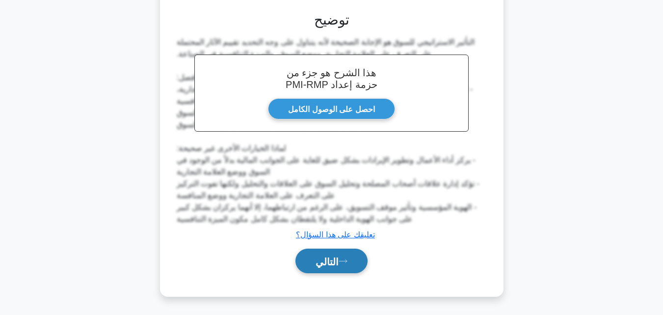
click at [331, 267] on button "التالي" at bounding box center [331, 260] width 72 height 25
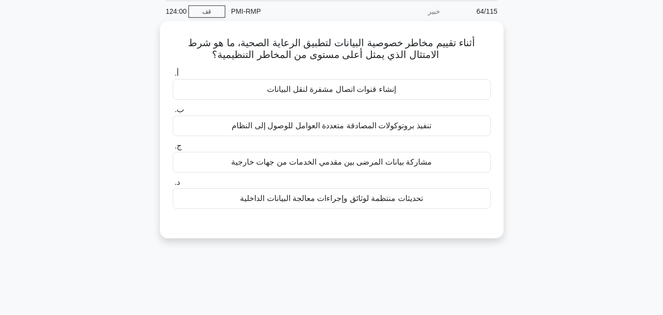
scroll to position [19, 0]
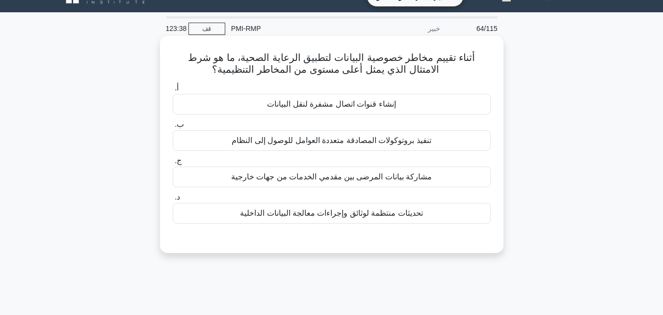
click at [314, 217] on font "تحديثات منتظمة لوثائق وإجراءات معالجة البيانات الداخلية" at bounding box center [331, 213] width 183 height 8
click at [173, 200] on input "د. تحديثات منتظمة لوثائق وإجراءات معالجة البيانات الداخلية" at bounding box center [173, 197] width 0 height 6
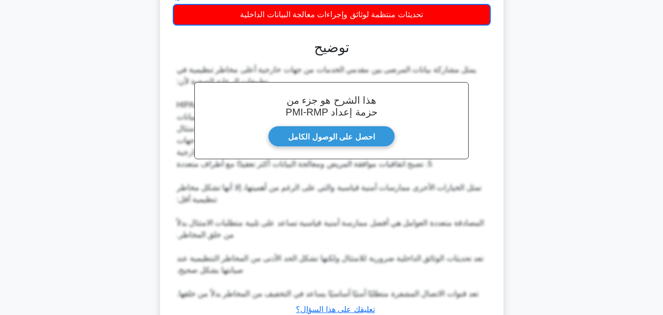
scroll to position [282, 0]
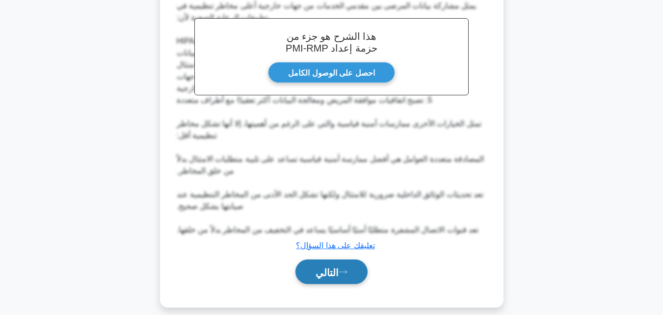
click at [324, 267] on font "التالي" at bounding box center [327, 272] width 23 height 11
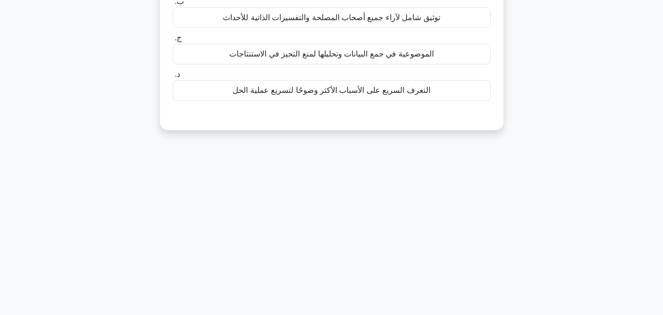
scroll to position [19, 0]
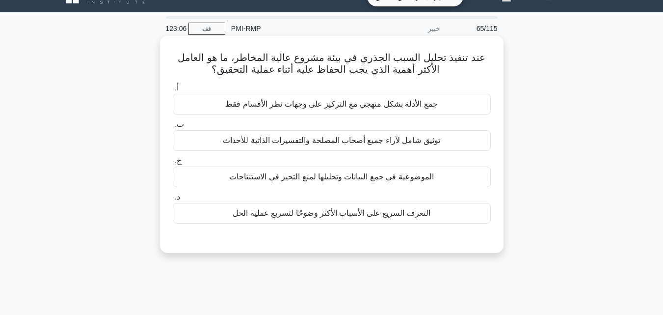
click at [317, 178] on font "الموضوعية في جمع البيانات وتحليلها لمنع التحيز في الاستنتاجات" at bounding box center [331, 176] width 205 height 8
click at [173, 164] on input "ج. الموضوعية في جمع البيانات وتحليلها لمنع التحيز في الاستنتاجات" at bounding box center [173, 161] width 0 height 6
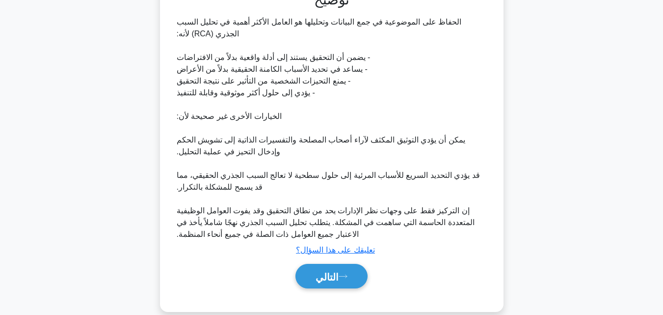
scroll to position [281, 0]
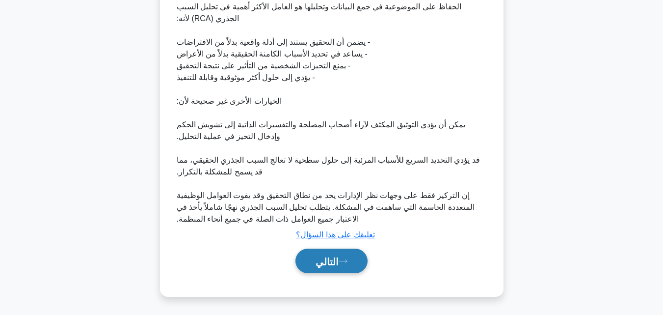
click at [339, 262] on font "التالي" at bounding box center [327, 261] width 23 height 11
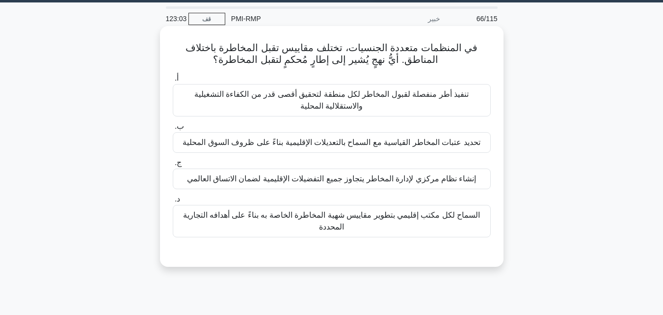
scroll to position [19, 0]
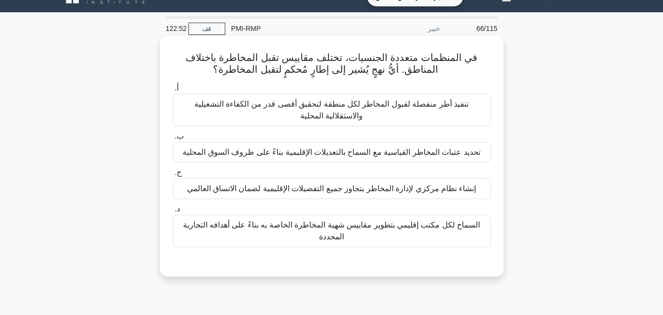
click at [272, 156] on font "تحديد عتبات المخاطر القياسية مع السماح بالتعديلات الإقليمية بناءً على ظروف السو…" at bounding box center [331, 152] width 297 height 8
click at [173, 139] on input "ب. تحديد عتبات المخاطر القياسية مع السماح بالتعديلات الإقليمية بناءً على ظروف ا…" at bounding box center [173, 136] width 0 height 6
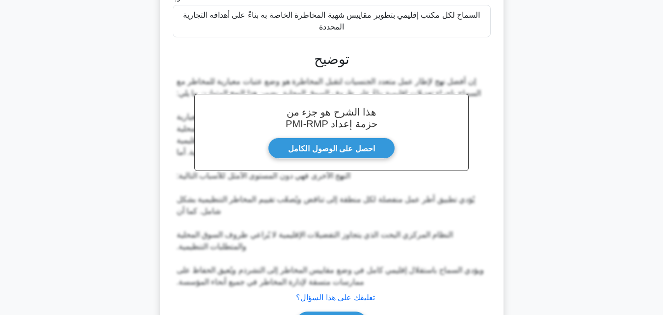
scroll to position [293, 0]
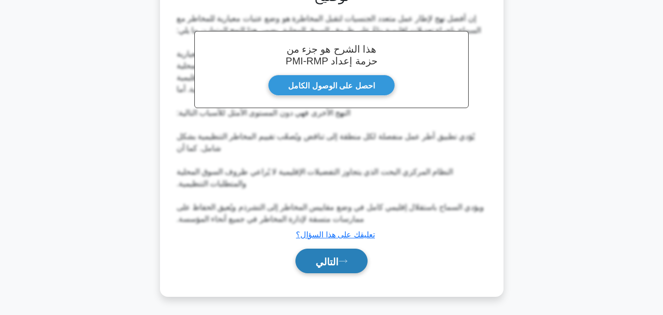
click at [323, 265] on font "التالي" at bounding box center [327, 261] width 23 height 11
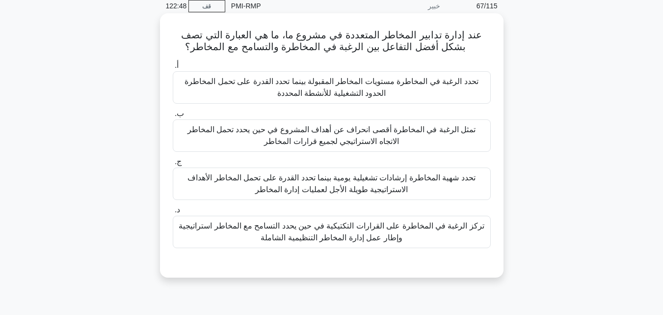
scroll to position [19, 0]
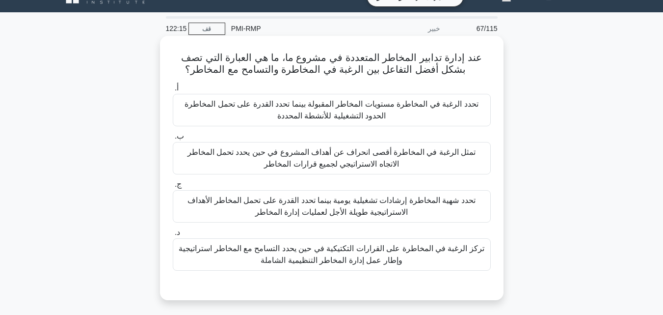
click at [258, 113] on font "تحدد الرغبة في المخاطرة مستويات المخاطر المقبولة بينما تحدد القدرة على تحمل الم…" at bounding box center [331, 110] width 309 height 24
click at [173, 91] on input "أ. تحدد الرغبة في المخاطرة مستويات المخاطر المقبولة بينما تحدد القدرة على تحمل …" at bounding box center [173, 88] width 0 height 6
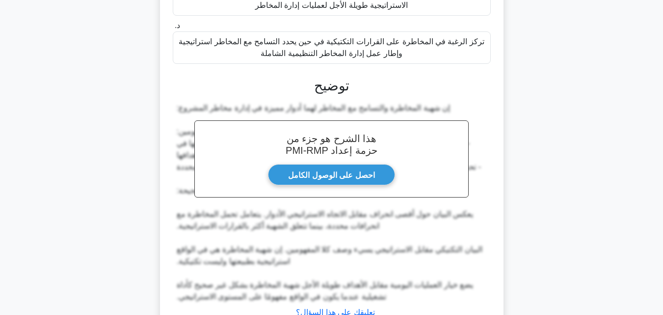
scroll to position [304, 0]
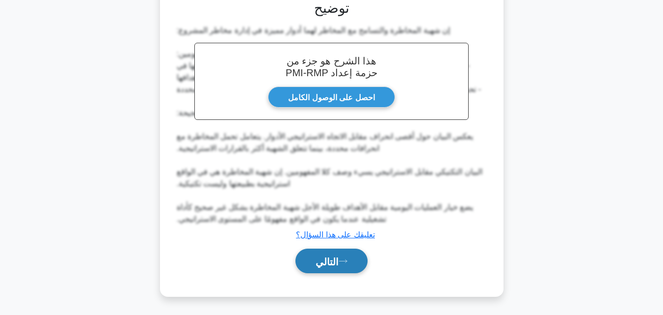
click at [328, 265] on font "التالي" at bounding box center [327, 261] width 23 height 11
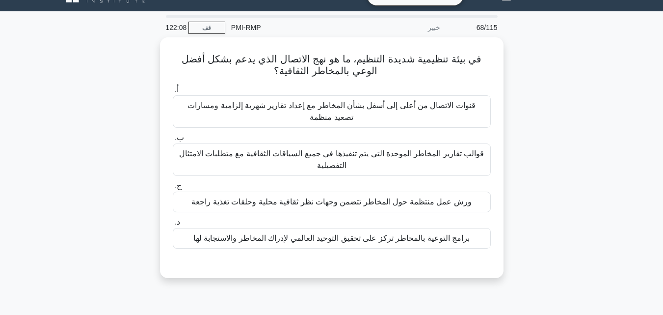
scroll to position [19, 0]
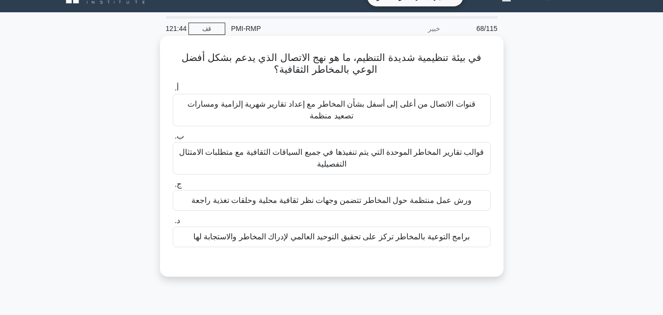
click at [287, 202] on font "ورش عمل منتظمة حول المخاطر تتضمن وجهات نظر ثقافية محلية وحلقات تغذية راجعة" at bounding box center [331, 200] width 280 height 8
click at [173, 187] on input "ج. ورش عمل منتظمة حول المخاطر تتضمن وجهات نظر ثقافية محلية وحلقات تغذية راجعة" at bounding box center [173, 184] width 0 height 6
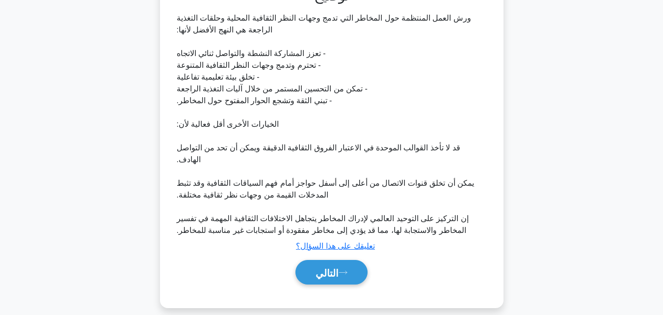
scroll to position [293, 0]
click at [332, 267] on button "التالي" at bounding box center [331, 271] width 72 height 25
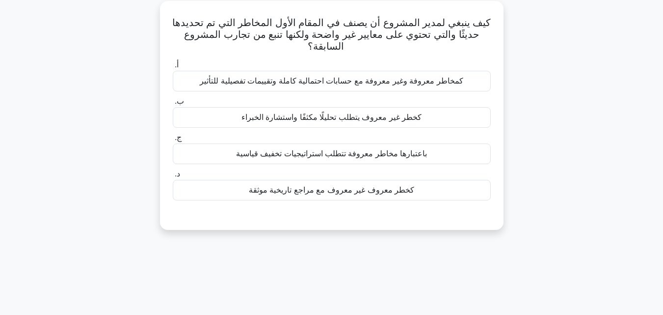
scroll to position [0, 0]
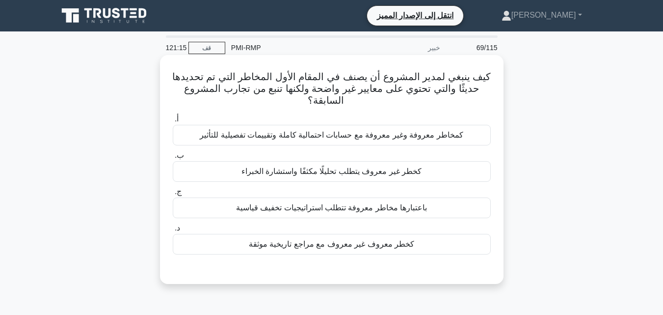
click at [311, 175] on font "كخطر غير معروف يتطلب تحليلًا مكثفًا واستشارة الخبراء" at bounding box center [331, 171] width 180 height 8
click at [173, 159] on input "ب. كخطر غير معروف يتطلب تحليلًا مكثفًا واستشارة الخبراء" at bounding box center [173, 155] width 0 height 6
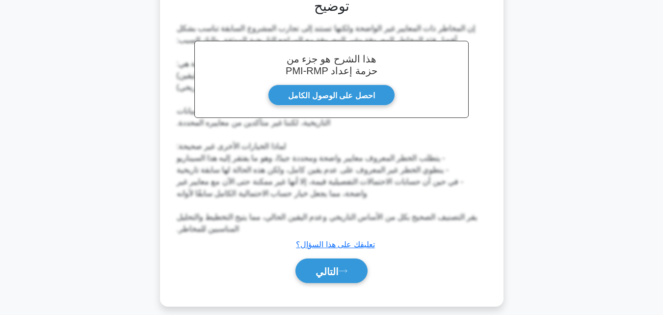
scroll to position [282, 0]
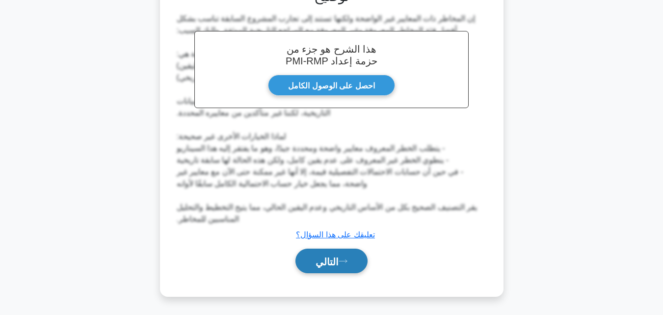
click at [339, 256] on font "التالي" at bounding box center [327, 261] width 23 height 11
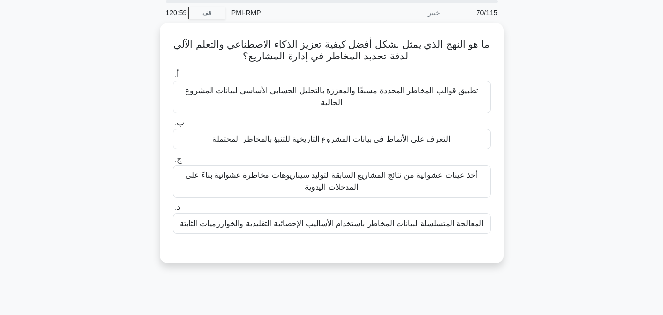
scroll to position [0, 0]
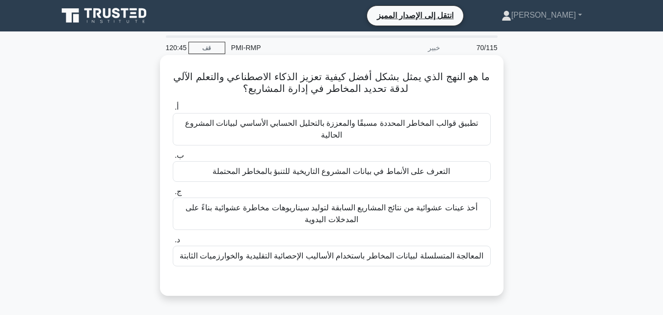
click at [360, 167] on font "التعرف على الأنماط في بيانات المشروع التاريخية للتنبؤ بالمخاطر المحتملة" at bounding box center [332, 171] width 238 height 8
click at [173, 159] on input "ب. التعرف على الأنماط في بيانات المشروع التاريخية للتنبؤ بالمخاطر المحتملة" at bounding box center [173, 155] width 0 height 6
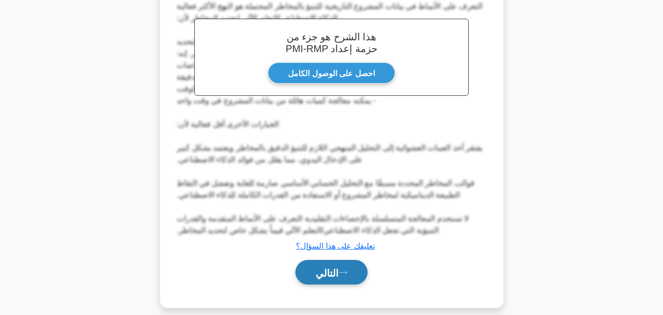
scroll to position [304, 0]
click at [351, 262] on button "التالي" at bounding box center [331, 271] width 72 height 25
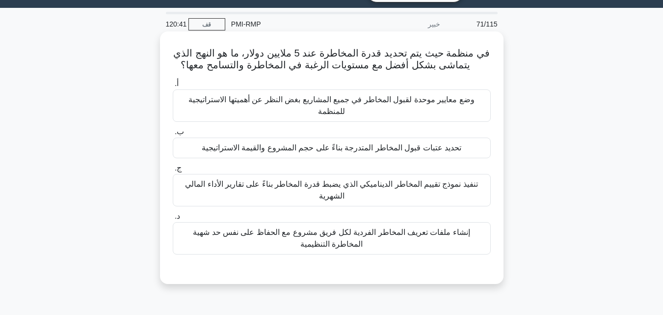
scroll to position [19, 0]
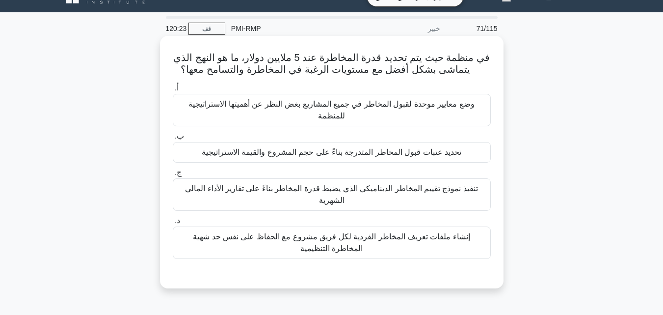
click at [330, 156] on font "تحديد عتبات قبول المخاطر المتدرجة بناءً على حجم المشروع والقيمة الاستراتيجية" at bounding box center [332, 152] width 260 height 8
click at [173, 139] on input "ب. تحديد عتبات قبول المخاطر المتدرجة بناءً على حجم المشروع والقيمة الاستراتيجية" at bounding box center [173, 136] width 0 height 6
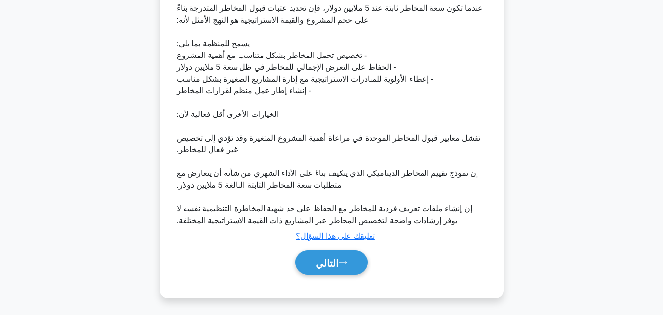
scroll to position [316, 0]
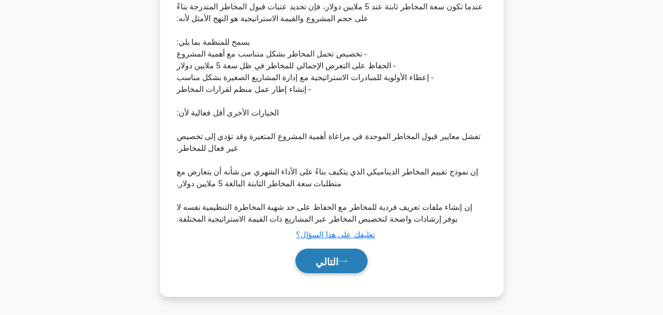
click at [334, 265] on font "التالي" at bounding box center [327, 261] width 23 height 11
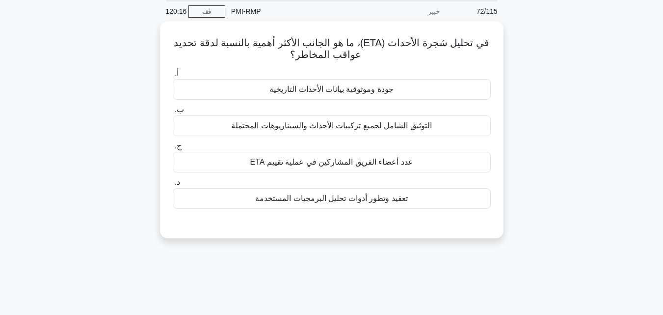
scroll to position [19, 0]
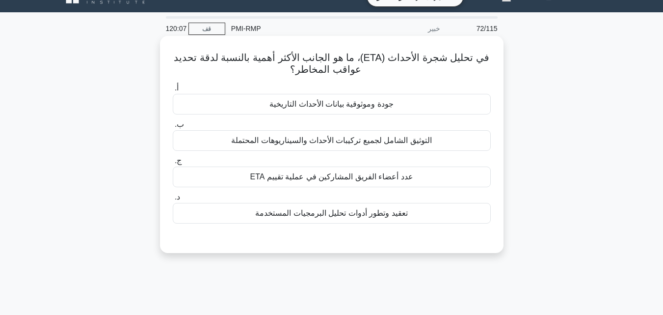
click at [313, 105] on font "جودة وموثوقية بيانات الأحداث التاريخية" at bounding box center [331, 104] width 124 height 8
click at [173, 91] on input "أ. جودة وموثوقية بيانات الأحداث التاريخية" at bounding box center [173, 88] width 0 height 6
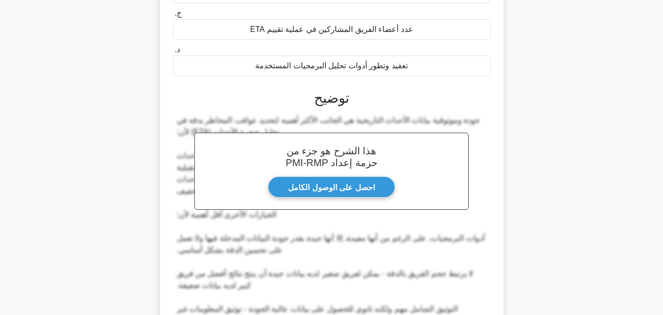
scroll to position [269, 0]
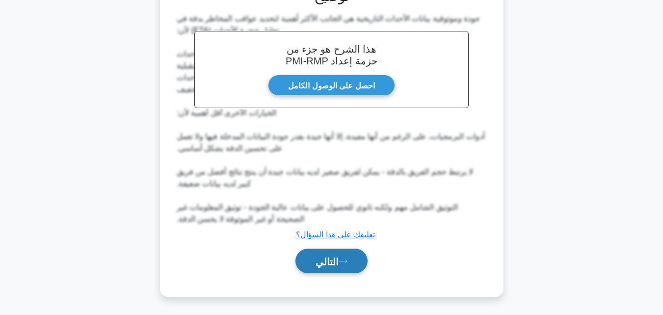
click at [338, 264] on font "التالي" at bounding box center [327, 261] width 23 height 11
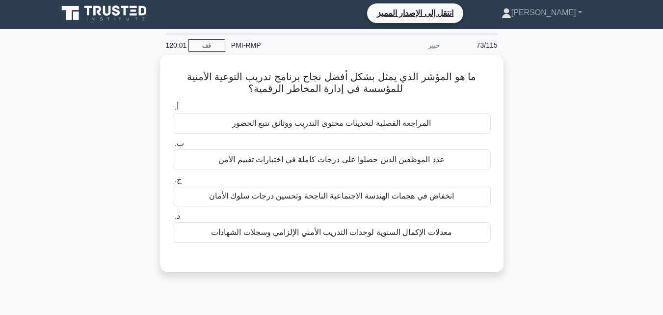
scroll to position [0, 0]
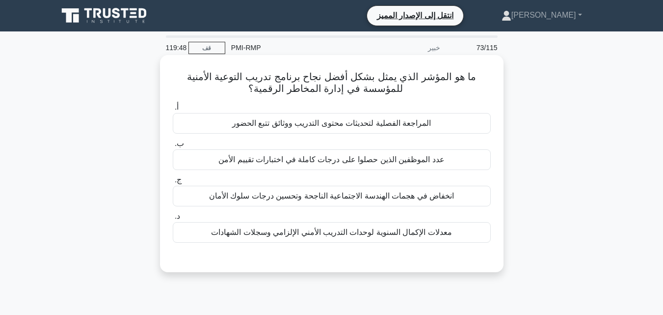
click at [295, 125] on font "المراجعة الفصلية لتحديثات محتوى التدريب ووثائق تتبع الحضور" at bounding box center [331, 123] width 199 height 8
click at [173, 110] on input "أ. المراجعة الفصلية لتحديثات محتوى التدريب ووثائق تتبع الحضور" at bounding box center [173, 107] width 0 height 6
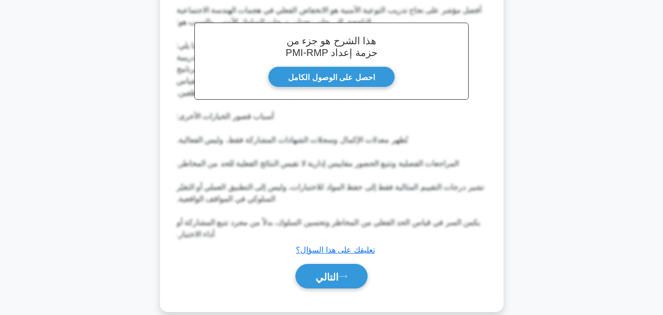
scroll to position [293, 0]
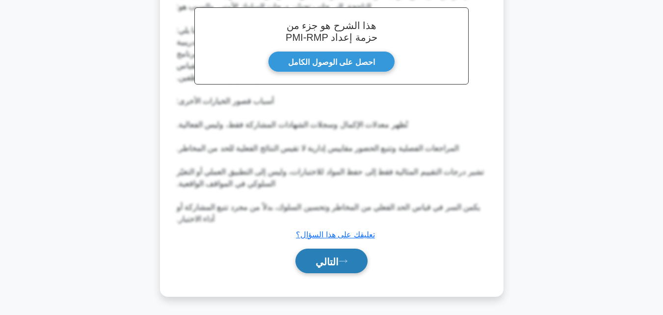
click at [339, 268] on button "التالي" at bounding box center [331, 260] width 72 height 25
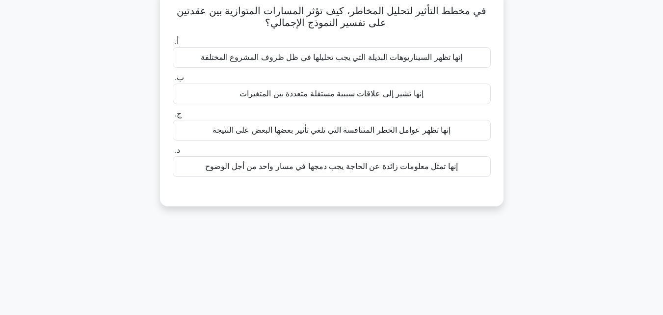
scroll to position [19, 0]
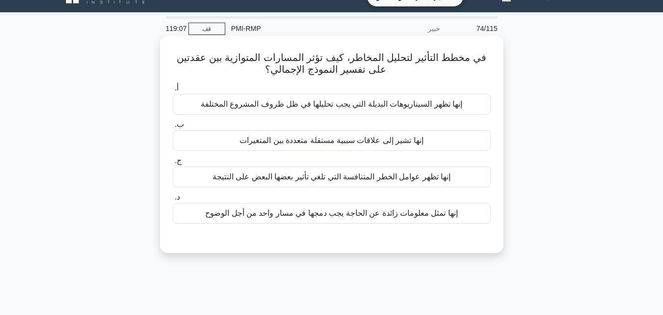
click at [298, 108] on font "إنها تظهر السيناريوهات البديلة التي يجب تحليلها في ظل ظروف المشروع المختلفة" at bounding box center [332, 104] width 262 height 8
click at [173, 91] on input "أ. إنها تظهر السيناريوهات البديلة التي يجب تحليلها في ظل ظروف المشروع المختلفة" at bounding box center [173, 88] width 0 height 6
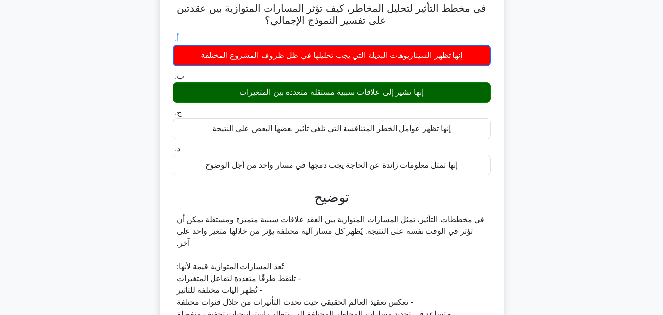
scroll to position [258, 0]
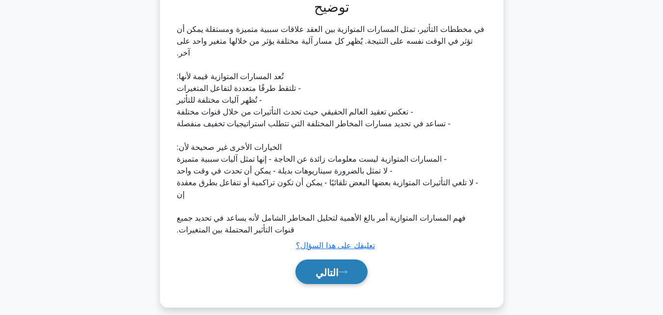
click at [341, 259] on button "التالي" at bounding box center [331, 271] width 72 height 25
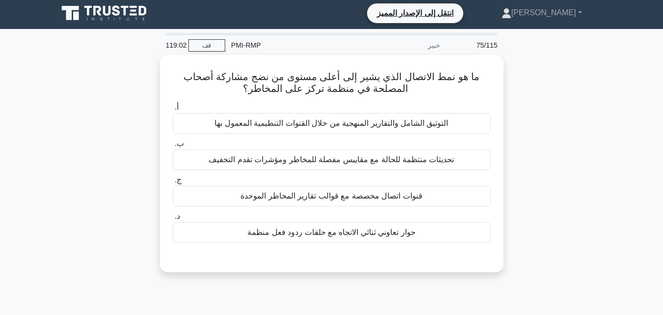
scroll to position [0, 0]
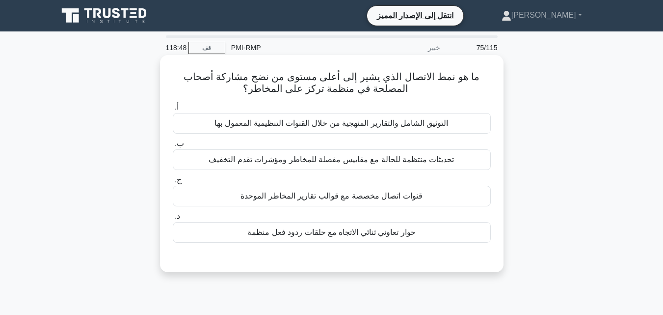
click at [382, 235] on font "حوار تعاوني ثنائي الاتجاه مع حلقات ردود فعل منظمة" at bounding box center [331, 232] width 168 height 8
click at [173, 219] on input "د. حوار تعاوني ثنائي الاتجاه مع حلقات ردود فعل منظمة" at bounding box center [173, 216] width 0 height 6
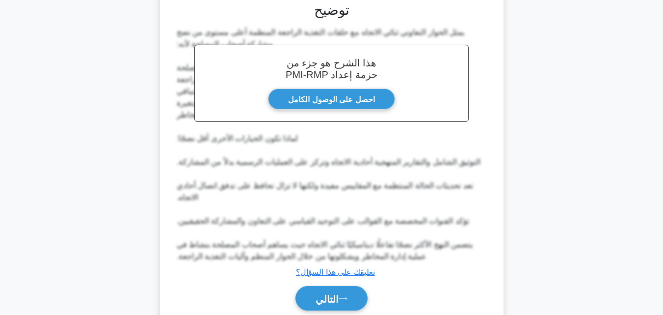
scroll to position [293, 0]
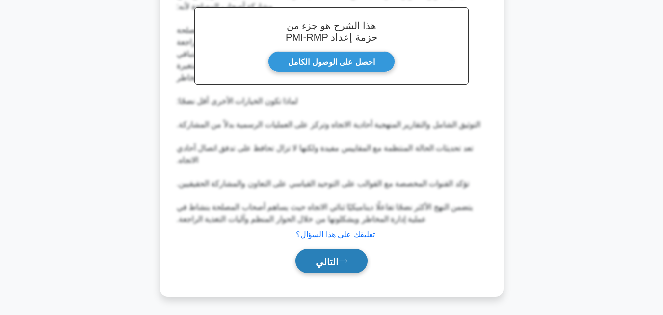
click at [333, 265] on font "التالي" at bounding box center [327, 261] width 23 height 11
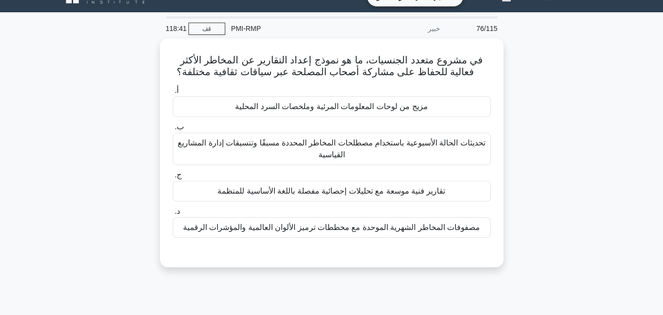
scroll to position [0, 0]
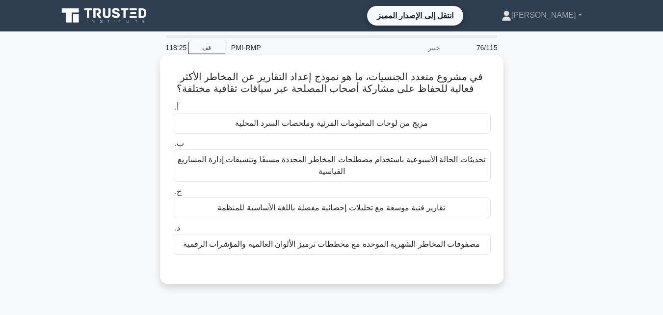
click at [330, 126] on font "مزيج من لوحات المعلومات المرئية وملخصات السرد المحلية" at bounding box center [331, 123] width 192 height 8
click at [173, 110] on input "أ. مزيج من لوحات المعلومات المرئية وملخصات السرد المحلية" at bounding box center [173, 107] width 0 height 6
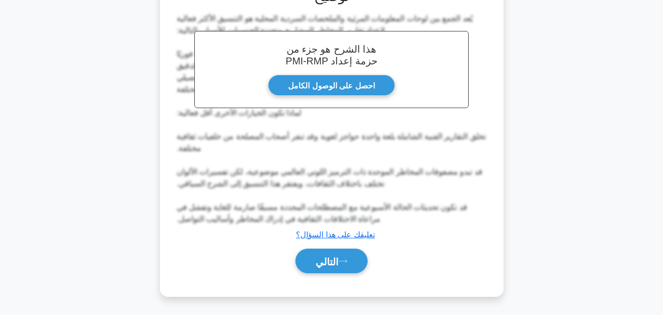
scroll to position [281, 0]
click at [336, 256] on font "التالي" at bounding box center [327, 261] width 23 height 11
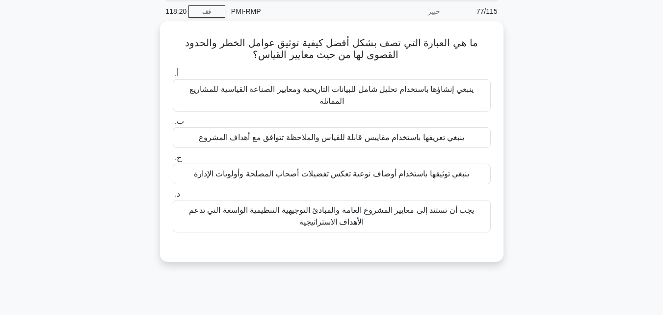
scroll to position [19, 0]
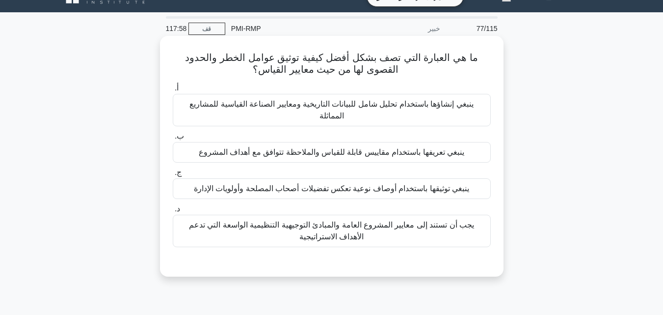
click at [337, 232] on font "يجب أن تستند إلى معايير المشروع العامة والمبادئ التوجيهية التنظيمية الواسعة الت…" at bounding box center [331, 230] width 285 height 20
click at [173, 212] on input "د. يجب أن تستند إلى معايير المشروع العامة والمبادئ التوجيهية التنظيمية الواسعة …" at bounding box center [173, 209] width 0 height 6
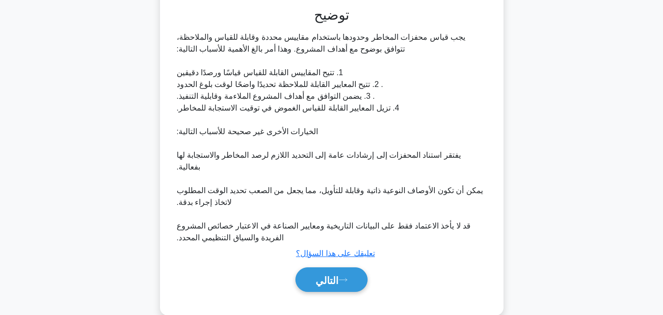
scroll to position [282, 0]
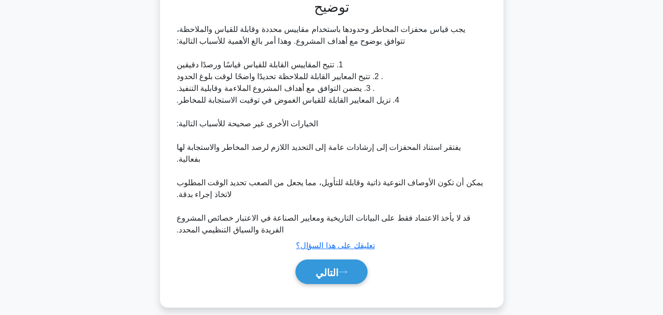
drag, startPoint x: 334, startPoint y: 261, endPoint x: 326, endPoint y: 246, distance: 16.7
click at [334, 267] on font "التالي" at bounding box center [327, 272] width 23 height 11
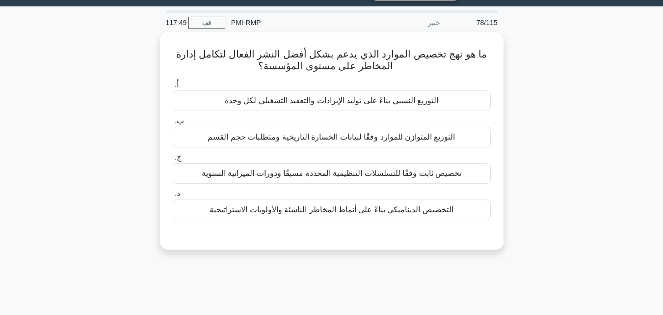
scroll to position [19, 0]
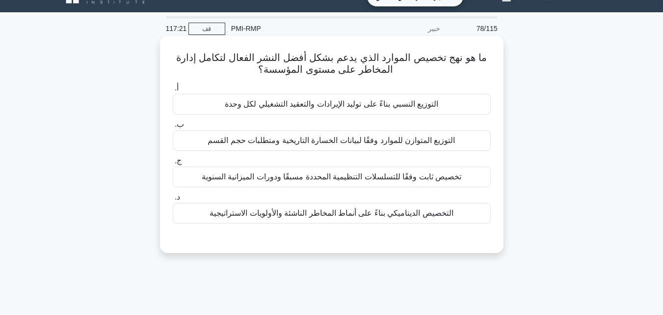
click at [350, 215] on font "التخصيص الديناميكي بناءً على أنماط المخاطر الناشئة والأولويات الاستراتيجية" at bounding box center [332, 213] width 244 height 8
click at [173, 200] on input "د. التخصيص الديناميكي بناءً على أنماط المخاطر الناشئة والأولويات الاستراتيجية" at bounding box center [173, 197] width 0 height 6
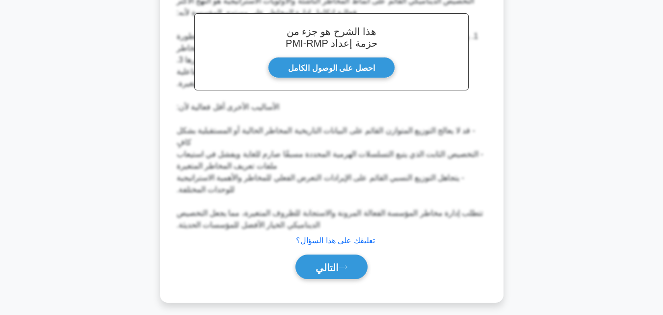
scroll to position [293, 0]
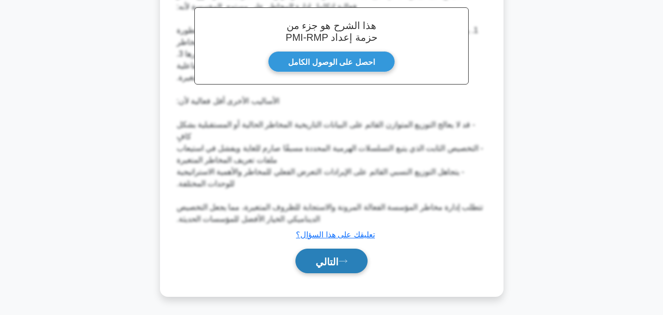
click at [342, 257] on button "التالي" at bounding box center [331, 260] width 72 height 25
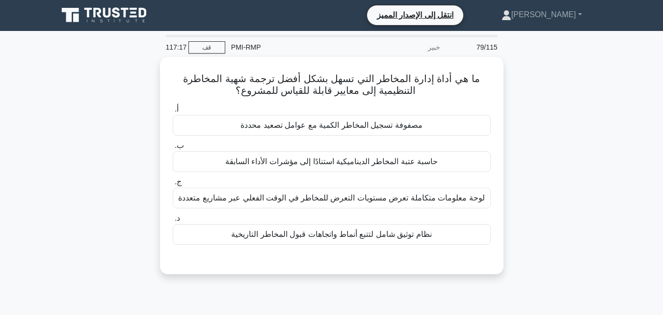
scroll to position [0, 0]
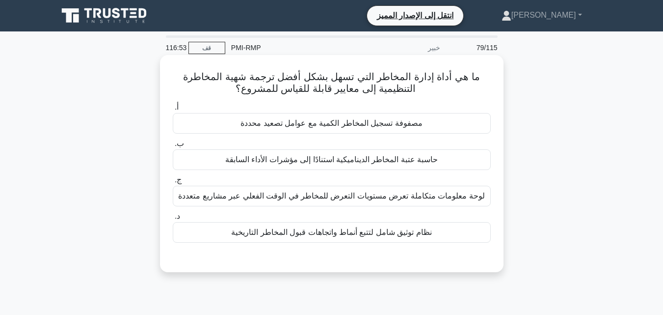
click at [364, 121] on font "مصفوفة تسجيل المخاطر الكمية مع عوامل تصعيد محددة" at bounding box center [331, 123] width 182 height 8
click at [173, 110] on input "أ. مصفوفة تسجيل المخاطر الكمية مع عوامل تصعيد محددة" at bounding box center [173, 107] width 0 height 6
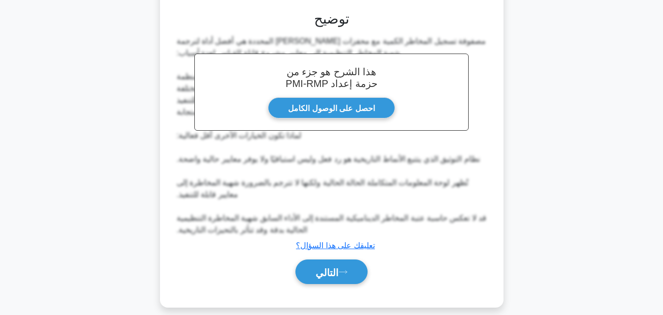
scroll to position [257, 0]
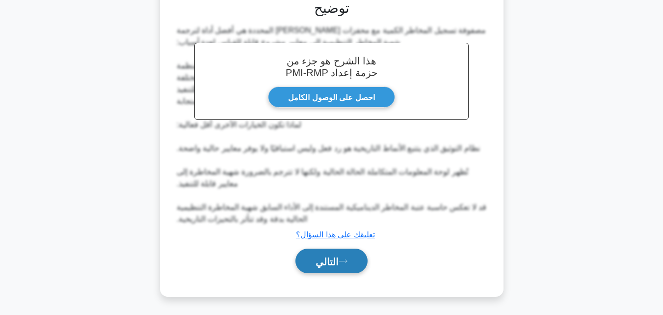
click at [346, 265] on button "التالي" at bounding box center [331, 260] width 72 height 25
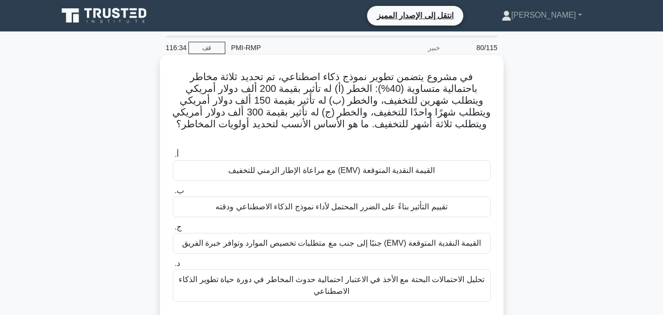
scroll to position [49, 0]
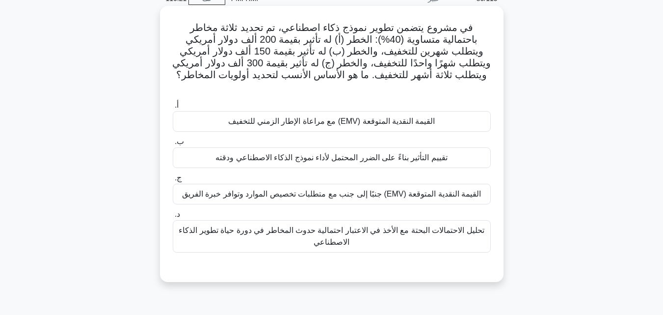
click at [324, 189] on font "القيمة النقدية المتوقعة (EMV) جنبًا إلى جنب مع متطلبات تخصيص الموارد وتوافر خبر…" at bounding box center [331, 193] width 299 height 8
click at [173, 181] on input "ج. القيمة النقدية المتوقعة (EMV) جنبًا إلى جنب مع متطلبات تخصيص الموارد وتوافر …" at bounding box center [173, 178] width 0 height 6
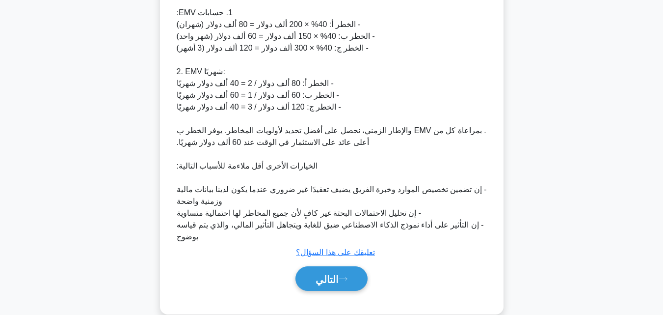
scroll to position [376, 0]
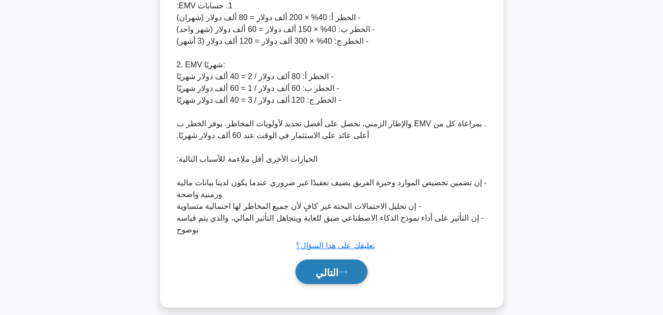
click at [337, 259] on button "التالي" at bounding box center [331, 271] width 72 height 25
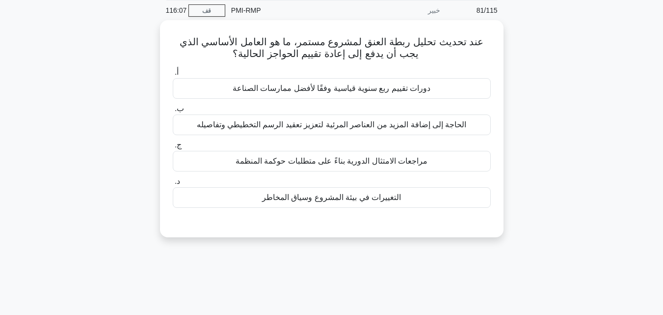
scroll to position [0, 0]
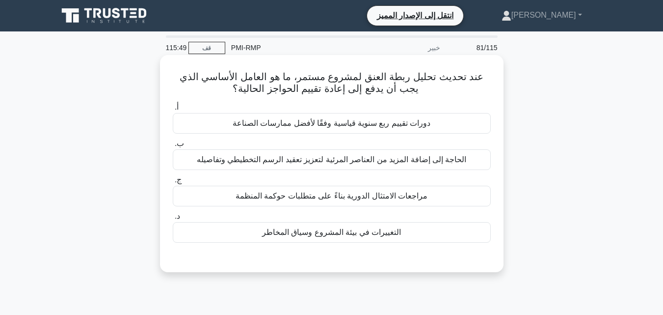
click at [344, 195] on font "مراجعات الامتثال الدورية بناءً على متطلبات حوكمة المنظمة" at bounding box center [332, 195] width 192 height 8
click at [173, 183] on input "ج. مراجعات الامتثال الدورية بناءً على متطلبات حوكمة المنظمة" at bounding box center [173, 180] width 0 height 6
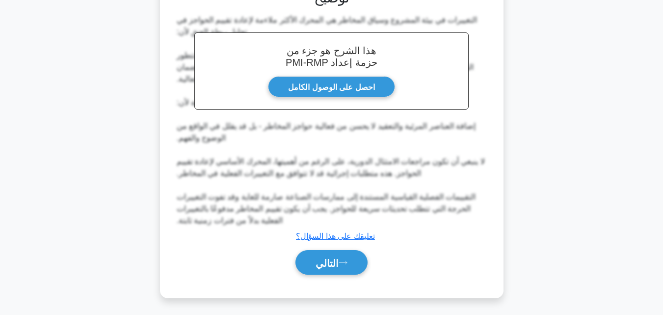
scroll to position [270, 0]
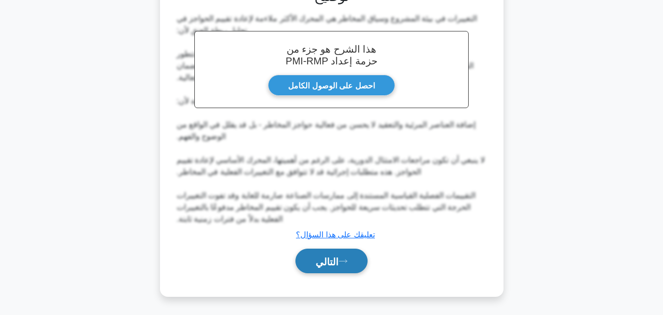
click at [316, 262] on font "التالي" at bounding box center [327, 261] width 23 height 11
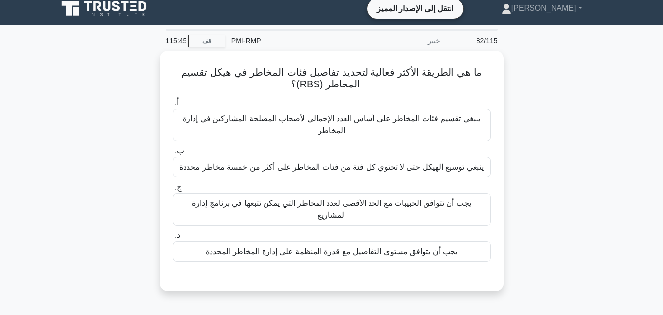
scroll to position [0, 0]
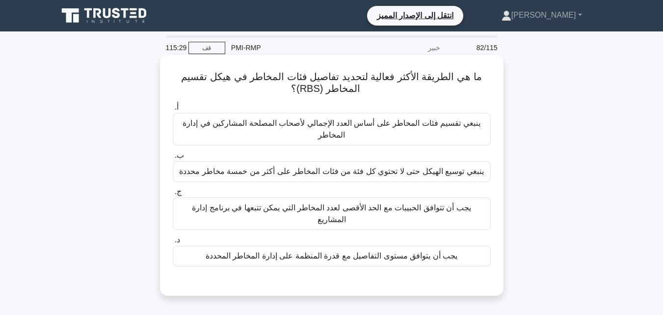
click at [295, 251] on font "يجب أن يتوافق مستوى التفاصيل مع قدرة المنظمة على إدارة المخاطر المحددة" at bounding box center [332, 255] width 252 height 8
click at [173, 243] on input "د. يجب أن يتوافق مستوى التفاصيل مع قدرة المنظمة على إدارة المخاطر المحددة" at bounding box center [173, 240] width 0 height 6
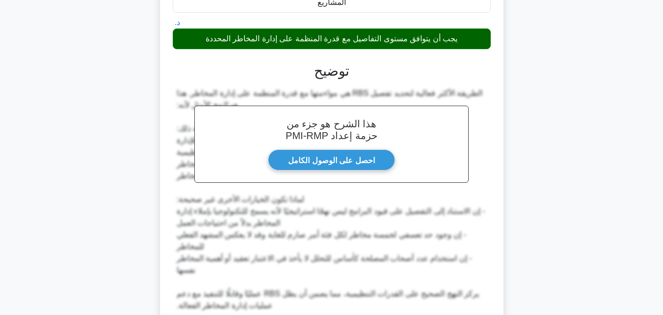
scroll to position [293, 0]
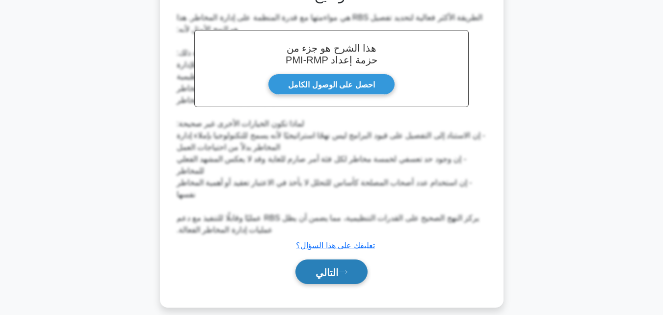
click at [319, 267] on font "التالي" at bounding box center [327, 272] width 23 height 11
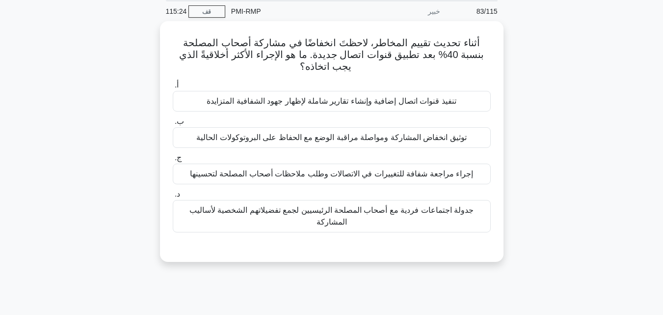
scroll to position [19, 0]
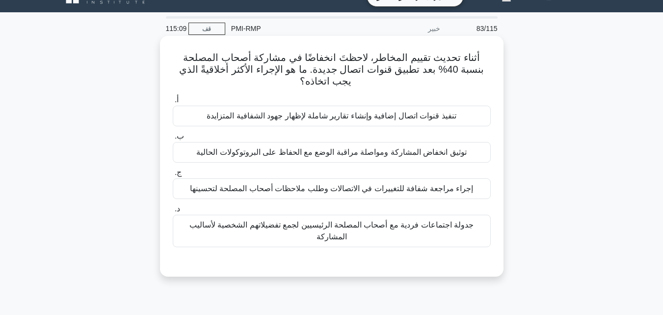
click at [353, 187] on font "إجراء مراجعة شفافة للتغييرات في الاتصالات وطلب ملاحظات أصحاب المصلحة لتحسينها" at bounding box center [331, 188] width 283 height 8
click at [173, 176] on input "ج. إجراء مراجعة شفافة للتغييرات في الاتصالات وطلب ملاحظات أصحاب المصلحة لتحسينها" at bounding box center [173, 172] width 0 height 6
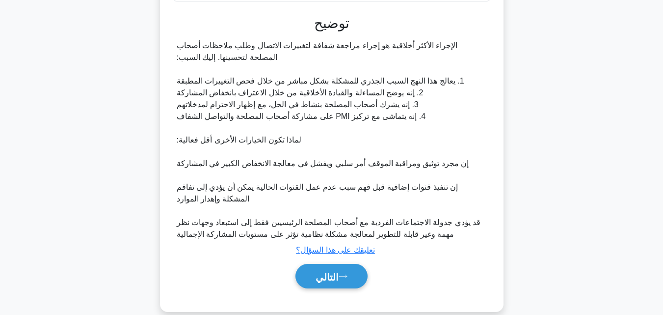
scroll to position [281, 0]
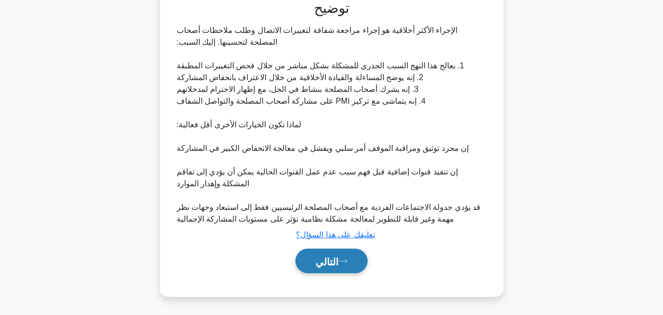
click at [332, 266] on font "التالي" at bounding box center [327, 261] width 23 height 11
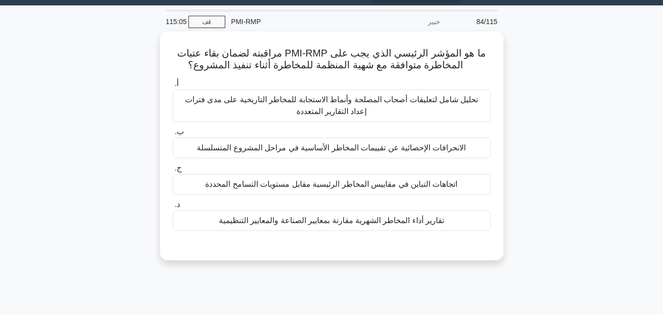
scroll to position [19, 0]
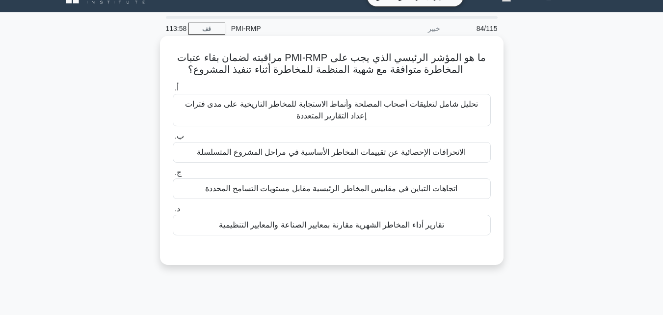
click at [338, 108] on font "تحليل شامل لتعليقات أصحاب المصلحة وأنماط الاستجابة للمخاطر التاريخية على مدى فت…" at bounding box center [331, 110] width 293 height 20
click at [173, 91] on input "أ. تحليل شامل لتعليقات أصحاب المصلحة وأنماط الاستجابة للمخاطر التاريخية على مدى…" at bounding box center [173, 88] width 0 height 6
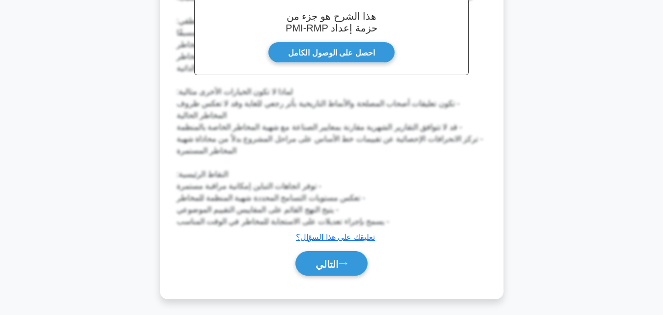
scroll to position [317, 0]
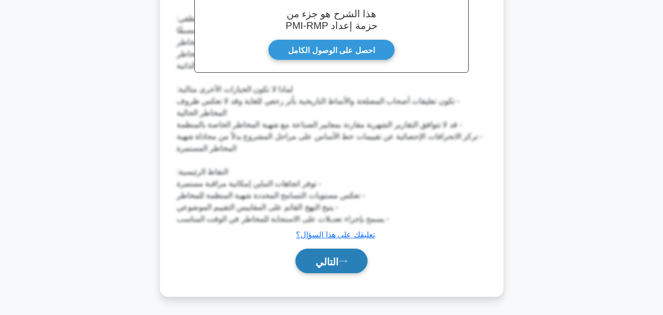
click at [325, 267] on button "التالي" at bounding box center [331, 260] width 72 height 25
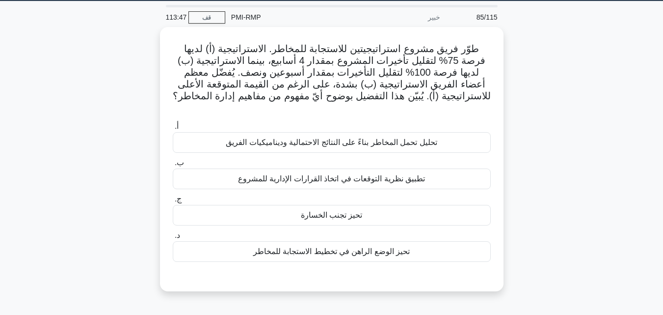
scroll to position [19, 0]
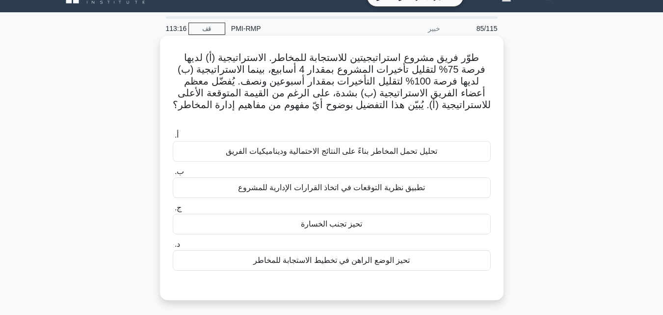
click at [324, 183] on font "تطبيق نظرية التوقعات في اتخاذ القرارات الإدارية للمشروع" at bounding box center [331, 187] width 187 height 8
click at [173, 175] on input "ب. تطبيق نظرية التوقعات في اتخاذ القرارات الإدارية للمشروع" at bounding box center [173, 171] width 0 height 6
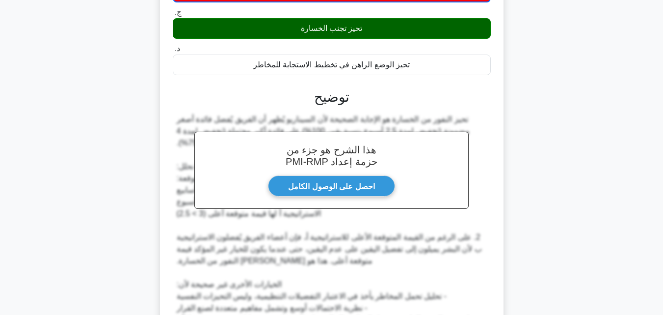
scroll to position [317, 0]
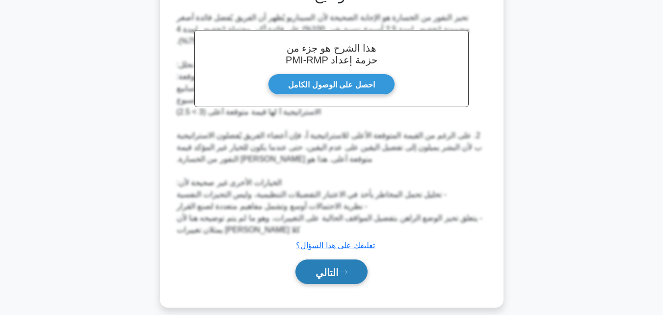
click at [343, 269] on icon at bounding box center [343, 271] width 9 height 5
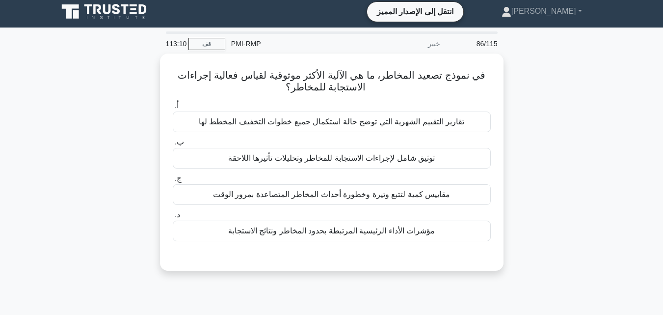
scroll to position [0, 0]
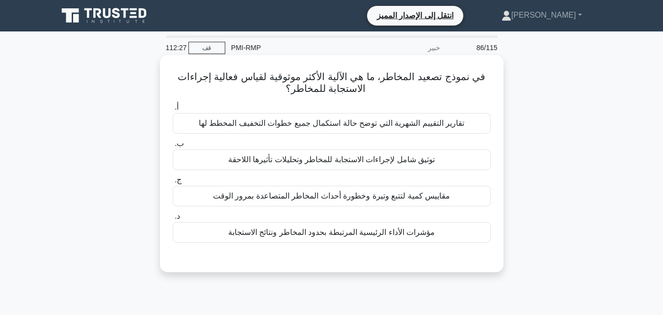
click at [336, 163] on font "توثيق شامل لإجراءات الاستجابة للمخاطر وتحليلات تأثيرها اللاحقة" at bounding box center [331, 159] width 207 height 8
click at [173, 147] on input "ب. توثيق شامل لإجراءات الاستجابة للمخاطر وتحليلات تأثيرها اللاحقة" at bounding box center [173, 143] width 0 height 6
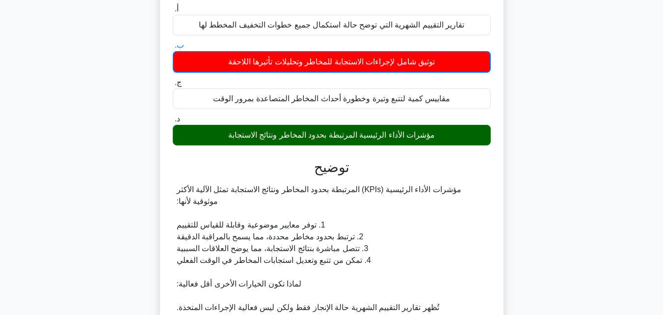
scroll to position [293, 0]
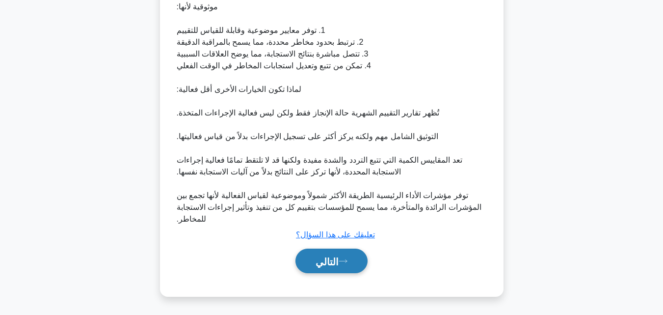
click at [321, 261] on font "التالي" at bounding box center [327, 261] width 23 height 11
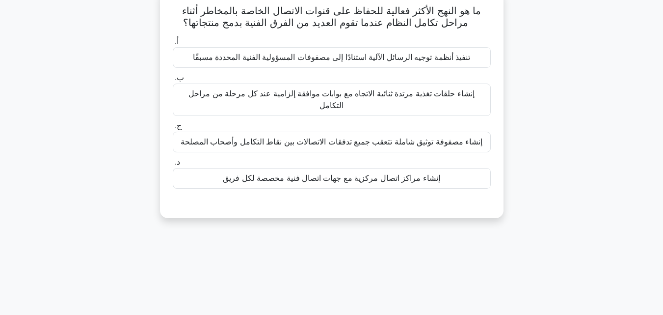
scroll to position [19, 0]
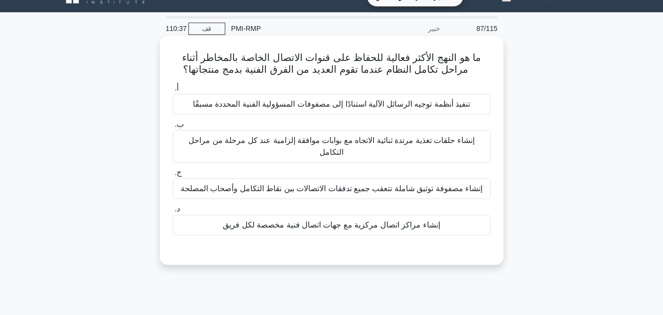
click at [432, 141] on font "إنشاء حلقات تغذية مرتدة ثنائية الاتجاه مع بوابات موافقة إلزامية عند كل مرحلة من…" at bounding box center [331, 146] width 286 height 20
click at [173, 128] on input "ب. إنشاء حلقات تغذية مرتدة ثنائية الاتجاه مع بوابات موافقة إلزامية عند كل مرحلة…" at bounding box center [173, 124] width 0 height 6
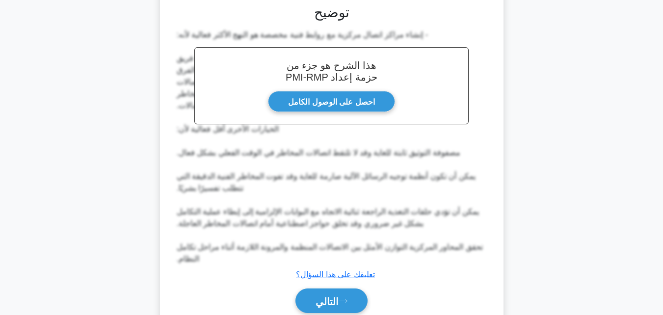
scroll to position [293, 0]
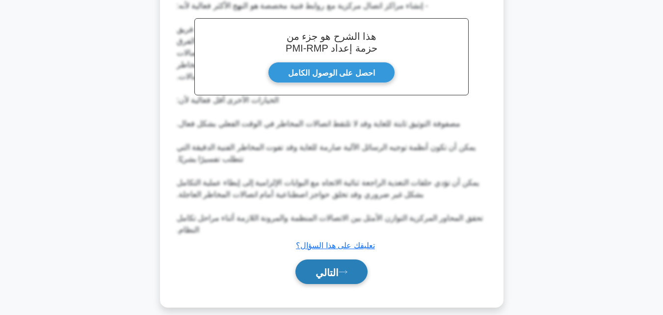
click at [335, 267] on button "التالي" at bounding box center [331, 271] width 72 height 25
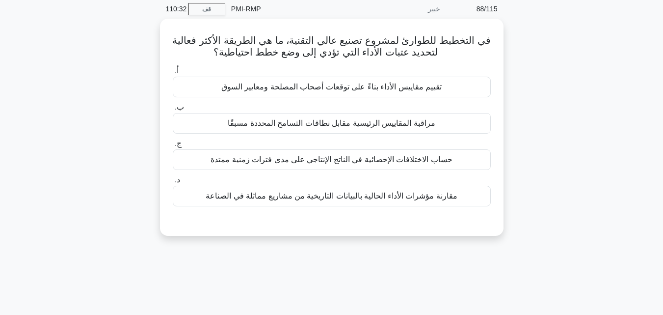
scroll to position [19, 0]
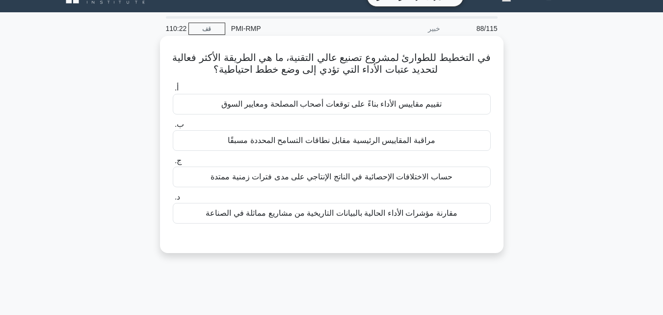
click at [387, 143] on font "مراقبة المقاييس الرئيسية مقابل نطاقات التسامح المحددة مسبقًا" at bounding box center [331, 140] width 207 height 8
click at [173, 128] on input "ب. مراقبة المقاييس الرئيسية مقابل نطاقات التسامح المحددة مسبقًا" at bounding box center [173, 124] width 0 height 6
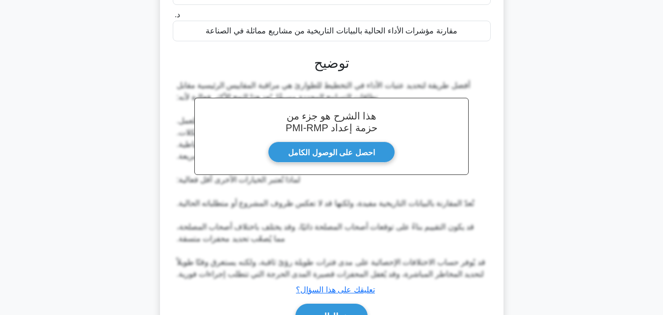
scroll to position [257, 0]
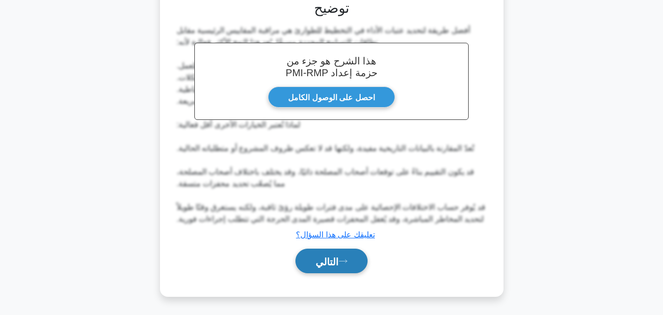
click at [338, 267] on button "التالي" at bounding box center [331, 260] width 72 height 25
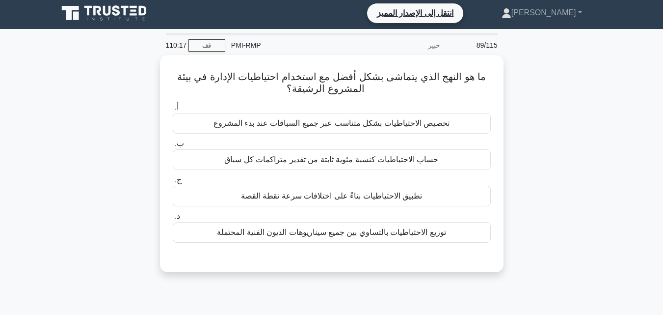
scroll to position [0, 0]
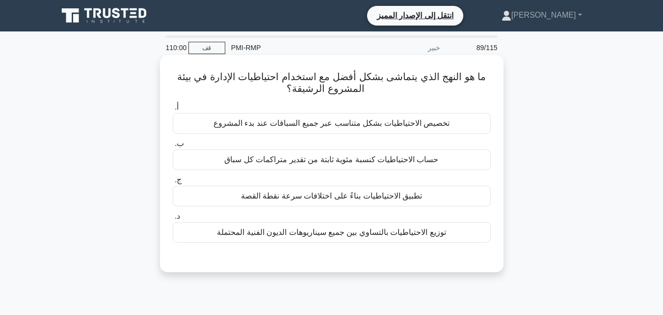
click at [352, 196] on font "تطبيق الاحتياطيات بناءً على اختلافات سرعة نقطة القصة" at bounding box center [331, 195] width 181 height 8
click at [173, 183] on input "ج. تطبيق الاحتياطيات بناءً على اختلافات سرعة نقطة القصة" at bounding box center [173, 180] width 0 height 6
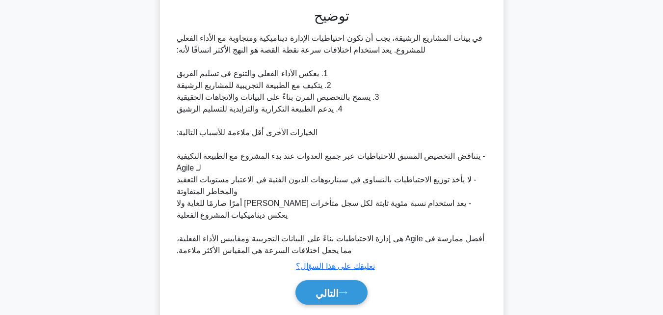
scroll to position [281, 0]
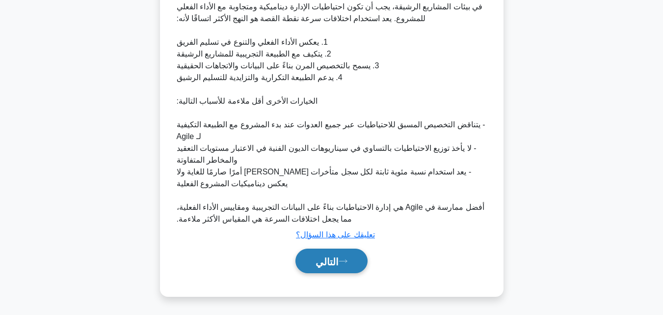
click at [332, 265] on font "التالي" at bounding box center [327, 261] width 23 height 11
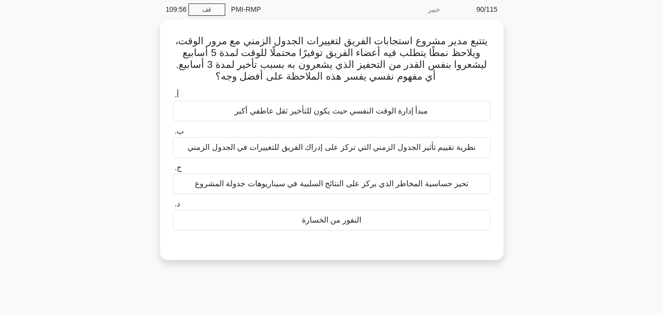
scroll to position [19, 0]
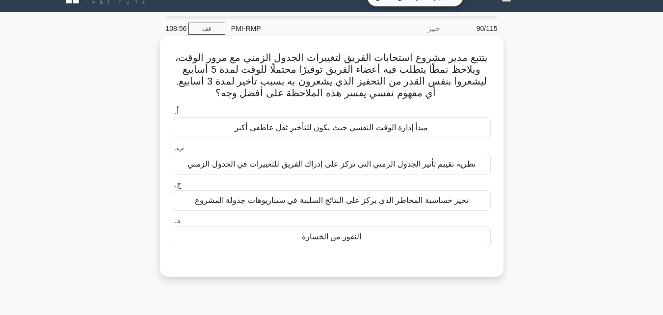
click at [389, 166] on font "نظرية تقييم تأثير الجدول الزمني التي تركز على إدراك الفريق للتغييرات في الجدول …" at bounding box center [331, 164] width 288 height 8
click at [173, 151] on input "ب. نظرية تقييم تأثير الجدول الزمني التي تركز على إدراك الفريق للتغييرات في الجد…" at bounding box center [173, 148] width 0 height 6
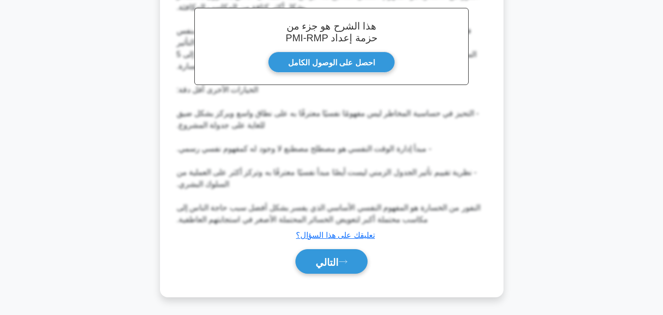
scroll to position [317, 0]
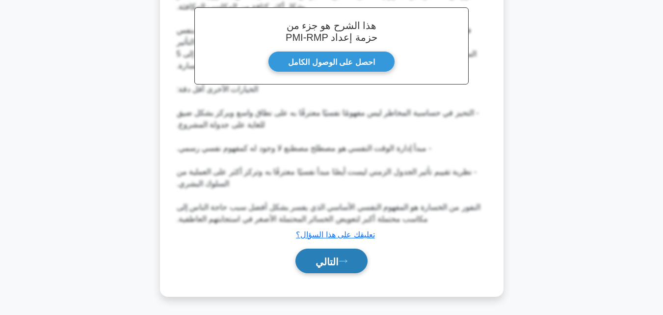
click at [331, 264] on font "التالي" at bounding box center [327, 261] width 23 height 11
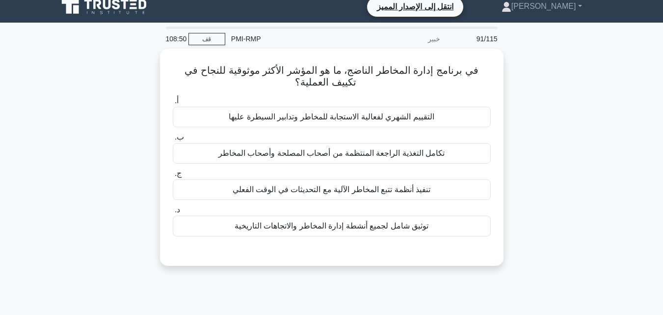
scroll to position [0, 0]
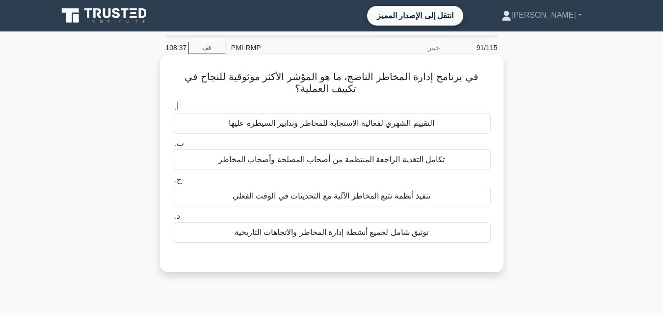
click at [378, 162] on font "تكامل التغذية الراجعة المنتظمة من أصحاب المصلحة وأصحاب المخاطر" at bounding box center [331, 159] width 227 height 8
click at [173, 147] on input "ب. تكامل التغذية الراجعة المنتظمة من أصحاب المصلحة وأصحاب المخاطر" at bounding box center [173, 143] width 0 height 6
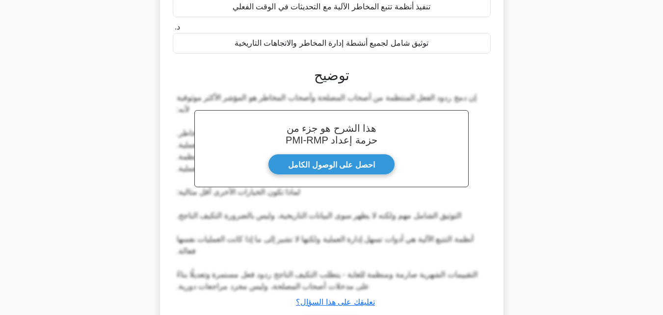
scroll to position [257, 0]
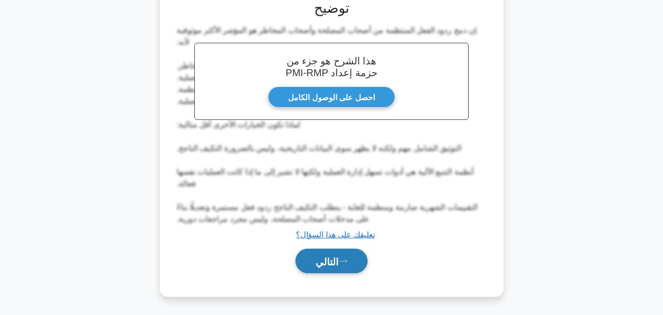
click at [352, 251] on button "التالي" at bounding box center [331, 260] width 72 height 25
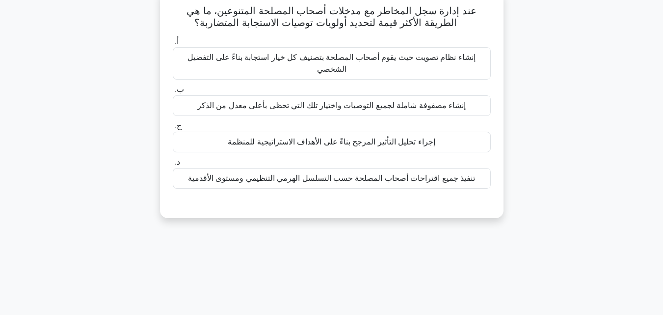
scroll to position [0, 0]
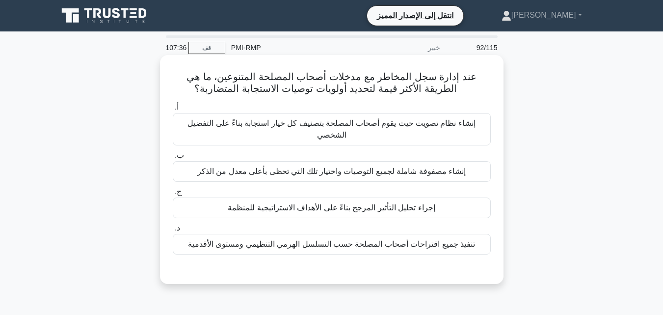
click at [341, 175] on font "إنشاء مصفوفة شاملة لجميع التوصيات واختيار تلك التي تحظى بأعلى معدل من الذكر" at bounding box center [331, 171] width 268 height 8
click at [173, 159] on input "ب. إنشاء مصفوفة شاملة لجميع التوصيات واختيار تلك التي تحظى بأعلى معدل من الذكر" at bounding box center [173, 155] width 0 height 6
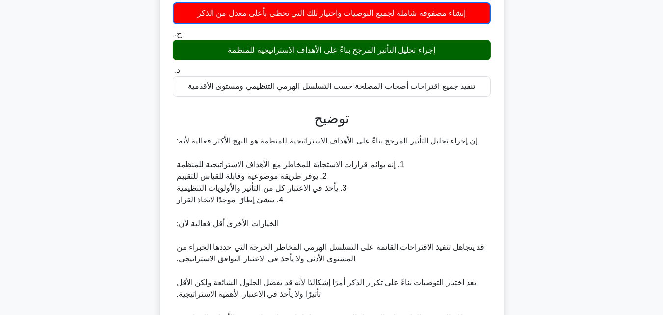
scroll to position [270, 0]
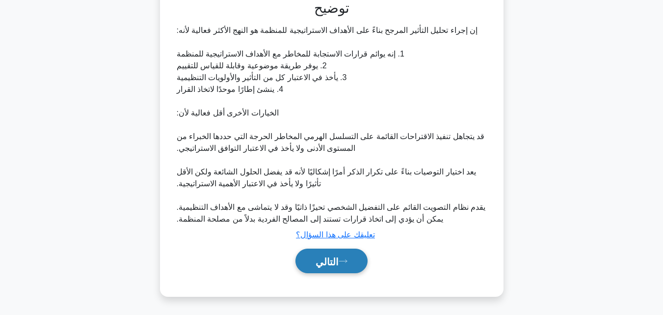
click at [347, 262] on icon at bounding box center [343, 260] width 8 height 3
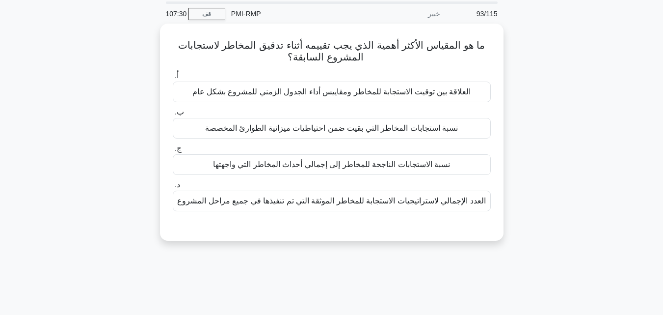
scroll to position [0, 0]
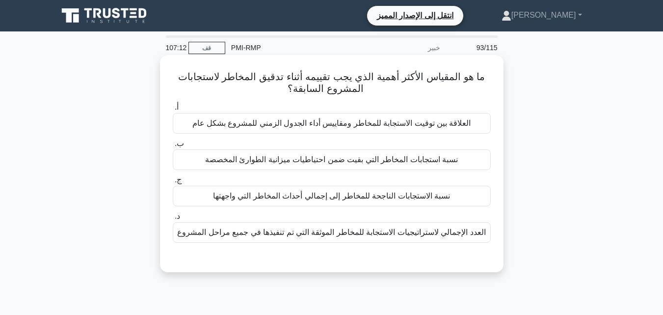
click at [365, 236] on font "العدد الإجمالي لاستراتيجيات الاستجابة للمخاطر الموثقة التي تم تنفيذها في جميع م…" at bounding box center [331, 232] width 308 height 8
click at [173, 219] on input "د. العدد الإجمالي لاستراتيجيات الاستجابة للمخاطر الموثقة التي تم تنفيذها في جمي…" at bounding box center [173, 216] width 0 height 6
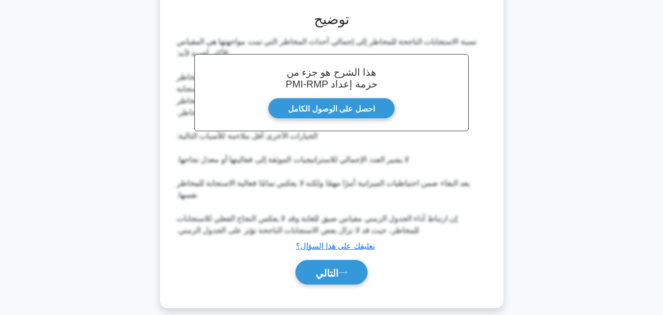
scroll to position [258, 0]
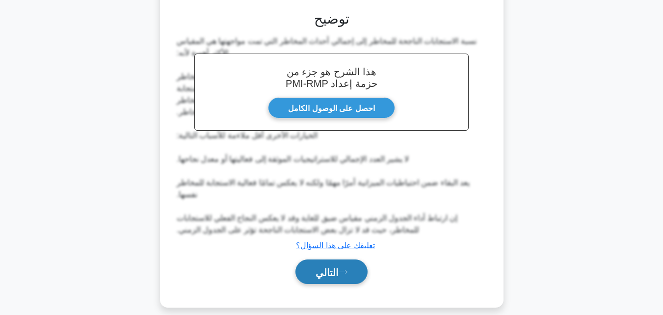
click at [337, 259] on button "التالي" at bounding box center [331, 271] width 72 height 25
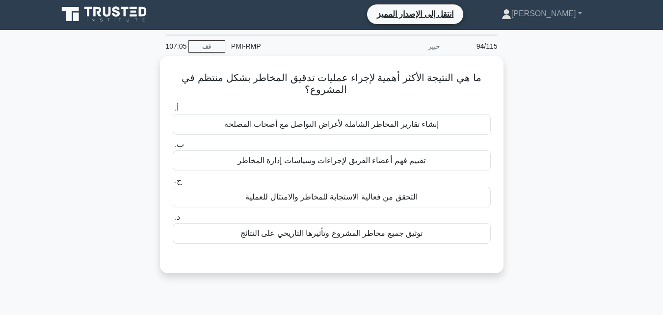
scroll to position [0, 0]
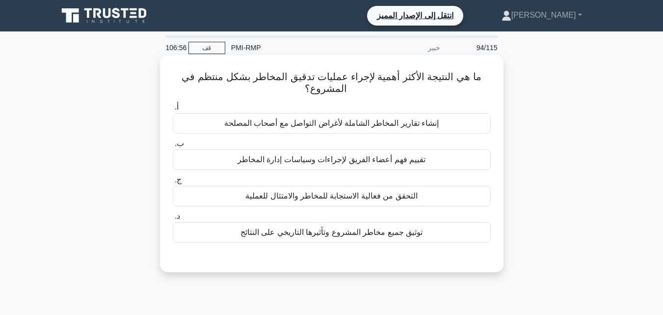
click at [364, 199] on font "التحقق من فعالية الاستجابة للمخاطر والامتثال للعملية" at bounding box center [331, 195] width 172 height 8
click at [173, 183] on input "ج. التحقق من فعالية الاستجابة للمخاطر والامتثال للعملية" at bounding box center [173, 180] width 0 height 6
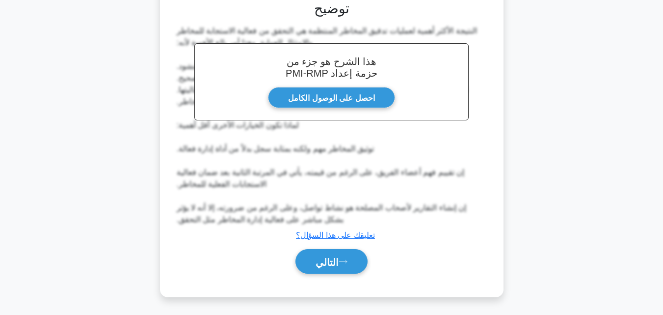
scroll to position [257, 0]
click at [339, 256] on font "التالي" at bounding box center [327, 261] width 23 height 11
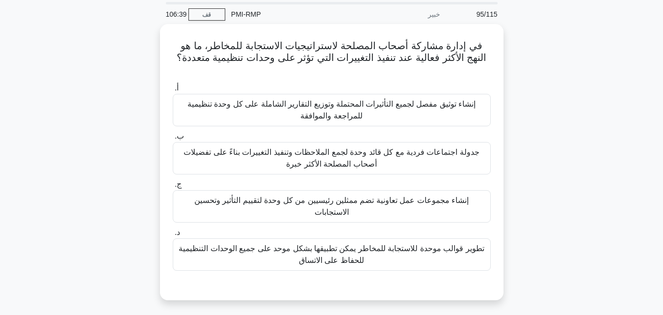
scroll to position [19, 0]
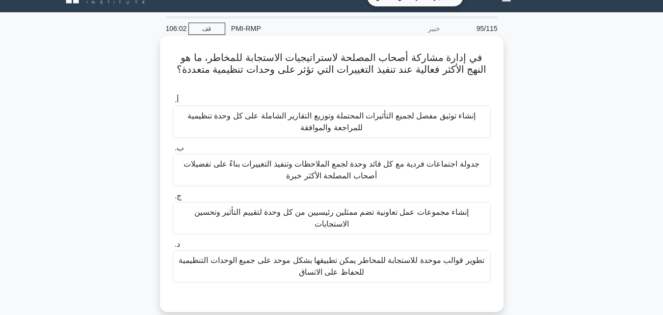
click at [380, 208] on font "إنشاء مجموعات عمل تعاونية تضم ممثلين رئيسيين من كل وحدة لتقييم التأثير وتحسين ا…" at bounding box center [331, 218] width 274 height 20
click at [173, 199] on input "ج. إنشاء مجموعات عمل تعاونية تضم ممثلين رئيسيين من كل وحدة لتقييم التأثير وتحسي…" at bounding box center [173, 196] width 0 height 6
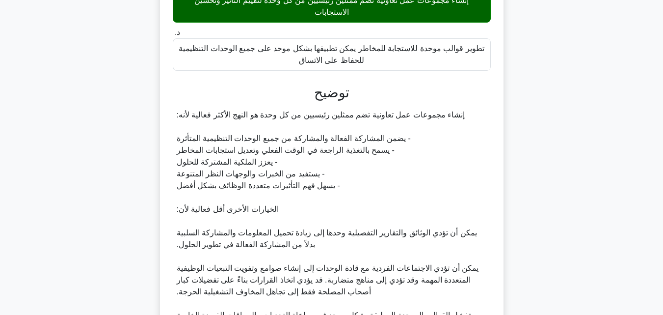
scroll to position [316, 0]
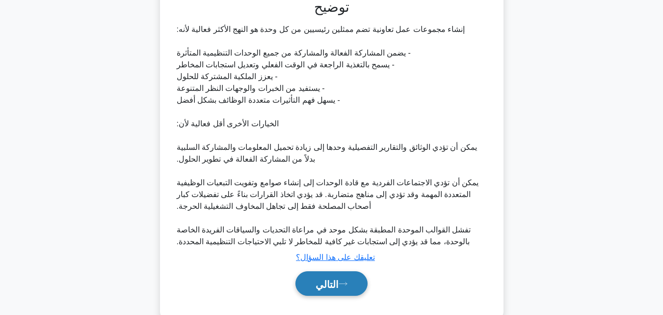
click at [337, 278] on font "التالي" at bounding box center [327, 283] width 23 height 11
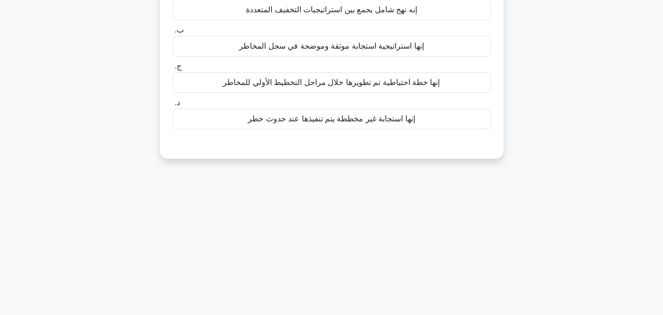
scroll to position [19, 0]
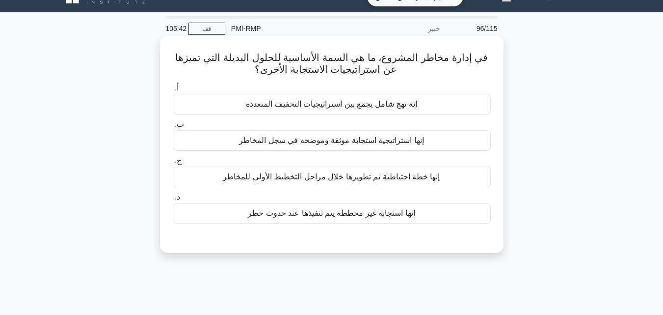
click at [347, 213] on font "إنها استجابة غير مخططة يتم تنفيذها عند حدوث خطر" at bounding box center [331, 213] width 167 height 8
click at [173, 200] on input "د. إنها استجابة غير مخططة يتم تنفيذها عند حدوث خطر" at bounding box center [173, 197] width 0 height 6
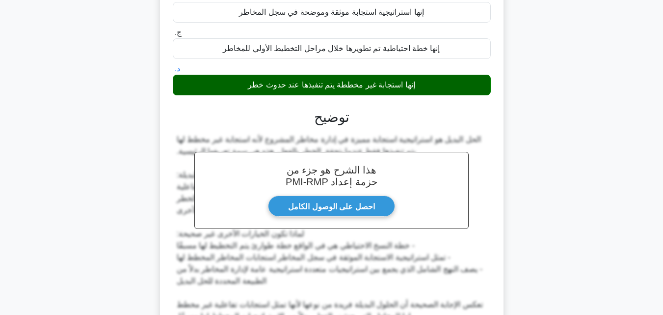
scroll to position [245, 0]
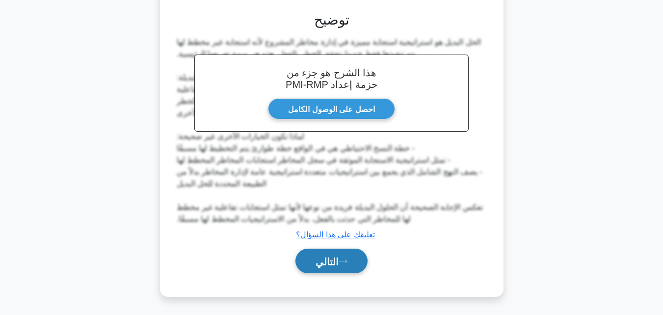
click at [334, 254] on button "التالي" at bounding box center [331, 260] width 72 height 25
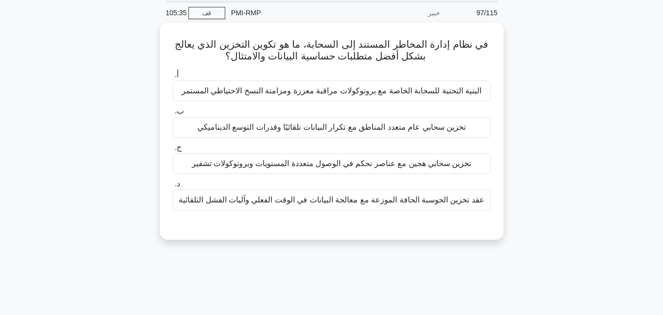
scroll to position [0, 0]
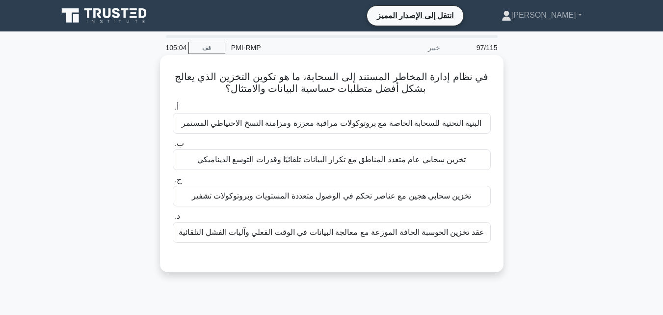
click at [288, 235] on font "عقد تخزين الحوسبة الحافة الموزعة مع معالجة البيانات في الوقت الفعلي وآليات الفش…" at bounding box center [332, 232] width 306 height 8
click at [173, 219] on input "د. عقد تخزين الحوسبة الحافة الموزعة مع معالجة البيانات في الوقت الفعلي وآليات ا…" at bounding box center [173, 216] width 0 height 6
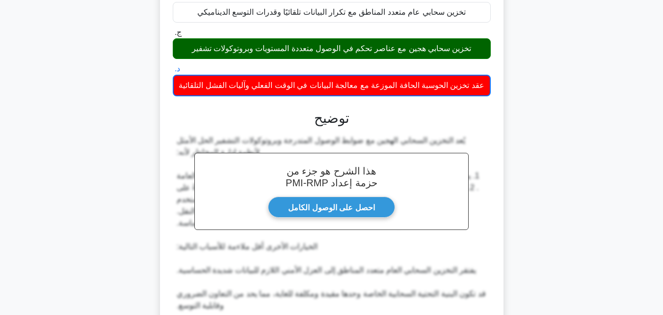
scroll to position [270, 0]
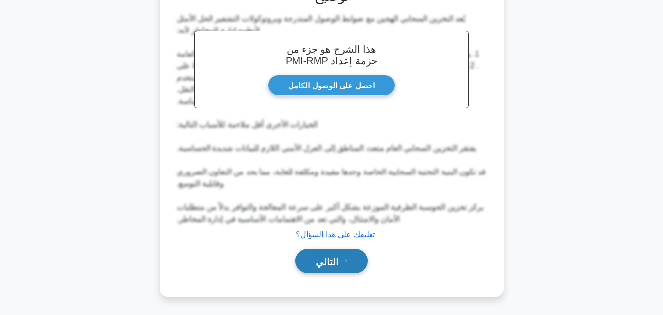
click at [318, 268] on button "التالي" at bounding box center [331, 260] width 72 height 25
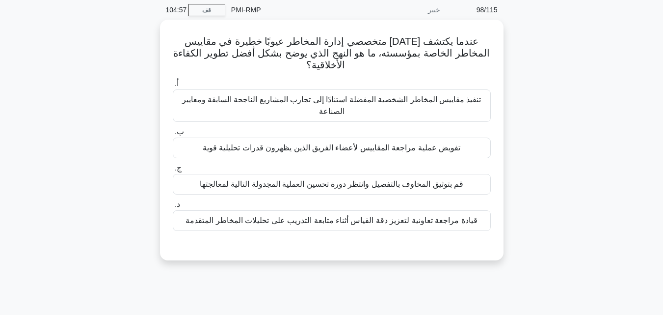
scroll to position [0, 0]
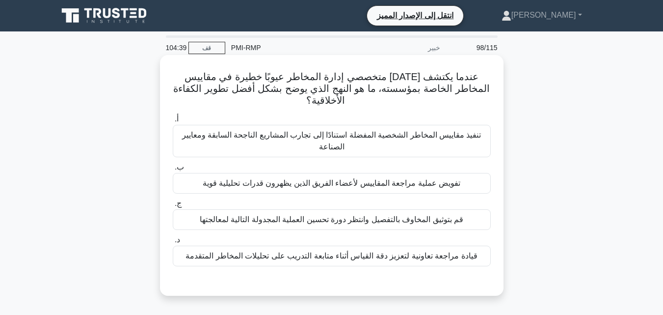
click at [342, 256] on font "قيادة مراجعة تعاونية لتعزيز دقة القياس أثناء متابعة التدريب على تحليلات المخاطر…" at bounding box center [332, 255] width 292 height 8
click at [173, 243] on input "د. قيادة مراجعة تعاونية لتعزيز دقة القياس أثناء متابعة التدريب على تحليلات المخ…" at bounding box center [173, 240] width 0 height 6
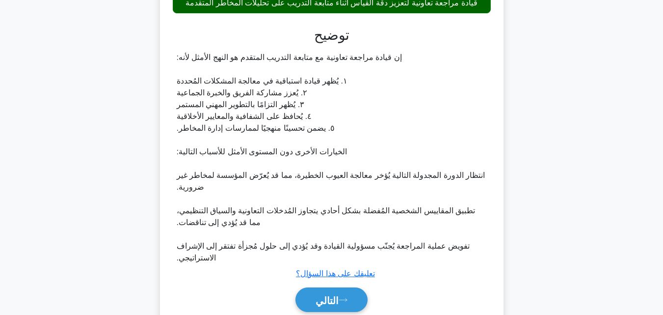
scroll to position [293, 0]
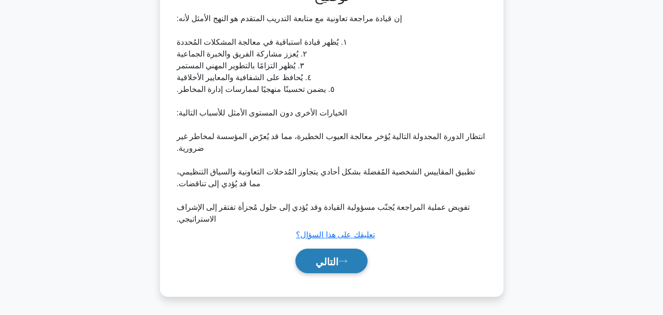
click at [328, 260] on font "التالي" at bounding box center [327, 261] width 23 height 11
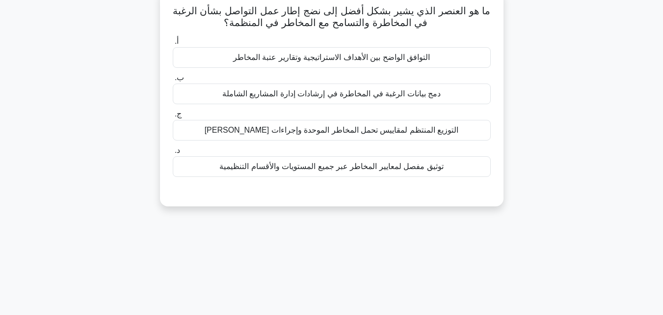
scroll to position [19, 0]
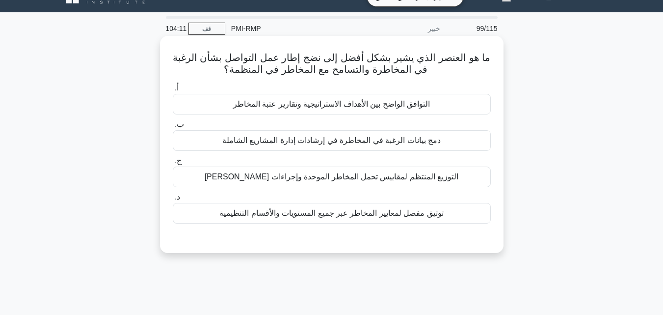
click at [388, 101] on font "التوافق الواضح بين الأهداف الاستراتيجية وتقارير عتبة المخاطر" at bounding box center [331, 104] width 197 height 8
click at [173, 91] on input "أ. التوافق الواضح بين الأهداف الاستراتيجية وتقارير عتبة المخاطر" at bounding box center [173, 88] width 0 height 6
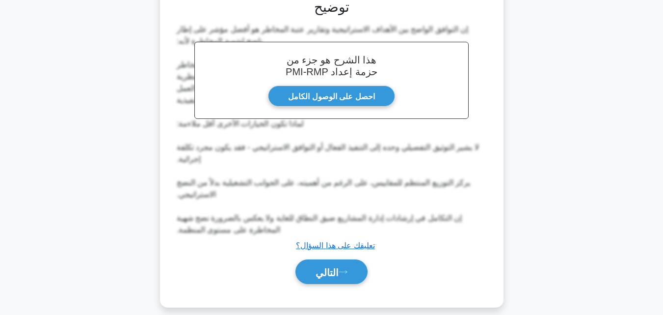
scroll to position [269, 0]
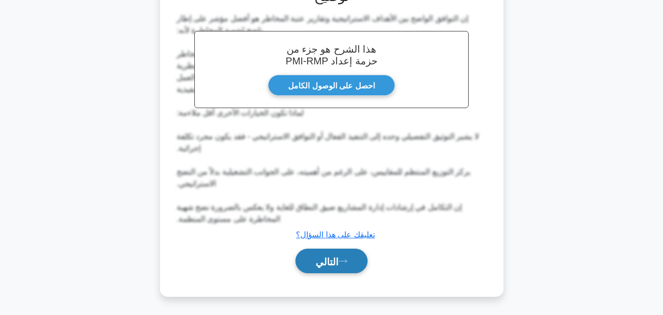
click at [340, 267] on button "التالي" at bounding box center [331, 260] width 72 height 25
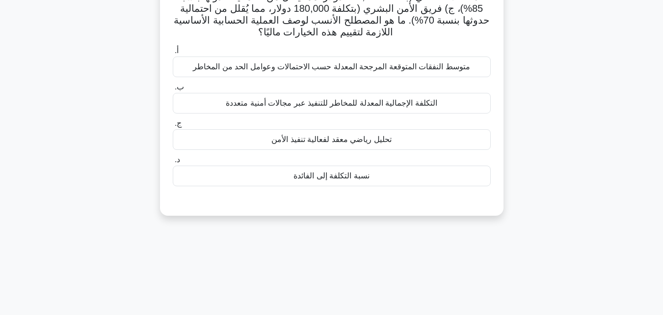
scroll to position [117, 0]
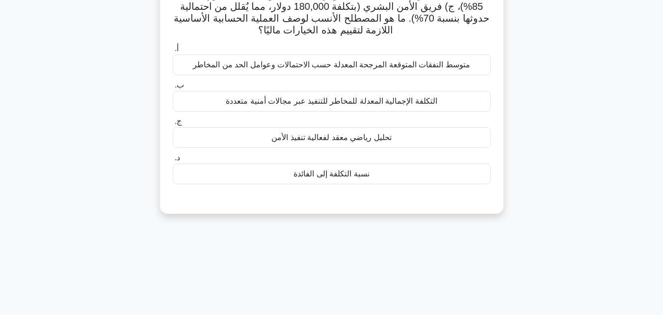
click at [222, 69] on font "متوسط ​​​​النفقات المتوقعة المرجحة المعدلة حسب الاحتمالات وعوامل الحد من المخاطر" at bounding box center [331, 64] width 277 height 8
click at [173, 52] on input "أ. متوسط ​​​​النفقات المتوقعة المرجحة المعدلة حسب الاحتمالات وعوامل الحد من الم…" at bounding box center [173, 49] width 0 height 6
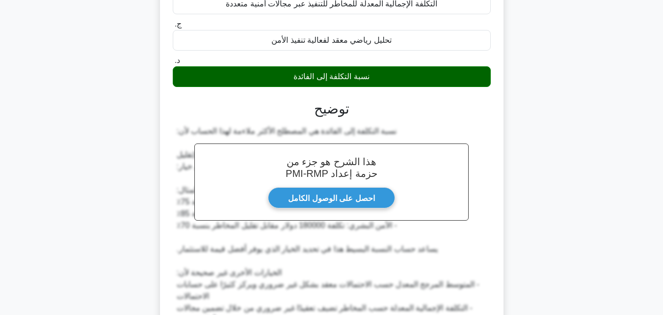
scroll to position [364, 0]
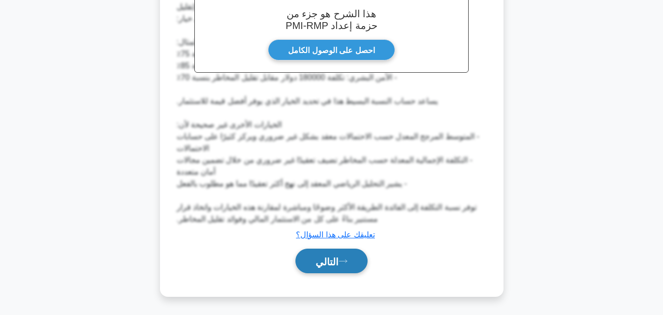
click at [321, 256] on font "التالي" at bounding box center [327, 261] width 23 height 11
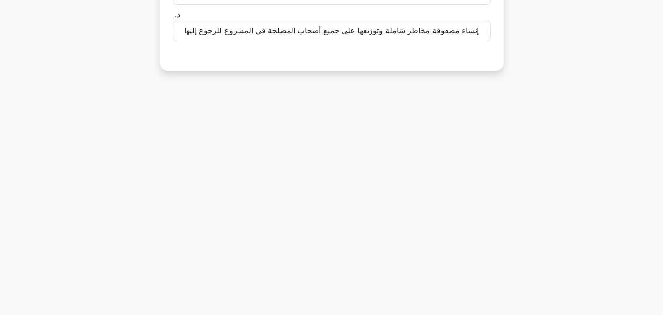
scroll to position [19, 0]
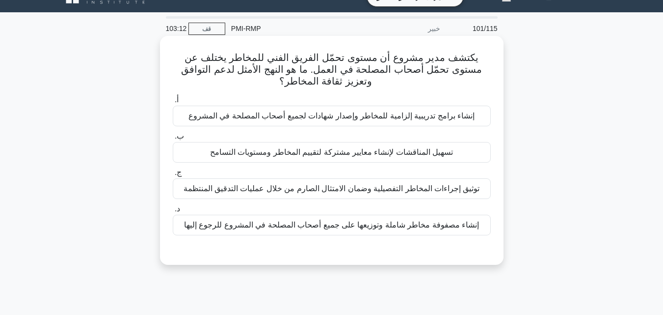
click at [343, 156] on font "تسهيل المناقشات لإنشاء معايير مشتركة لتقييم المخاطر ومستويات التسامح" at bounding box center [331, 152] width 243 height 8
click at [173, 139] on input "ب. تسهيل المناقشات لإنشاء معايير مشتركة لتقييم المخاطر ومستويات التسامح" at bounding box center [173, 136] width 0 height 6
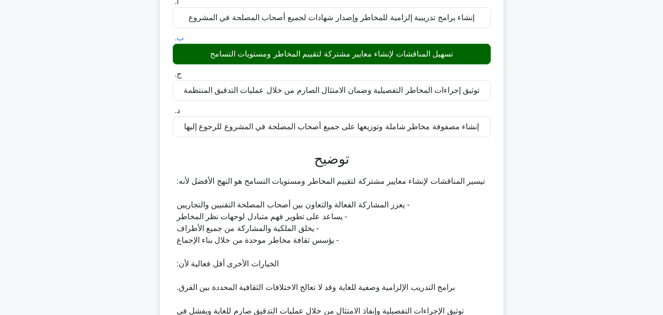
scroll to position [257, 0]
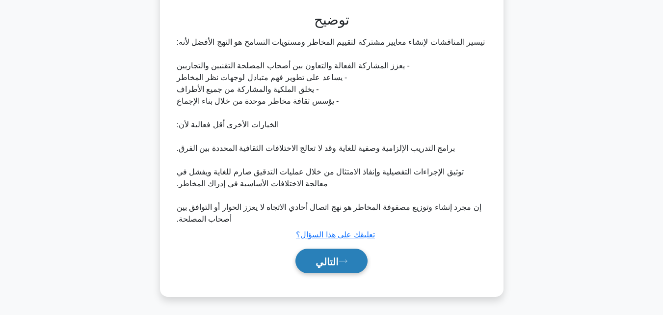
click at [339, 259] on font "التالي" at bounding box center [327, 261] width 23 height 11
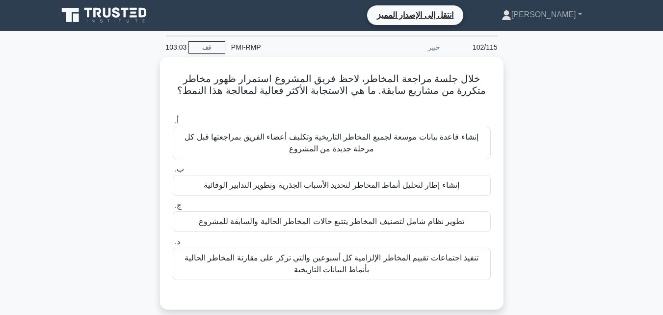
scroll to position [0, 0]
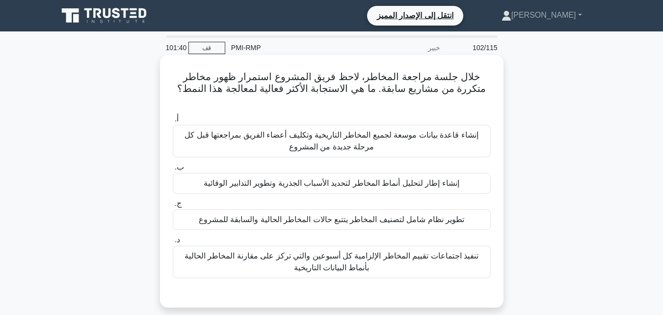
click at [365, 131] on font "إنشاء قاعدة بيانات موسعة لجميع المخاطر التاريخية وتكليف أعضاء الفريق بمراجعتها …" at bounding box center [331, 141] width 293 height 20
click at [173, 122] on input "أ. إنشاء قاعدة بيانات موسعة لجميع المخاطر التاريخية وتكليف أعضاء الفريق بمراجعت…" at bounding box center [173, 119] width 0 height 6
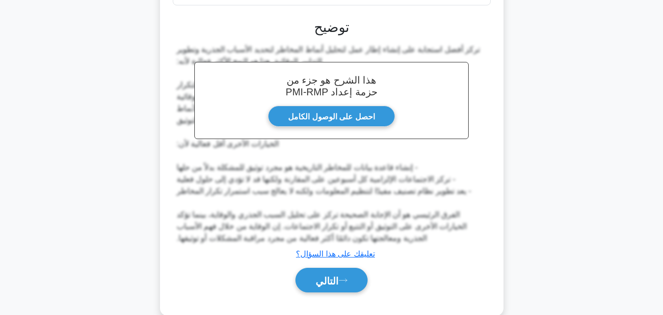
scroll to position [282, 0]
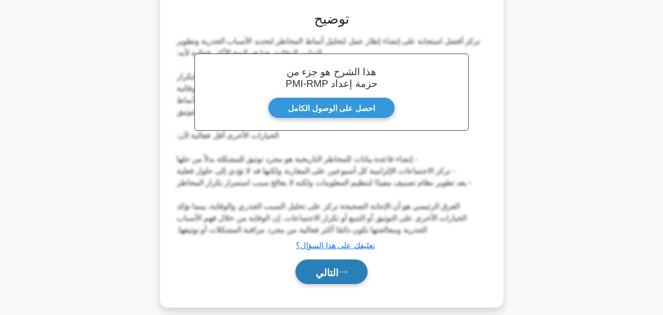
click at [327, 267] on font "التالي" at bounding box center [327, 272] width 23 height 11
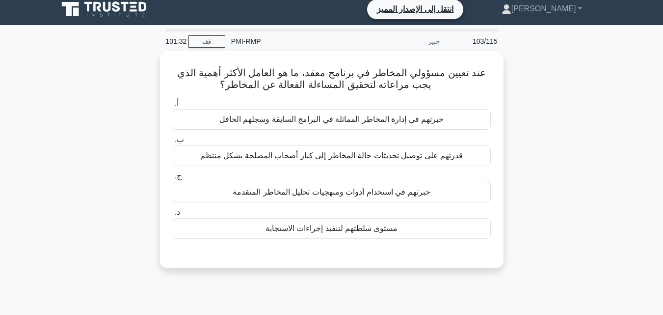
scroll to position [0, 0]
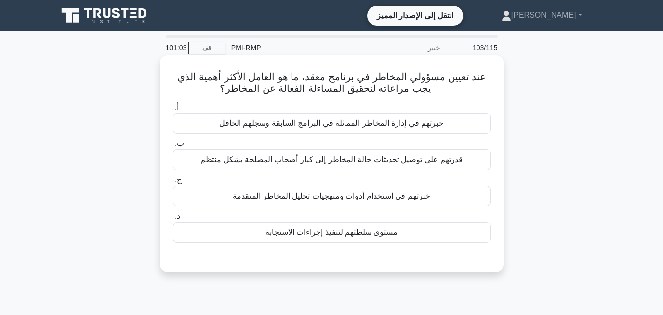
click at [300, 199] on font "خبرتهم في استخدام أدوات ومنهجيات تحليل المخاطر المتقدمة" at bounding box center [331, 195] width 197 height 8
click at [173, 183] on input "ج. خبرتهم في استخدام أدوات ومنهجيات تحليل المخاطر المتقدمة" at bounding box center [173, 180] width 0 height 6
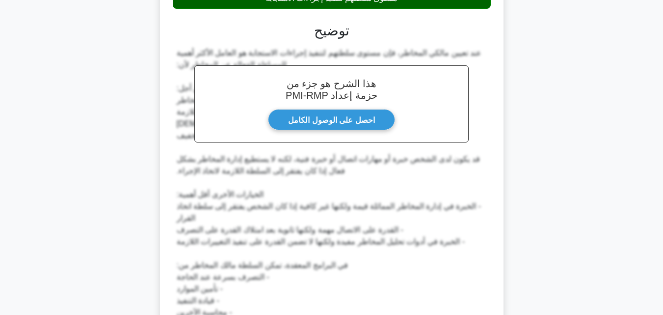
scroll to position [341, 0]
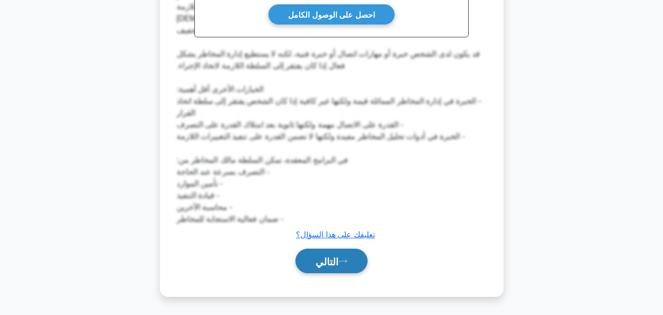
click at [326, 259] on font "التالي" at bounding box center [327, 261] width 23 height 11
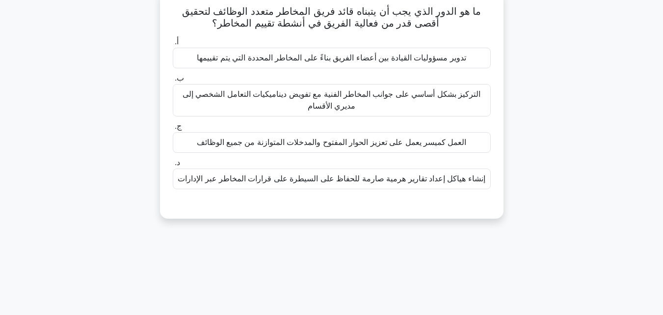
scroll to position [0, 0]
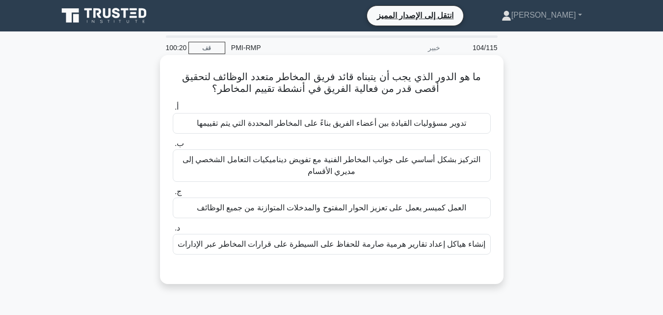
click at [346, 210] on font "العمل كميسر يعمل على تعزيز الحوار المفتوح والمدخلات المتوازنة من جميع الوظائف" at bounding box center [332, 207] width 270 height 8
click at [173, 195] on input "ج. العمل كميسر يعمل على تعزيز الحوار المفتوح والمدخلات المتوازنة من جميع الوظائف" at bounding box center [173, 191] width 0 height 6
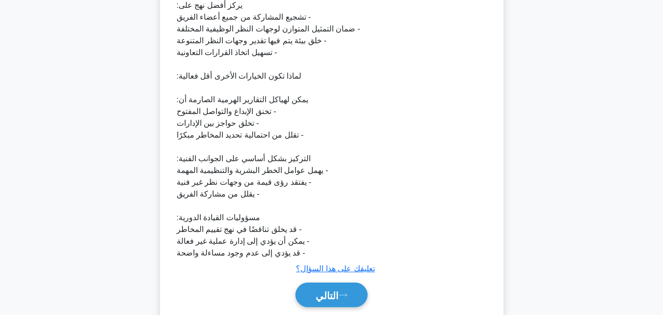
scroll to position [363, 0]
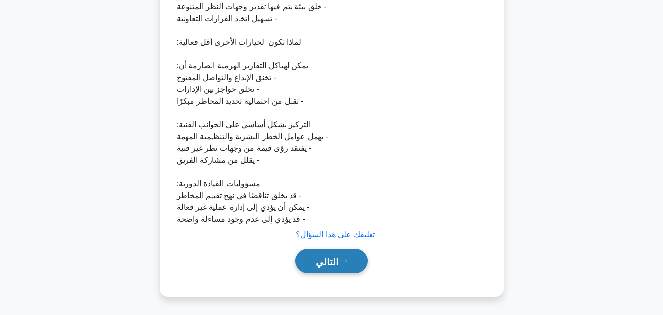
click at [346, 263] on icon at bounding box center [343, 260] width 9 height 5
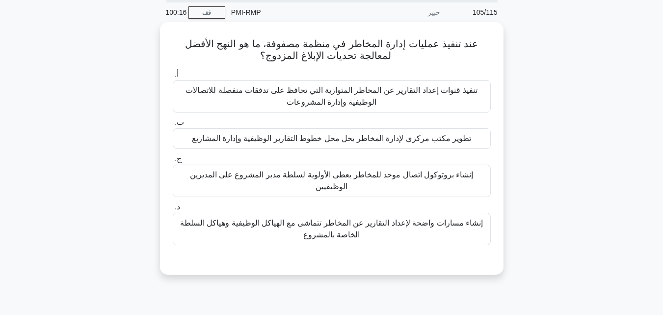
scroll to position [0, 0]
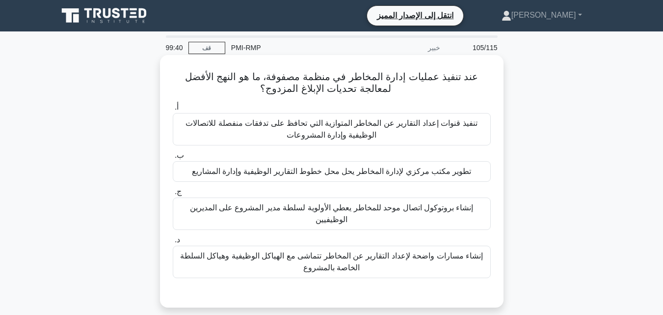
click at [332, 133] on font "تنفيذ قنوات إعداد التقارير عن المخاطر المتوازية التي تحافظ على تدفقات منفصلة لل…" at bounding box center [332, 129] width 292 height 20
click at [173, 110] on input "أ. تنفيذ قنوات إعداد التقارير عن المخاطر المتوازية التي تحافظ على تدفقات منفصلة…" at bounding box center [173, 107] width 0 height 6
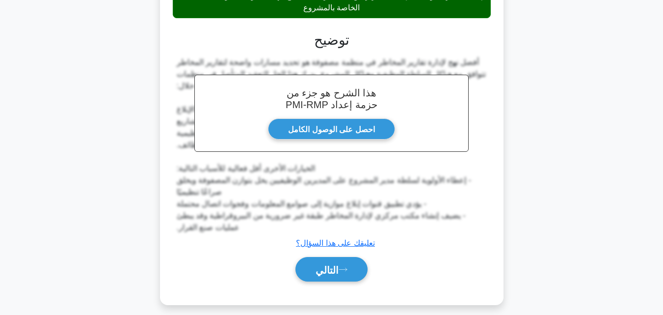
scroll to position [270, 0]
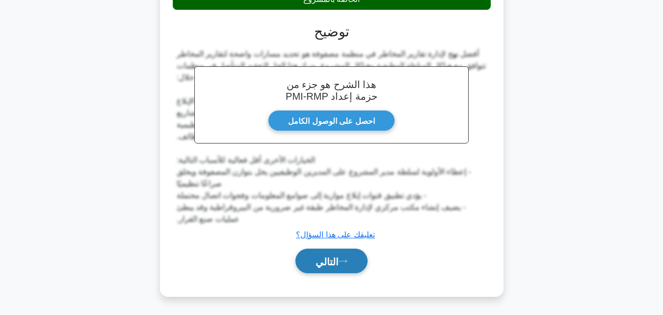
click at [335, 263] on font "التالي" at bounding box center [327, 261] width 23 height 11
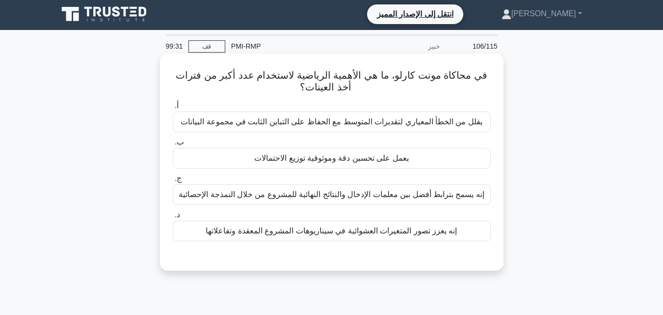
scroll to position [0, 0]
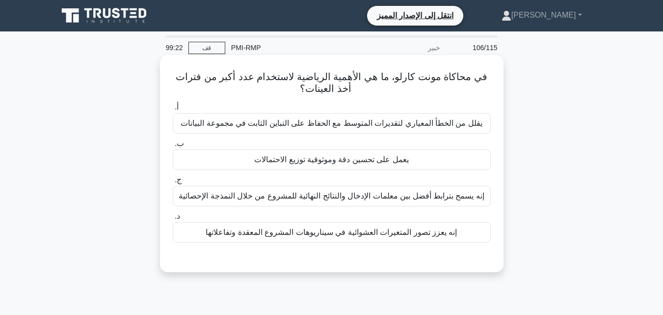
click at [315, 157] on font "يعمل على تحسين دقة وموثوقية توزيع الاحتمالات" at bounding box center [331, 159] width 155 height 8
click at [173, 147] on input "ب. يعمل على تحسين دقة وموثوقية توزيع الاحتمالات" at bounding box center [173, 143] width 0 height 6
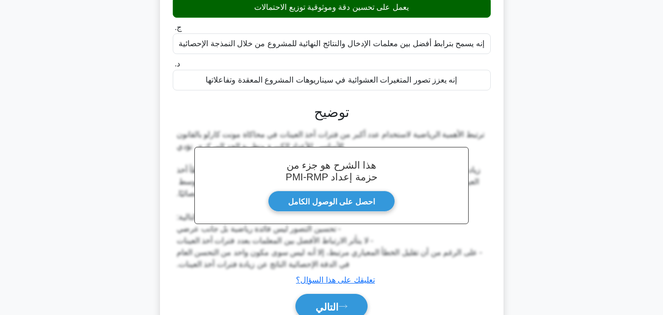
scroll to position [215, 0]
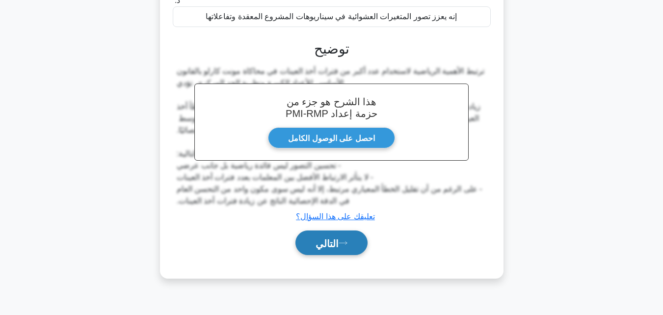
click at [321, 248] on font "التالي" at bounding box center [327, 243] width 23 height 11
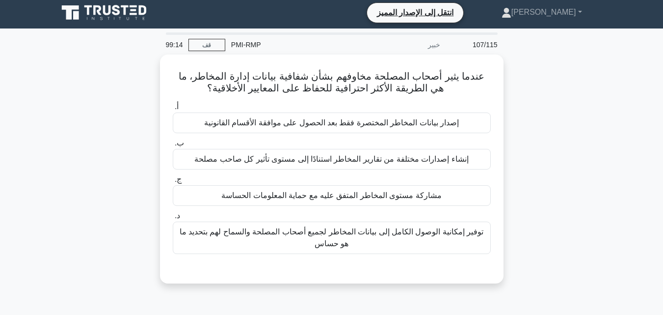
scroll to position [0, 0]
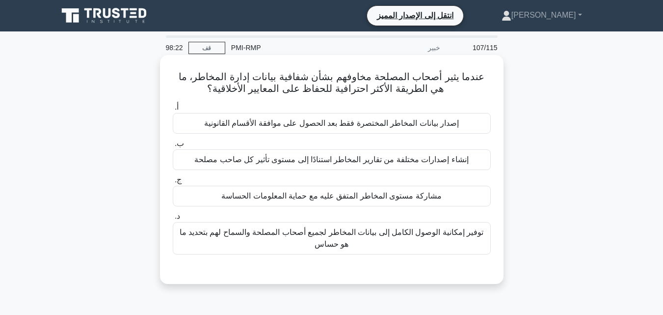
click at [320, 198] on font "مشاركة مستوى المخاطر المتفق عليه مع حماية المعلومات الحساسة" at bounding box center [331, 195] width 220 height 8
click at [173, 183] on input "ج. مشاركة مستوى المخاطر المتفق عليه مع حماية المعلومات الحساسة" at bounding box center [173, 180] width 0 height 6
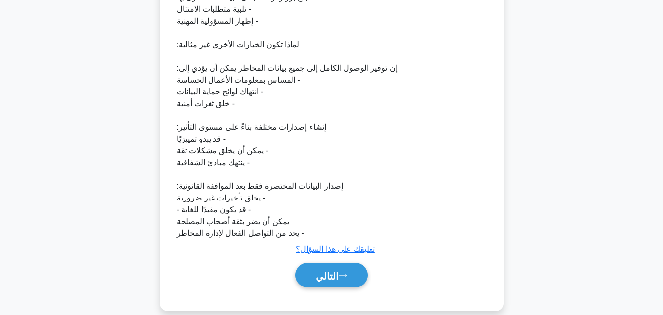
scroll to position [387, 0]
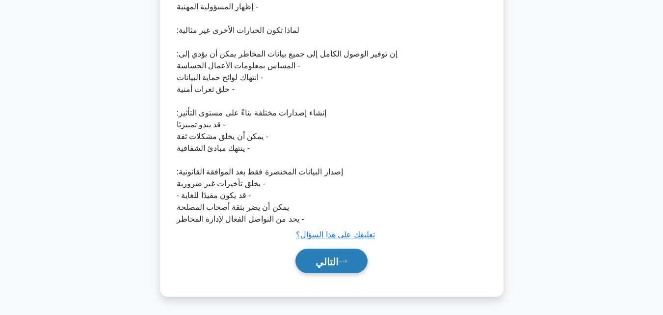
click at [326, 256] on font "التالي" at bounding box center [327, 261] width 23 height 11
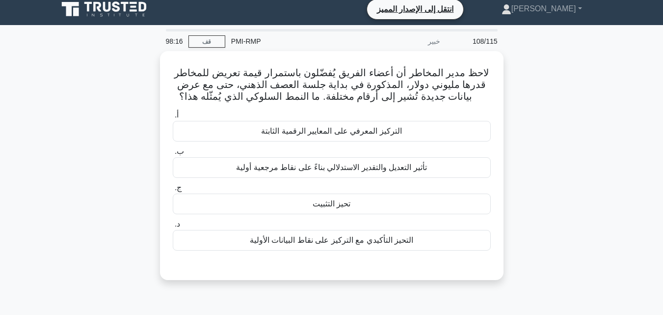
scroll to position [0, 0]
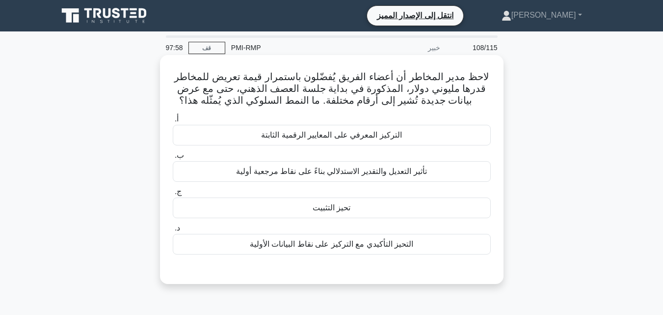
click at [328, 212] on font "تحيز التثبيت" at bounding box center [332, 207] width 38 height 8
click at [173, 195] on input "ج. تحيز التثبيت" at bounding box center [173, 191] width 0 height 6
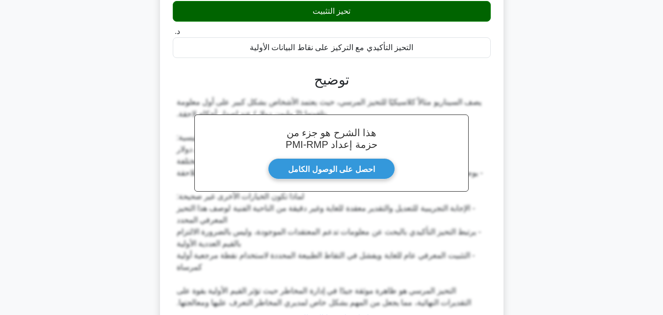
scroll to position [281, 0]
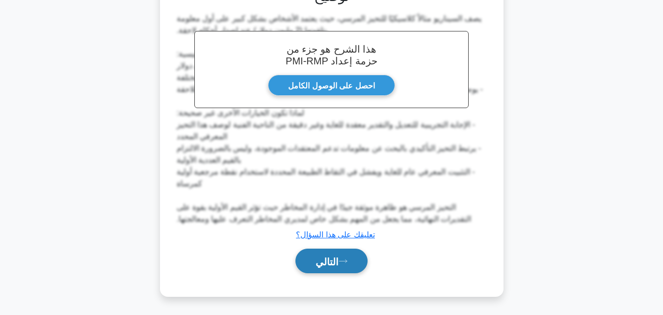
click at [335, 261] on font "التالي" at bounding box center [327, 261] width 23 height 11
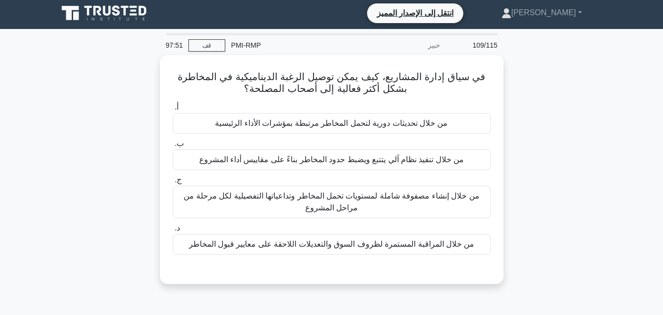
scroll to position [0, 0]
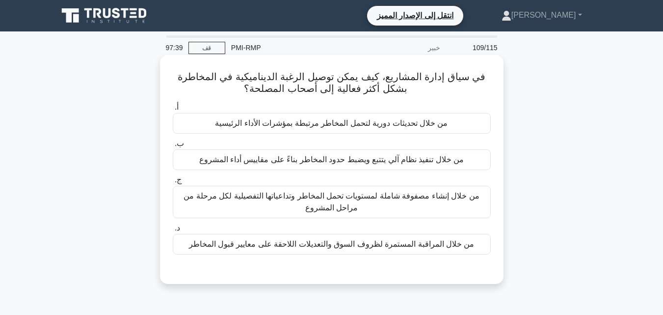
click at [337, 204] on font "من خلال إنشاء مصفوفة شاملة لمستويات تحمل المخاطر وتداعياتها التفصيلية لكل مرحلة…" at bounding box center [331, 201] width 295 height 20
click at [173, 183] on input "ج. من خلال إنشاء مصفوفة شاملة لمستويات تحمل المخاطر وتداعياتها التفصيلية لكل مر…" at bounding box center [173, 180] width 0 height 6
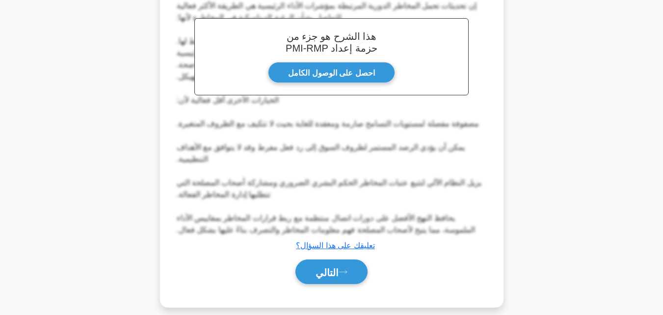
scroll to position [294, 0]
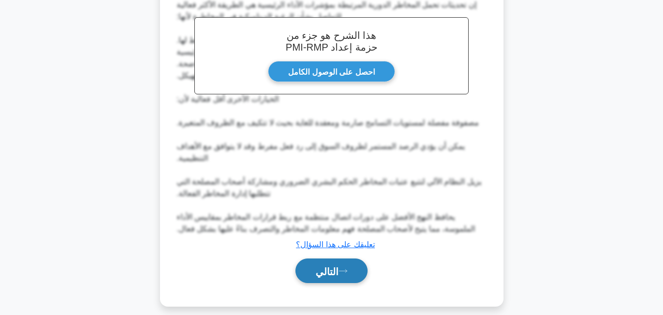
click at [336, 278] on button "التالي" at bounding box center [331, 270] width 72 height 25
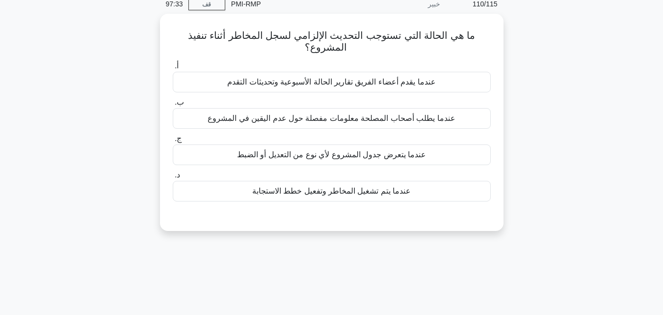
scroll to position [19, 0]
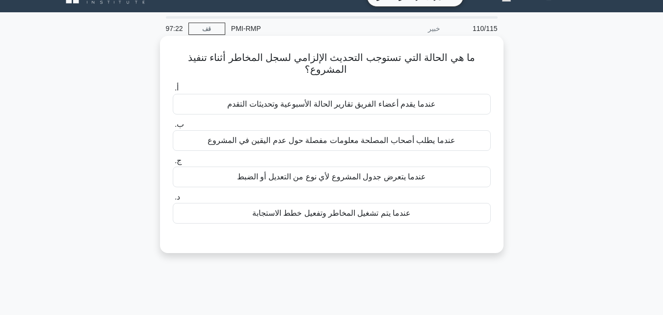
click at [324, 179] on font "عندما يتعرض جدول المشروع لأي نوع من التعديل أو الضبط" at bounding box center [331, 176] width 189 height 8
click at [173, 164] on input "ج. عندما يتعرض جدول المشروع لأي نوع من التعديل أو الضبط" at bounding box center [173, 161] width 0 height 6
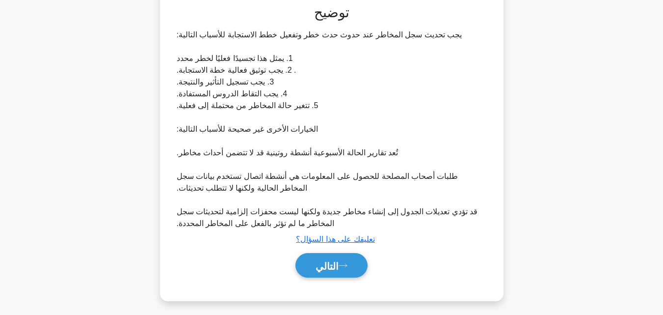
scroll to position [258, 0]
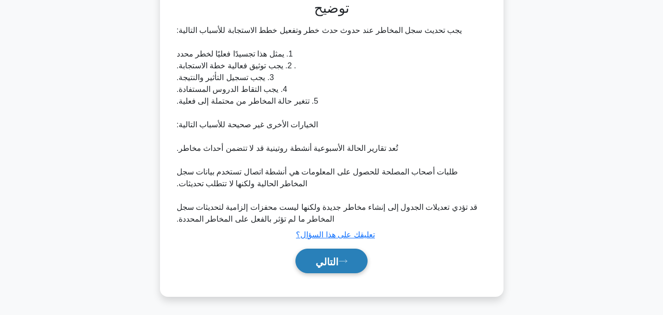
click at [329, 263] on font "التالي" at bounding box center [327, 261] width 23 height 11
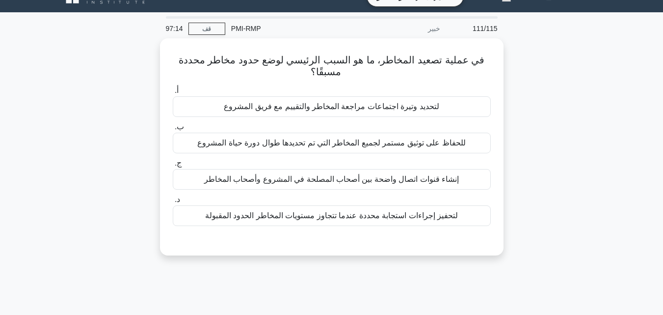
scroll to position [0, 0]
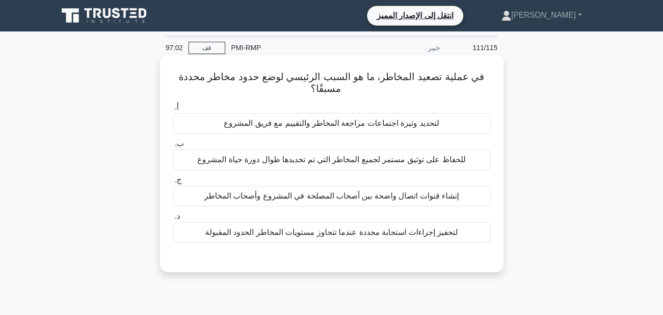
click at [305, 233] on font "لتحفيز إجراءات استجابة محددة عندما تتجاوز مستويات المخاطر الحدود المقبولة" at bounding box center [331, 232] width 253 height 8
click at [173, 219] on input "د. لتحفيز إجراءات استجابة محددة عندما تتجاوز مستويات المخاطر الحدود المقبولة" at bounding box center [173, 216] width 0 height 6
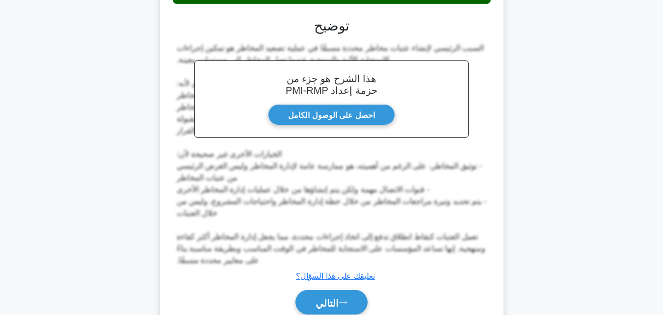
scroll to position [281, 0]
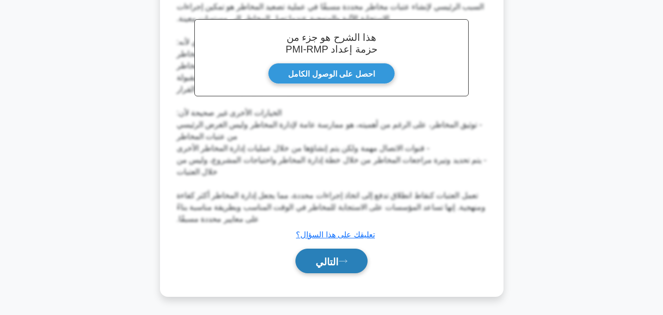
click at [316, 265] on font "التالي" at bounding box center [327, 261] width 23 height 11
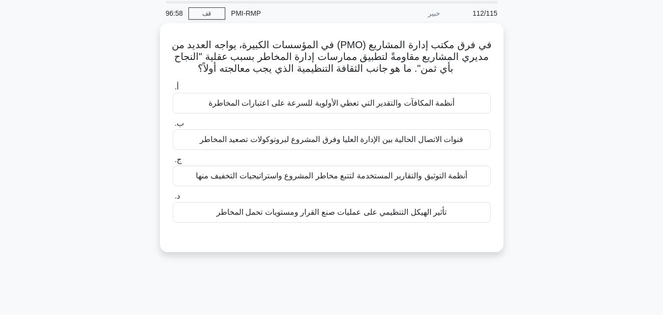
scroll to position [0, 0]
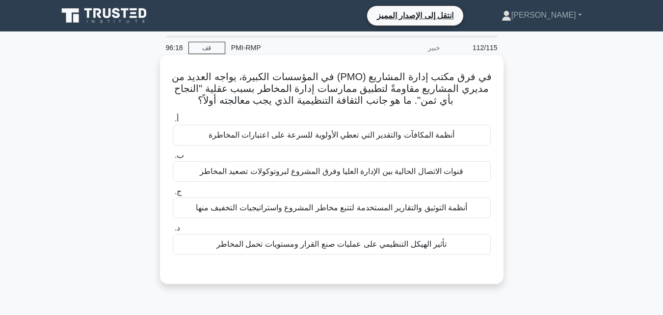
click at [298, 209] on font "أنظمة التوثيق والتقارير المستخدمة لتتبع مخاطر المشروع واستراتيجيات التخفيف منها" at bounding box center [331, 207] width 271 height 8
click at [173, 195] on input "ج. أنظمة التوثيق والتقارير المستخدمة لتتبع مخاطر المشروع واستراتيجيات التخفيف م…" at bounding box center [173, 191] width 0 height 6
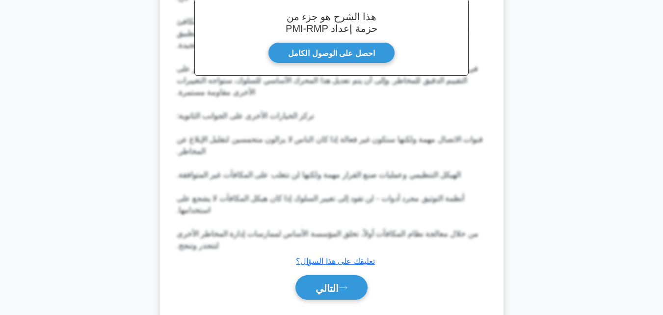
scroll to position [329, 0]
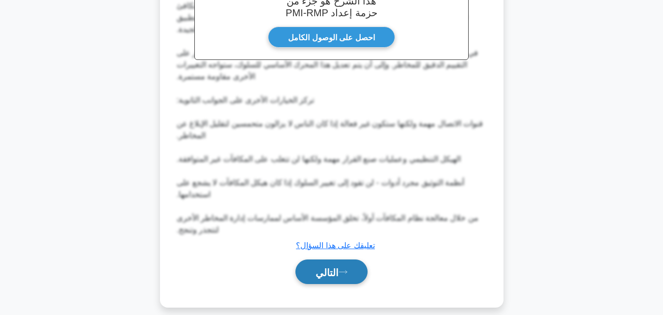
click at [347, 269] on icon at bounding box center [343, 271] width 9 height 5
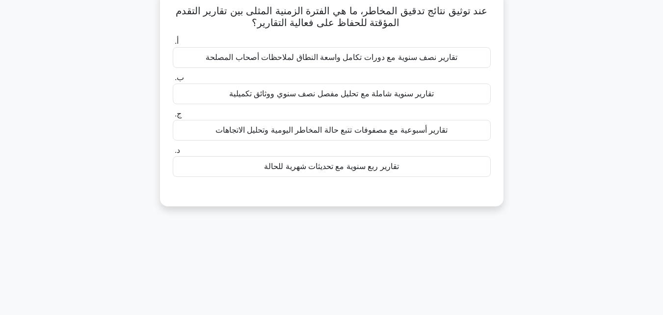
scroll to position [19, 0]
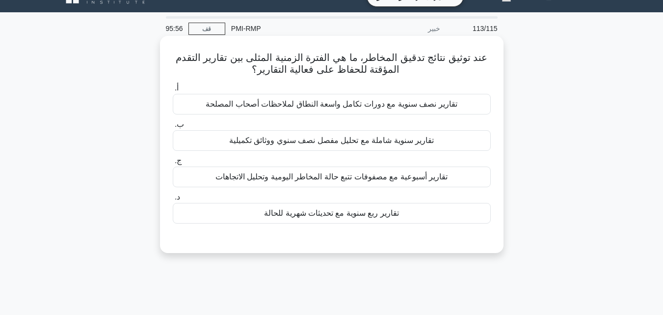
click at [320, 181] on font "تقارير أسبوعية مع مصفوفات تتبع حالة المخاطر اليومية وتحليل الاتجاهات" at bounding box center [331, 176] width 232 height 8
click at [173, 164] on input "ج. تقارير أسبوعية مع مصفوفات تتبع حالة المخاطر اليومية وتحليل الاتجاهات" at bounding box center [173, 161] width 0 height 6
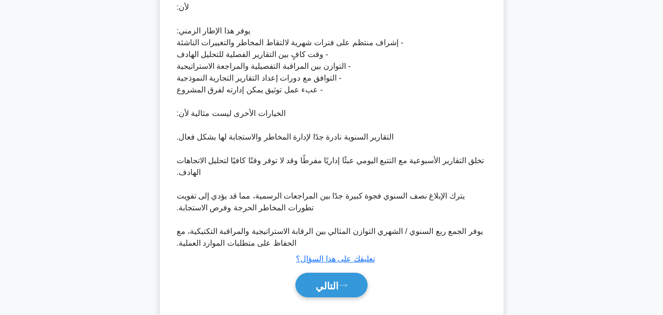
scroll to position [305, 0]
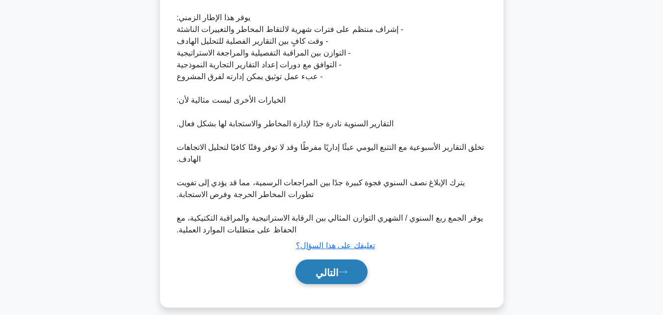
click at [326, 267] on font "التالي" at bounding box center [327, 272] width 23 height 11
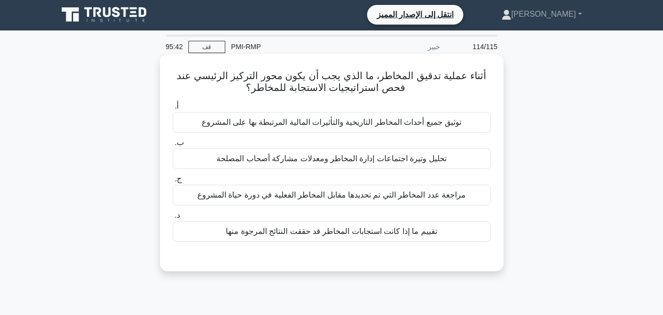
scroll to position [0, 0]
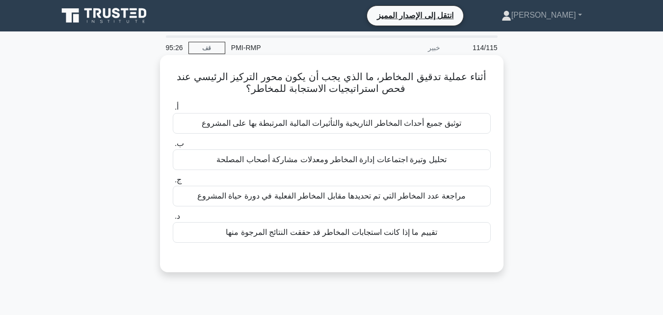
click at [306, 240] on div "تقييم ما إذا كانت استجابات المخاطر قد حققت النتائج المرجوة منها" at bounding box center [332, 232] width 318 height 21
click at [173, 219] on input "د. تقييم ما إذا كانت استجابات المخاطر قد حققت النتائج المرجوة منها" at bounding box center [173, 216] width 0 height 6
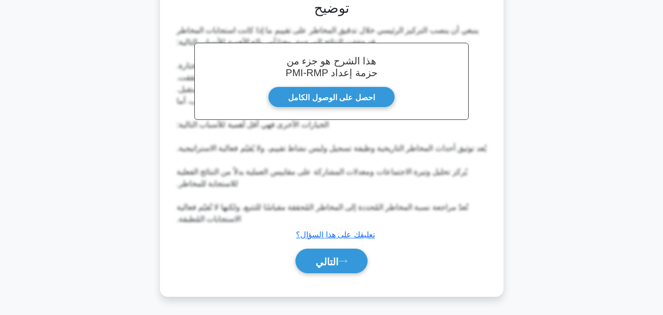
scroll to position [257, 0]
click at [308, 261] on button "التالي" at bounding box center [331, 260] width 72 height 25
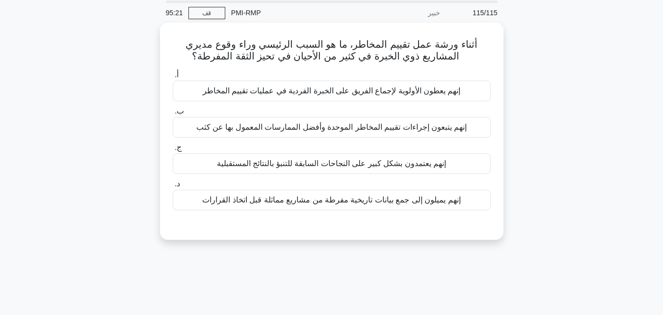
scroll to position [0, 0]
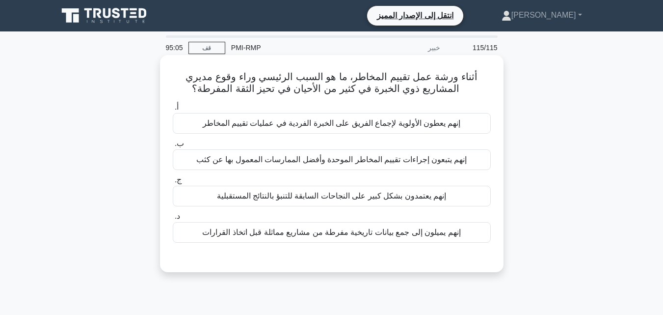
click at [298, 160] on font "إنهم يتبعون إجراءات تقييم المخاطر الموحدة وأفضل الممارسات المعمول بها عن كثب" at bounding box center [331, 159] width 271 height 8
click at [173, 147] on input "ب. إنهم يتبعون إجراءات تقييم المخاطر الموحدة وأفضل الممارسات المعمول بها عن كثب" at bounding box center [173, 143] width 0 height 6
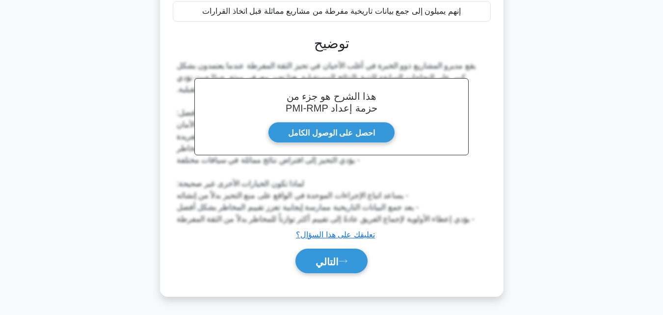
scroll to position [223, 0]
click at [336, 265] on font "التالي" at bounding box center [327, 261] width 23 height 11
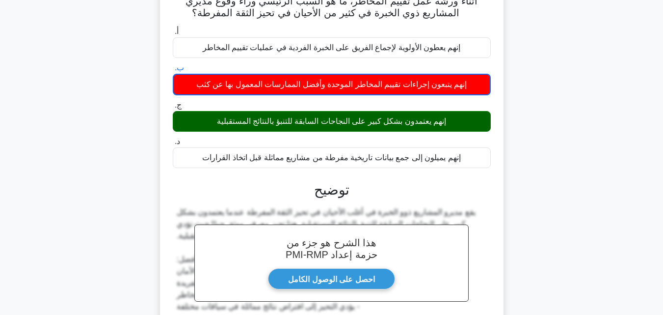
scroll to position [0, 0]
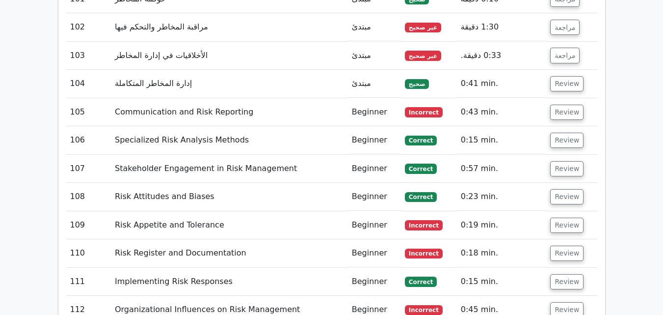
scroll to position [5133, 0]
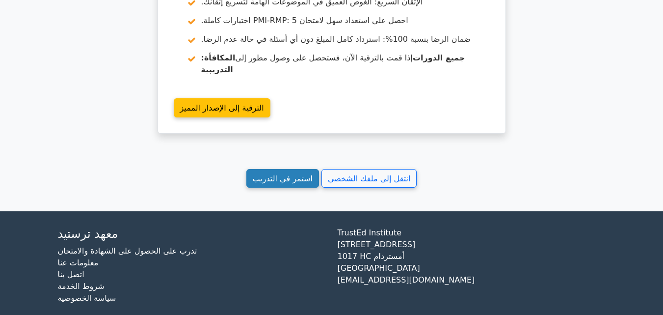
click at [305, 173] on font "استمر في التدريب" at bounding box center [283, 177] width 60 height 9
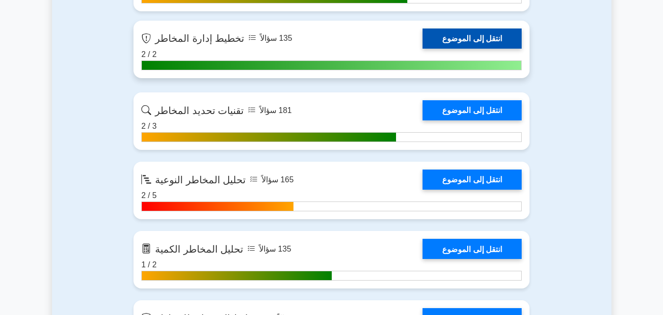
scroll to position [834, 0]
